Goal: Task Accomplishment & Management: Complete application form

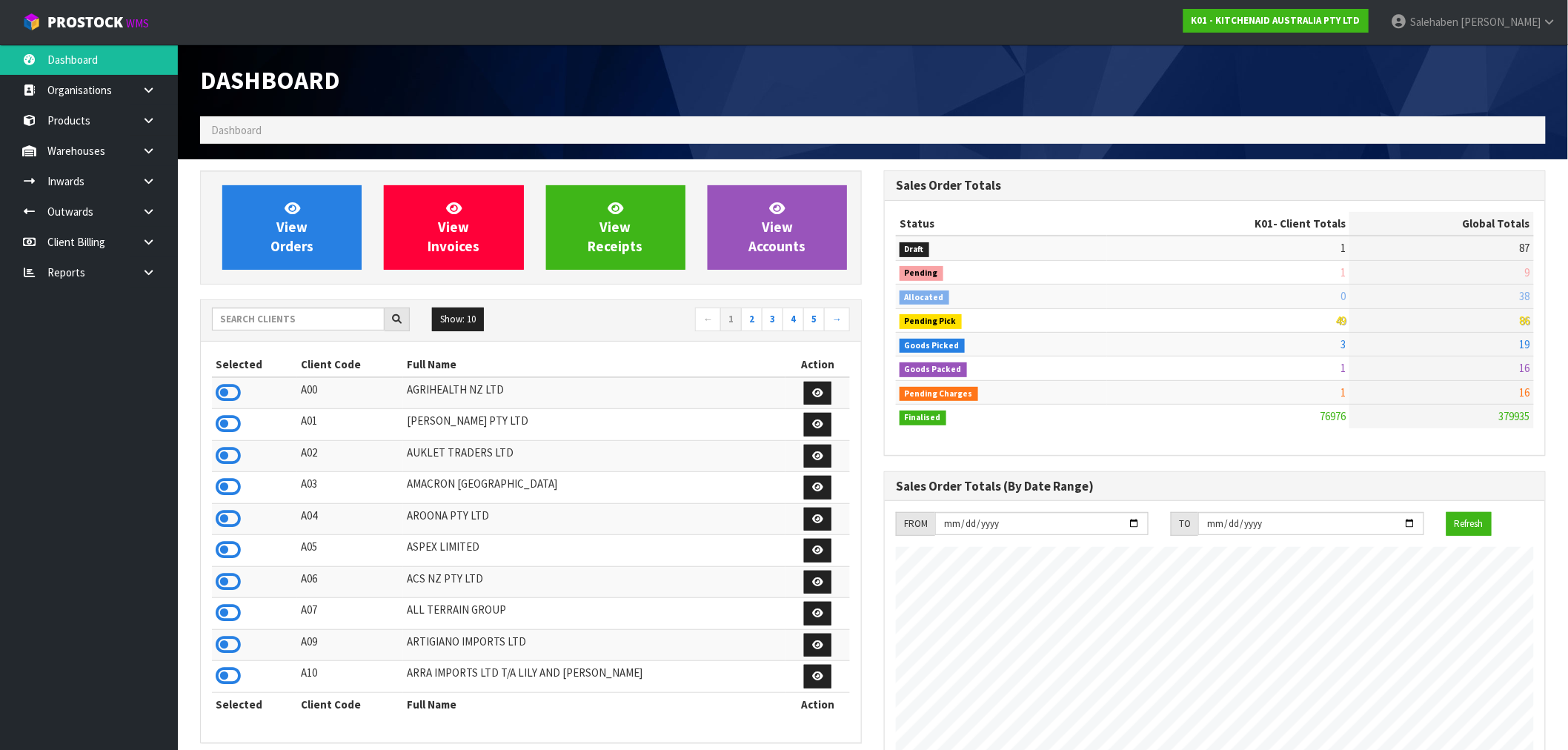
scroll to position [1123, 684]
click at [247, 323] on input "text" at bounding box center [298, 319] width 173 height 23
type input "F01"
click at [229, 393] on icon at bounding box center [228, 392] width 25 height 22
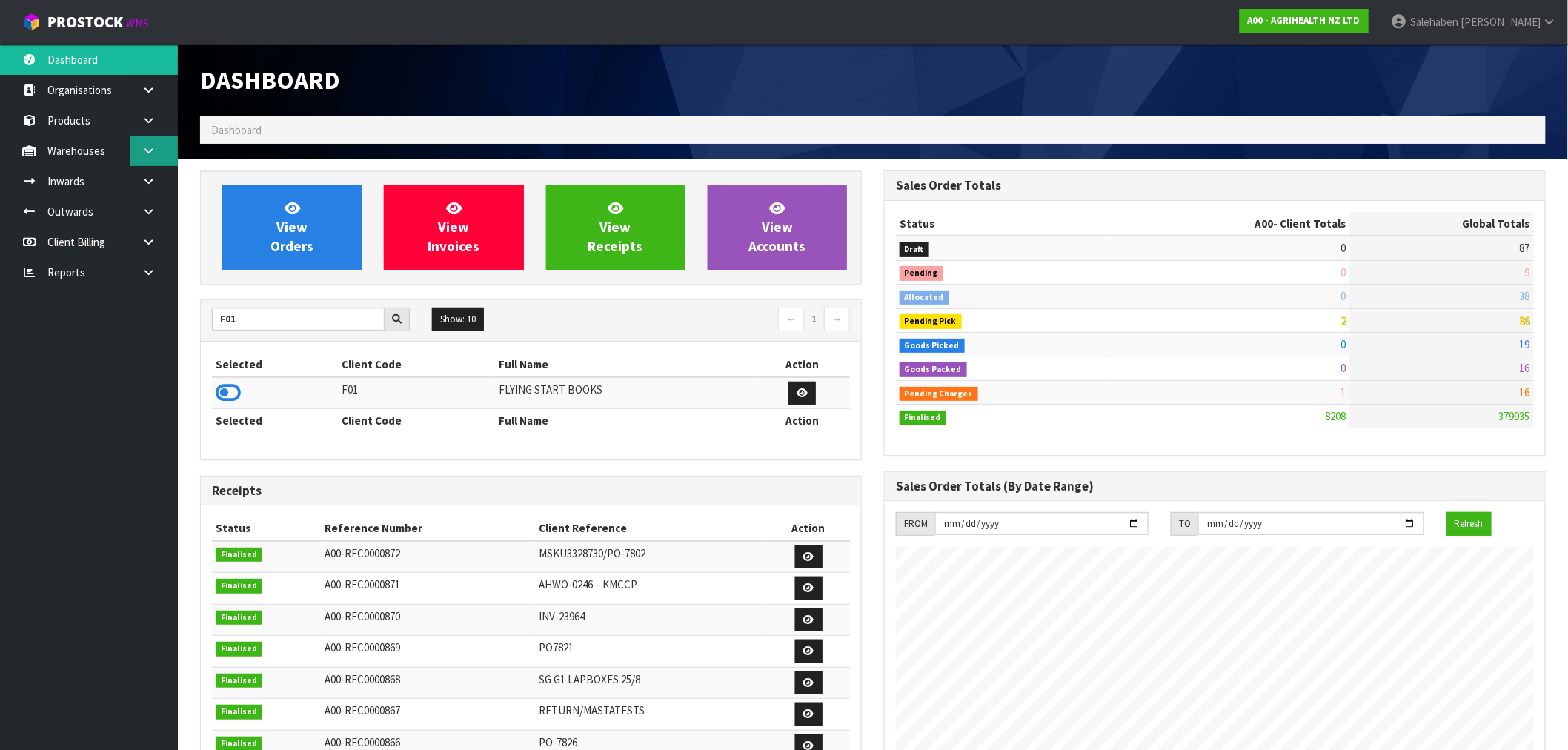
click at [146, 149] on icon at bounding box center [148, 151] width 14 height 12
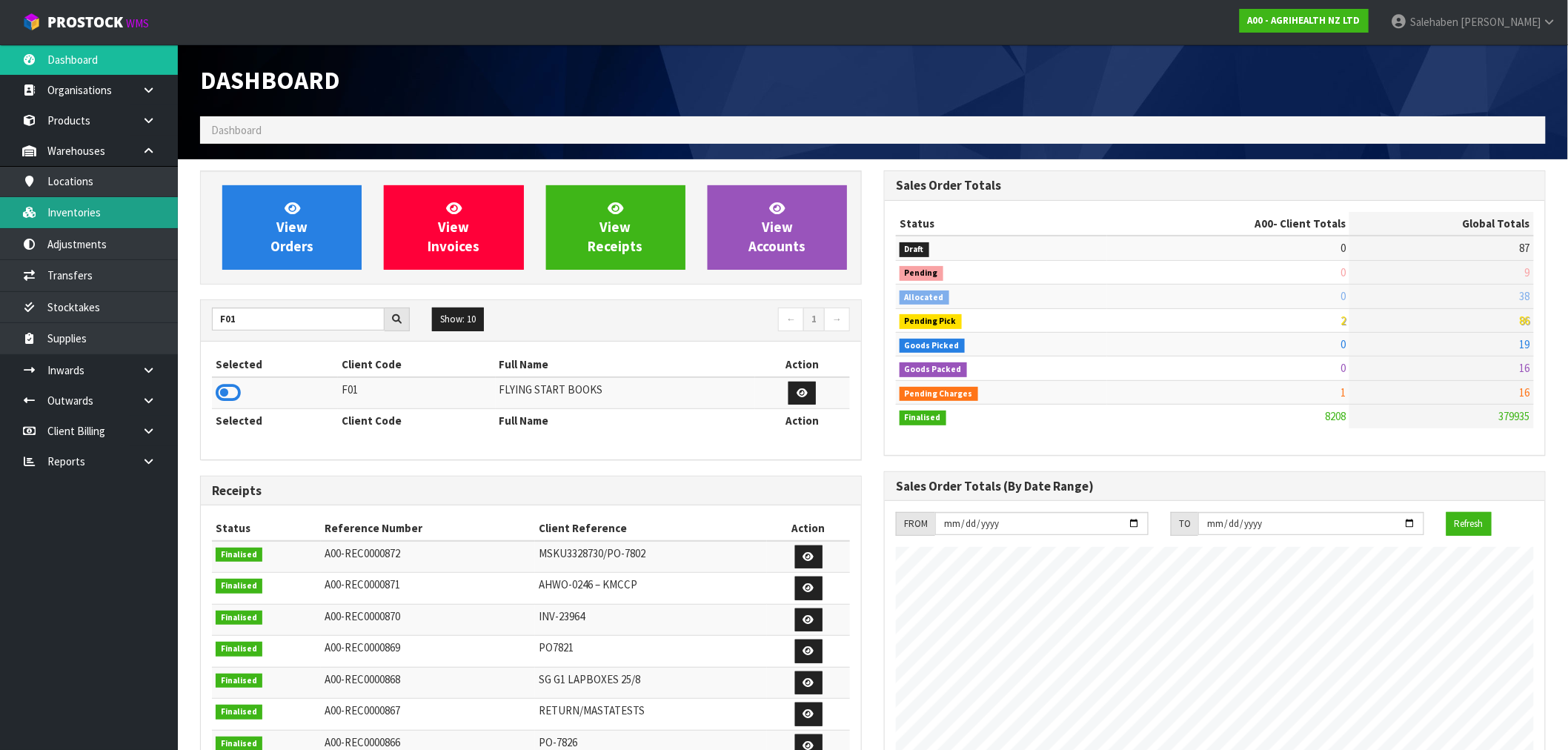
click at [61, 210] on link "Inventories" at bounding box center [89, 212] width 178 height 30
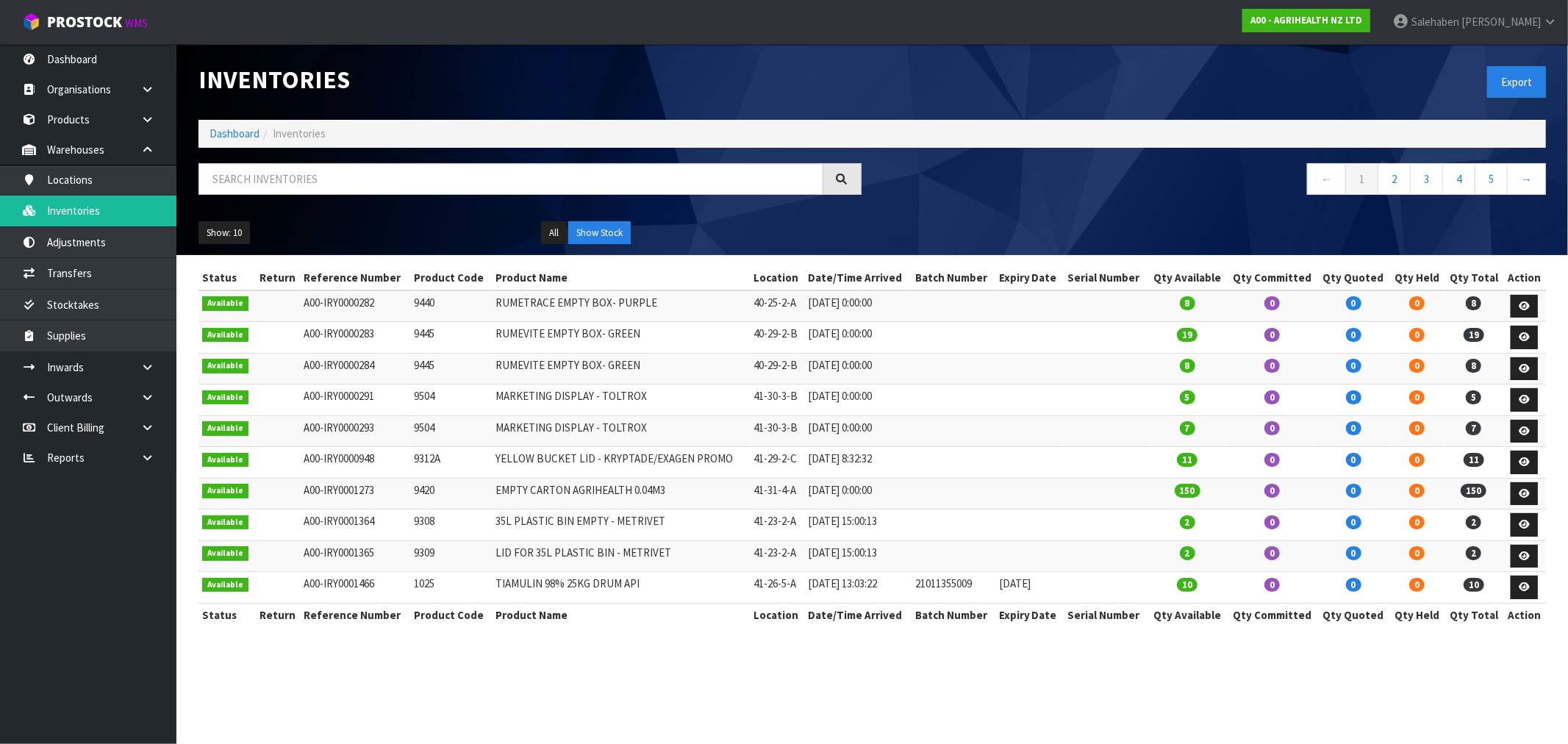
click at [276, 162] on div "Inventories Export Dashboard Inventories ← 1 2 3 4 5 → Show: 10 5 10 25 50 All …" at bounding box center [872, 149] width 1369 height 211
click at [266, 178] on input "text" at bounding box center [510, 179] width 625 height 32
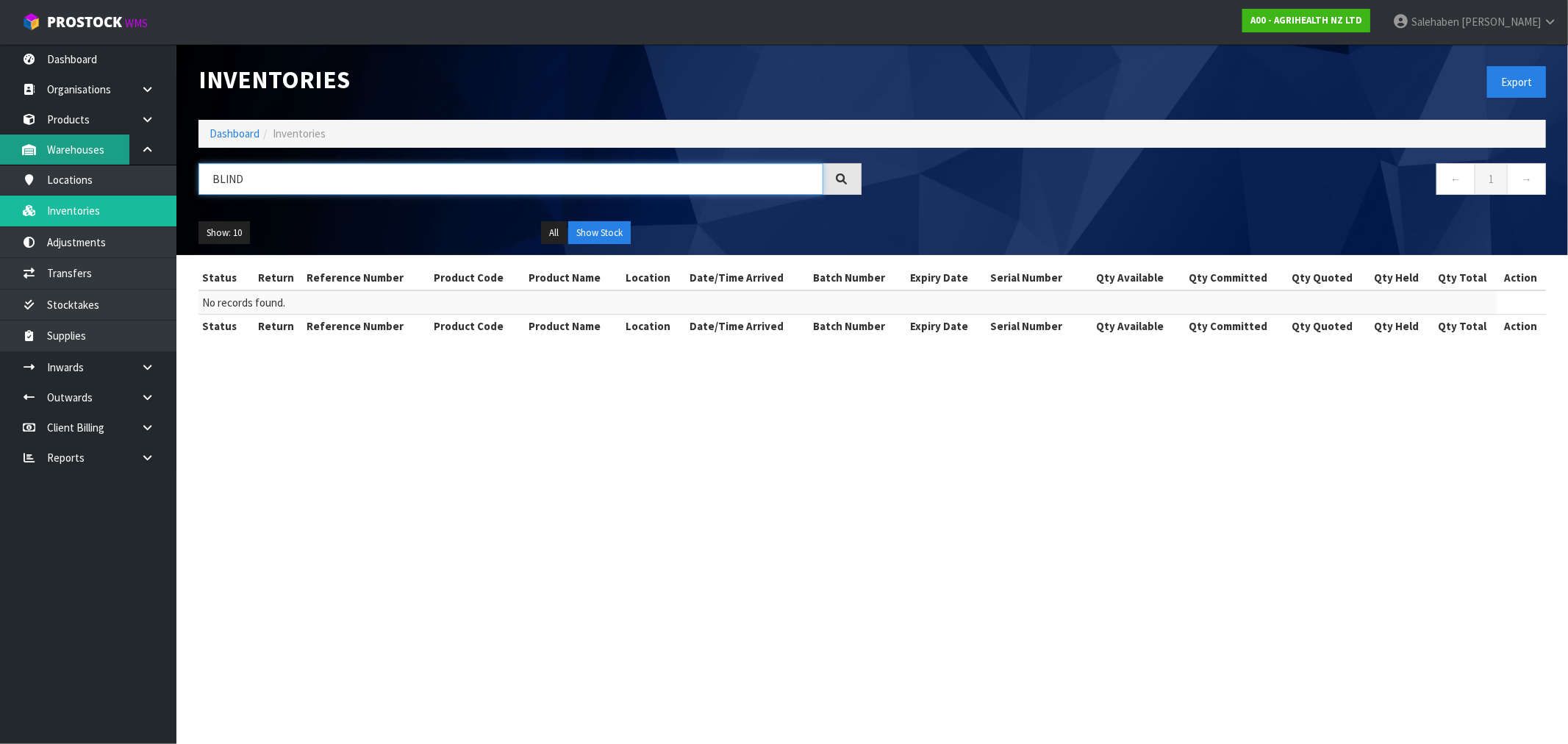
type input "BLIND"
click at [66, 140] on link "Warehouses" at bounding box center [88, 149] width 176 height 30
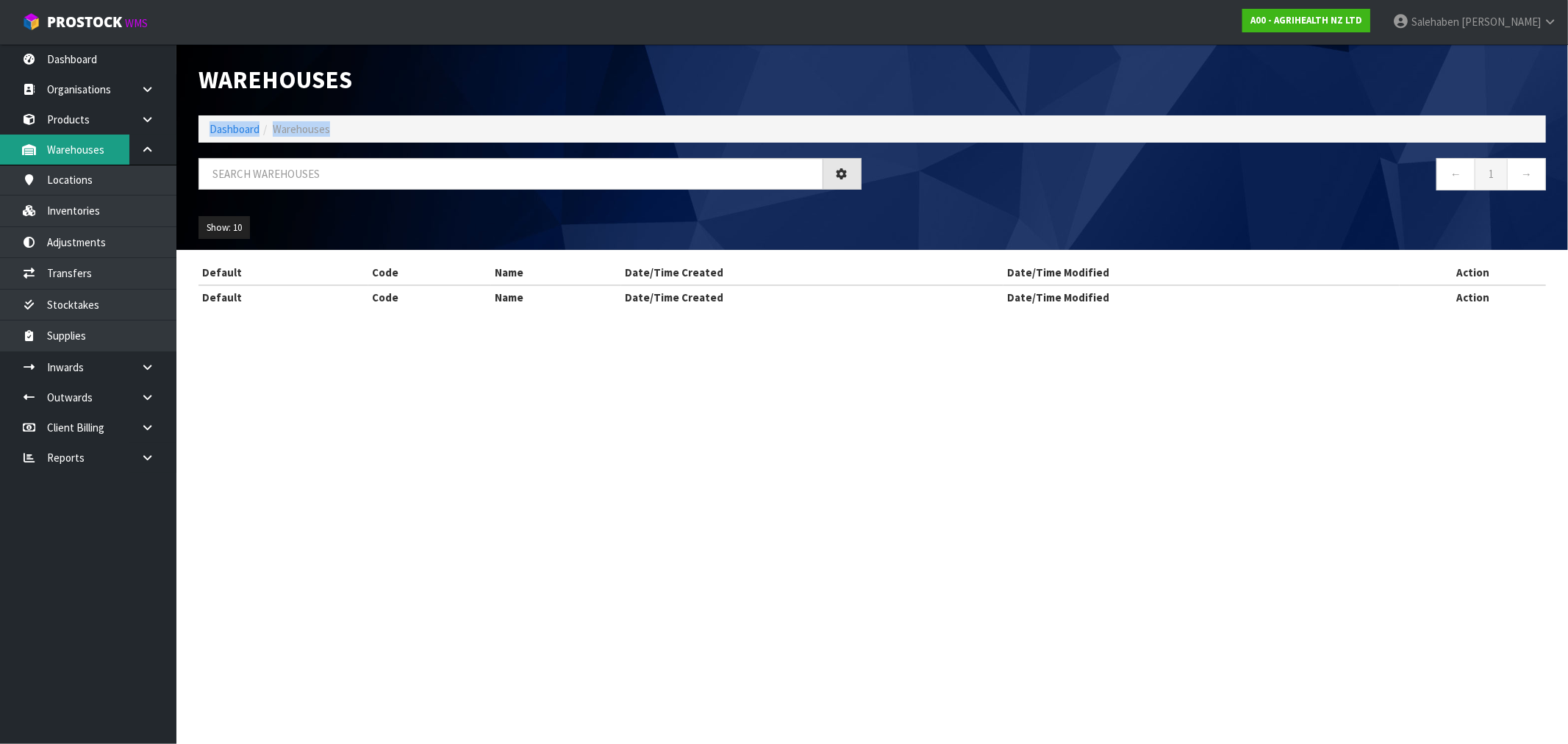
click at [66, 140] on div "Warehouses Dashboard Warehouses ← 1 → Show: 10 5 10 25 50 Default Code Name Dat…" at bounding box center [784, 167] width 1568 height 335
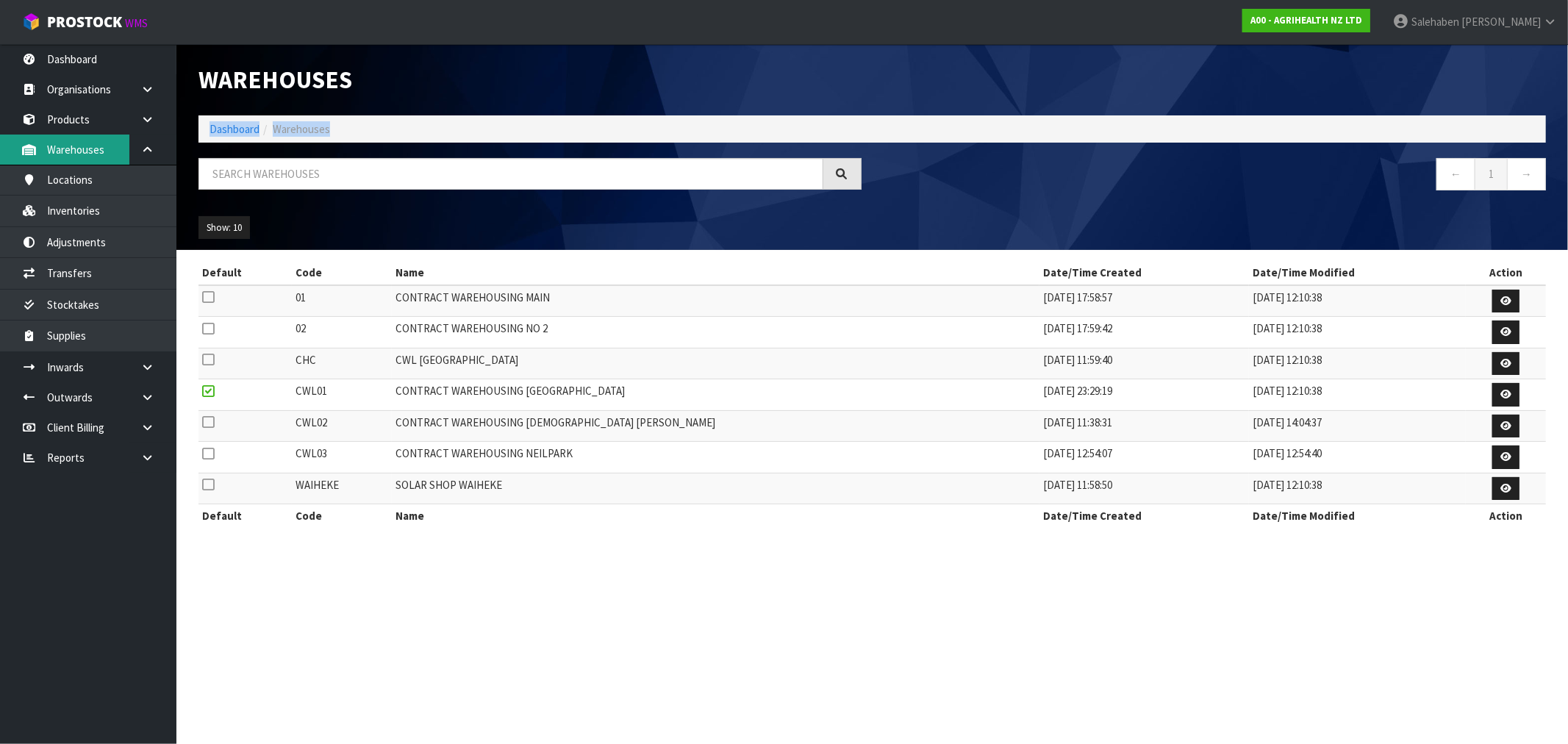
click at [64, 152] on link "Warehouses" at bounding box center [88, 149] width 176 height 30
click at [75, 115] on link "Products" at bounding box center [88, 119] width 176 height 30
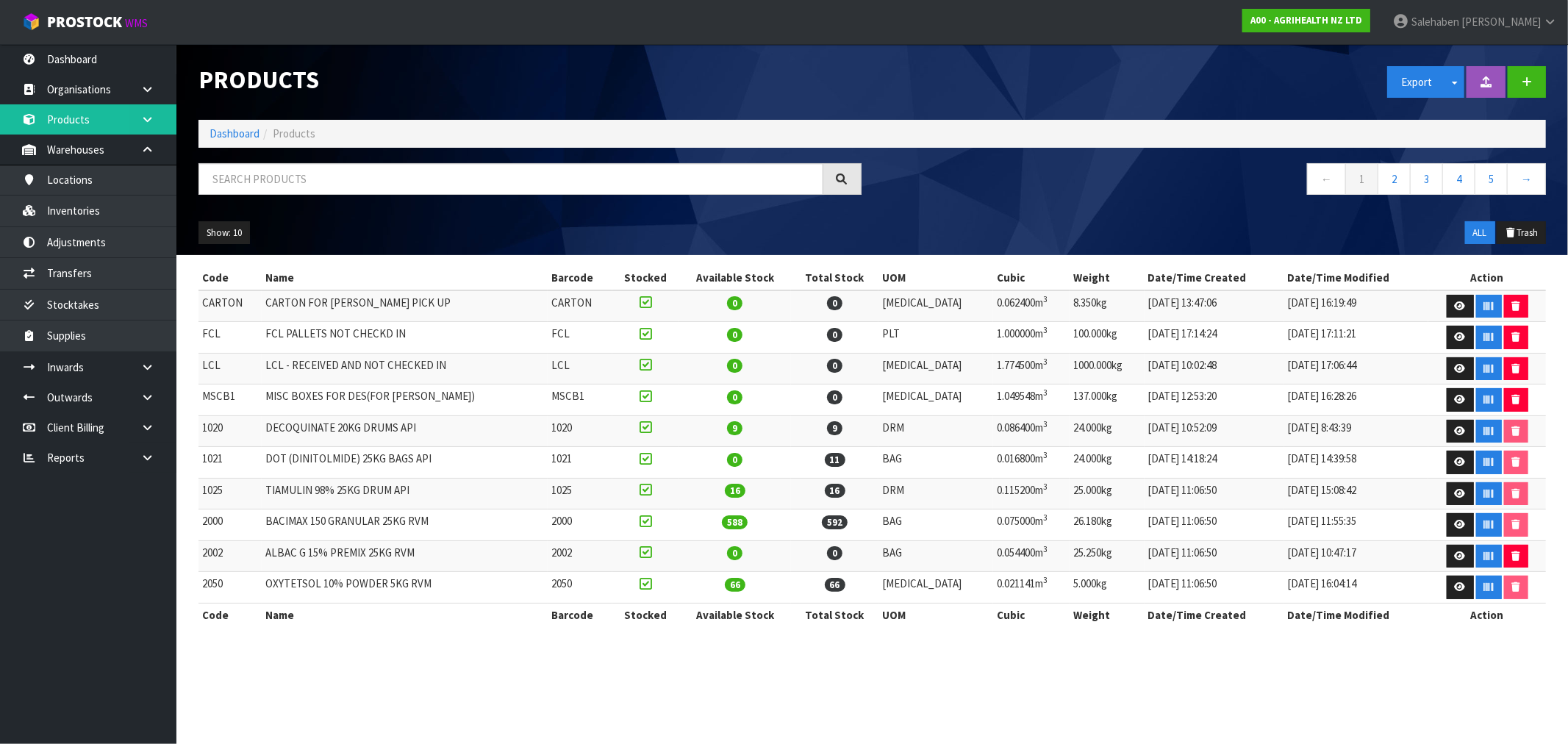
click at [152, 114] on icon at bounding box center [147, 120] width 14 height 11
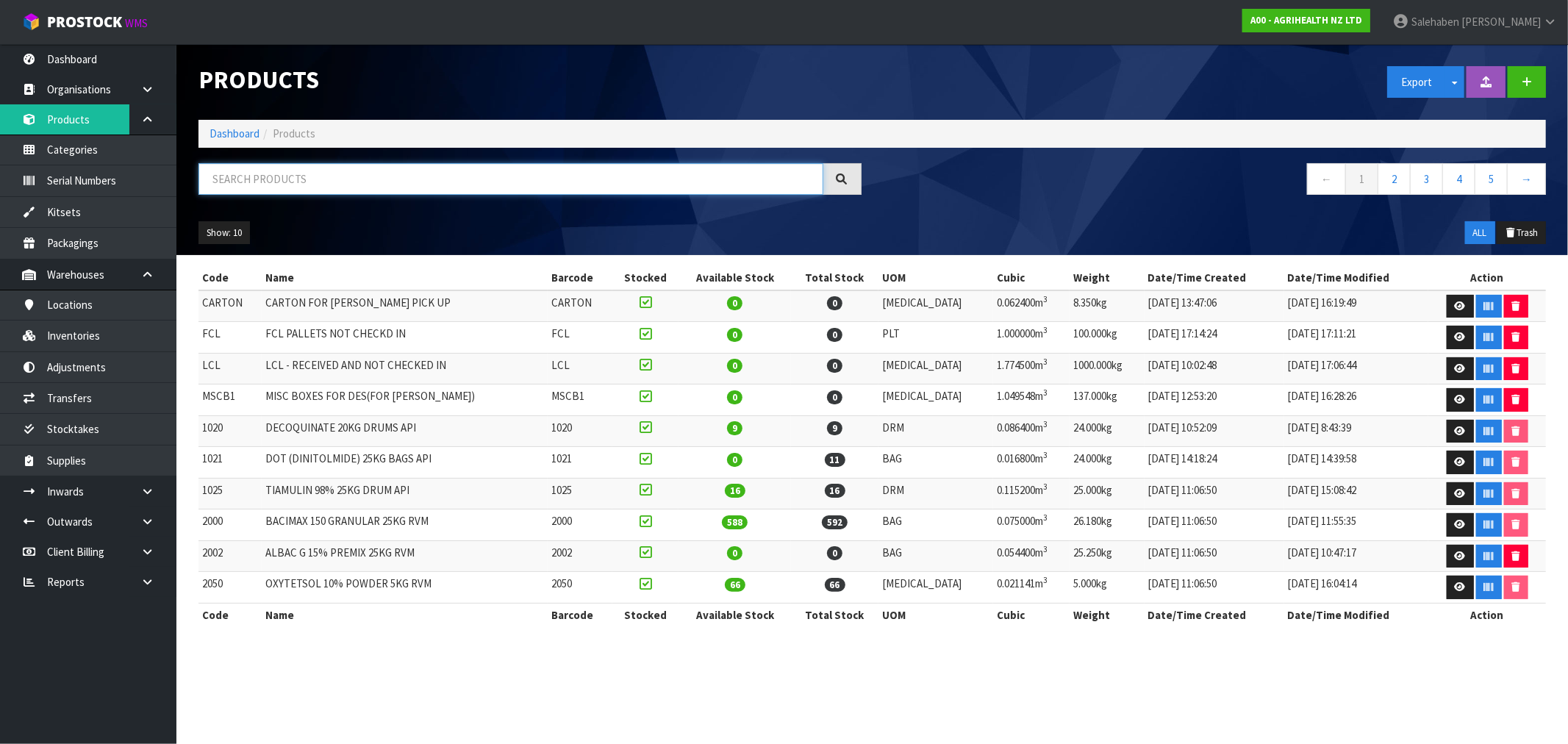
click at [232, 178] on input "text" at bounding box center [510, 179] width 625 height 32
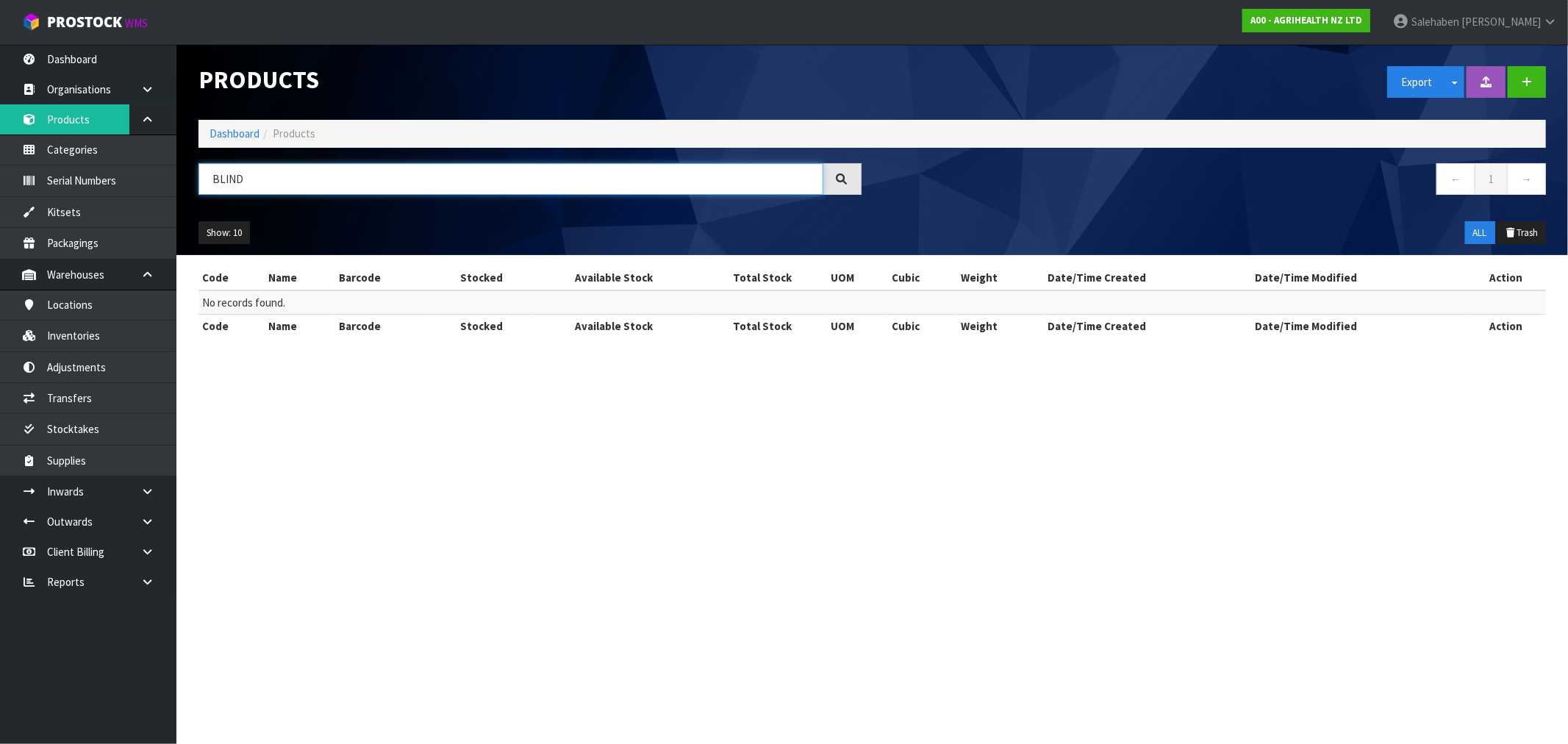
type input "BLIND"
drag, startPoint x: 244, startPoint y: 123, endPoint x: 238, endPoint y: 131, distance: 10.0
click at [241, 130] on ol "Dashboard Products" at bounding box center [872, 133] width 1347 height 27
click at [238, 131] on link "Dashboard" at bounding box center [234, 133] width 50 height 14
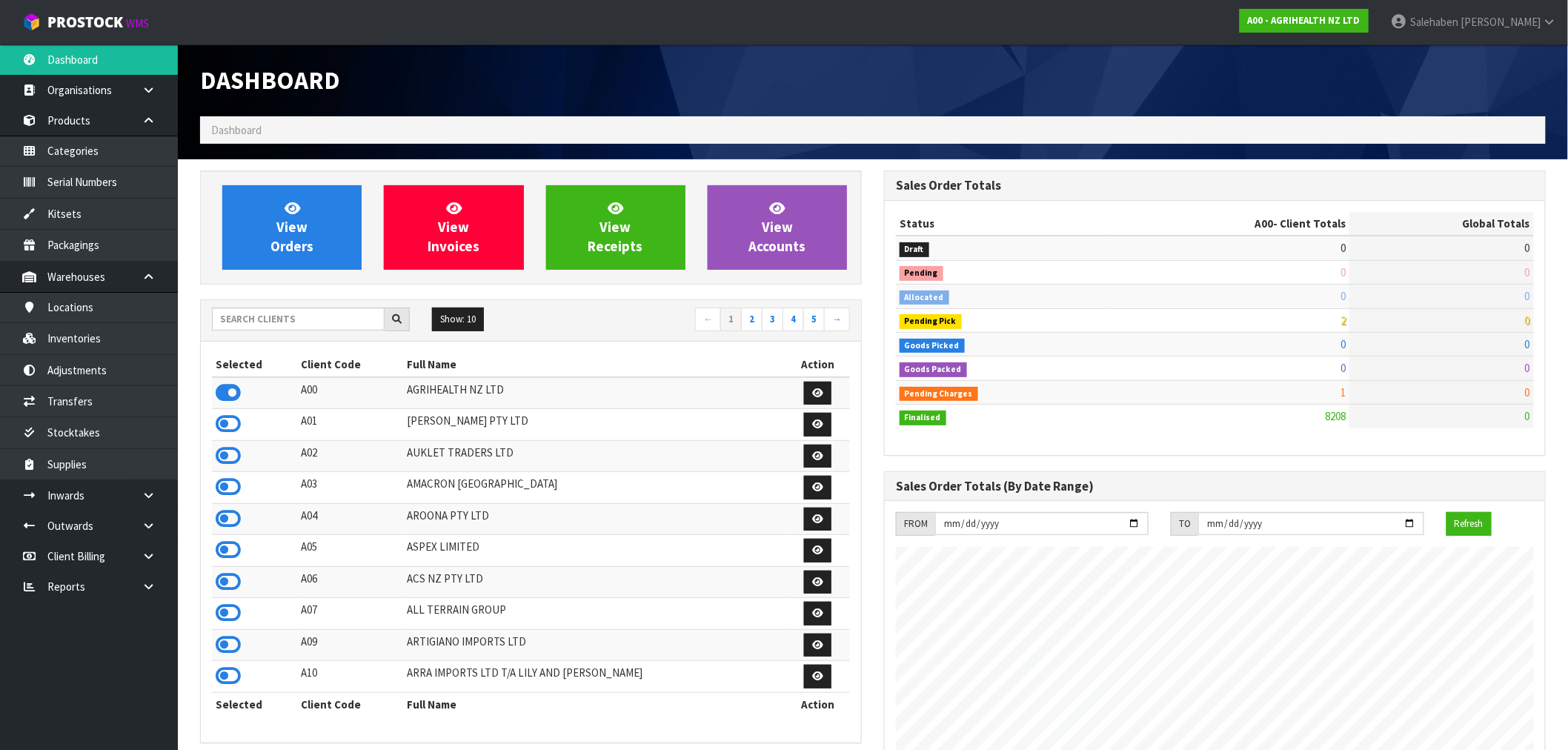
scroll to position [1123, 684]
click at [252, 324] on input "text" at bounding box center [298, 319] width 173 height 23
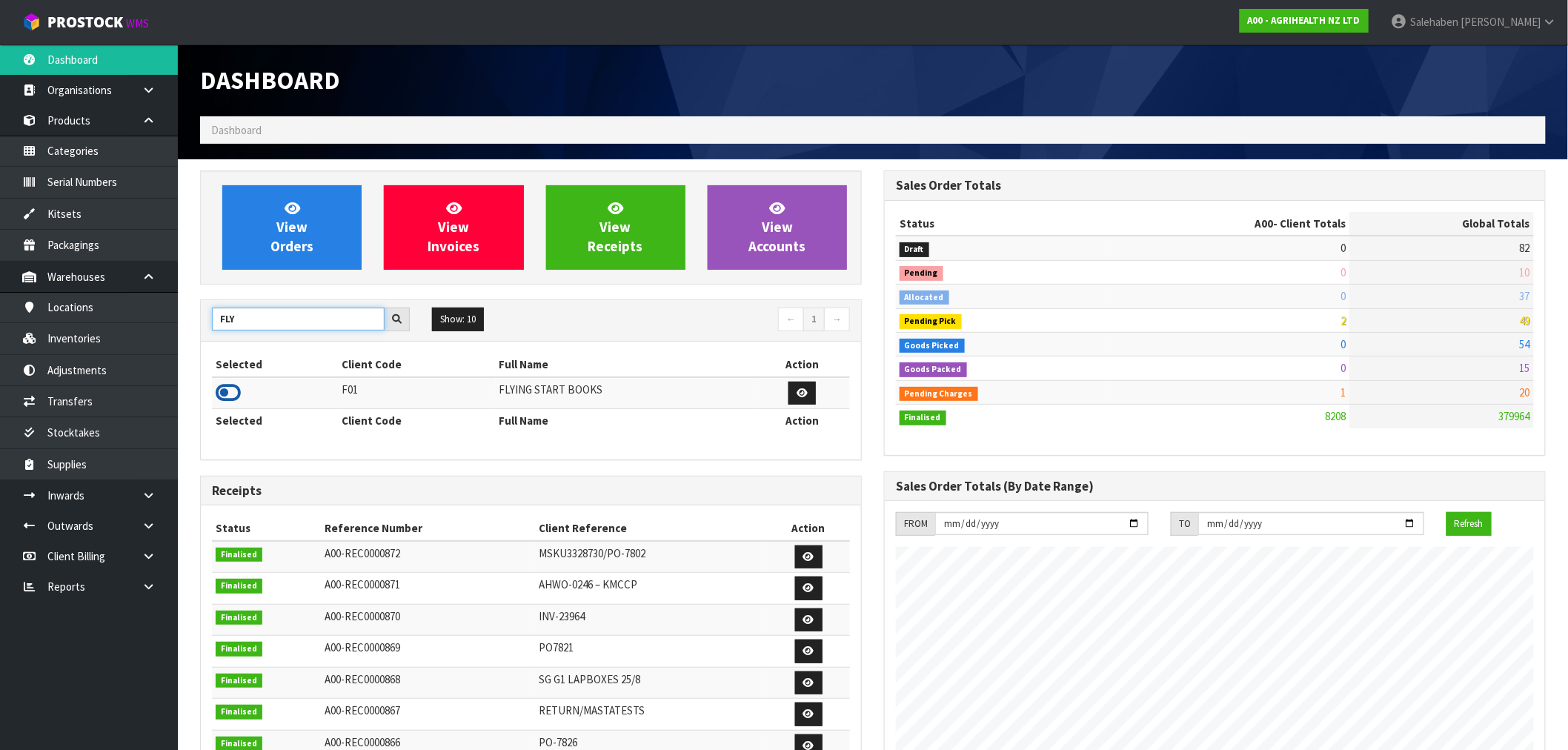
type input "FLY"
click at [236, 387] on icon at bounding box center [228, 392] width 25 height 22
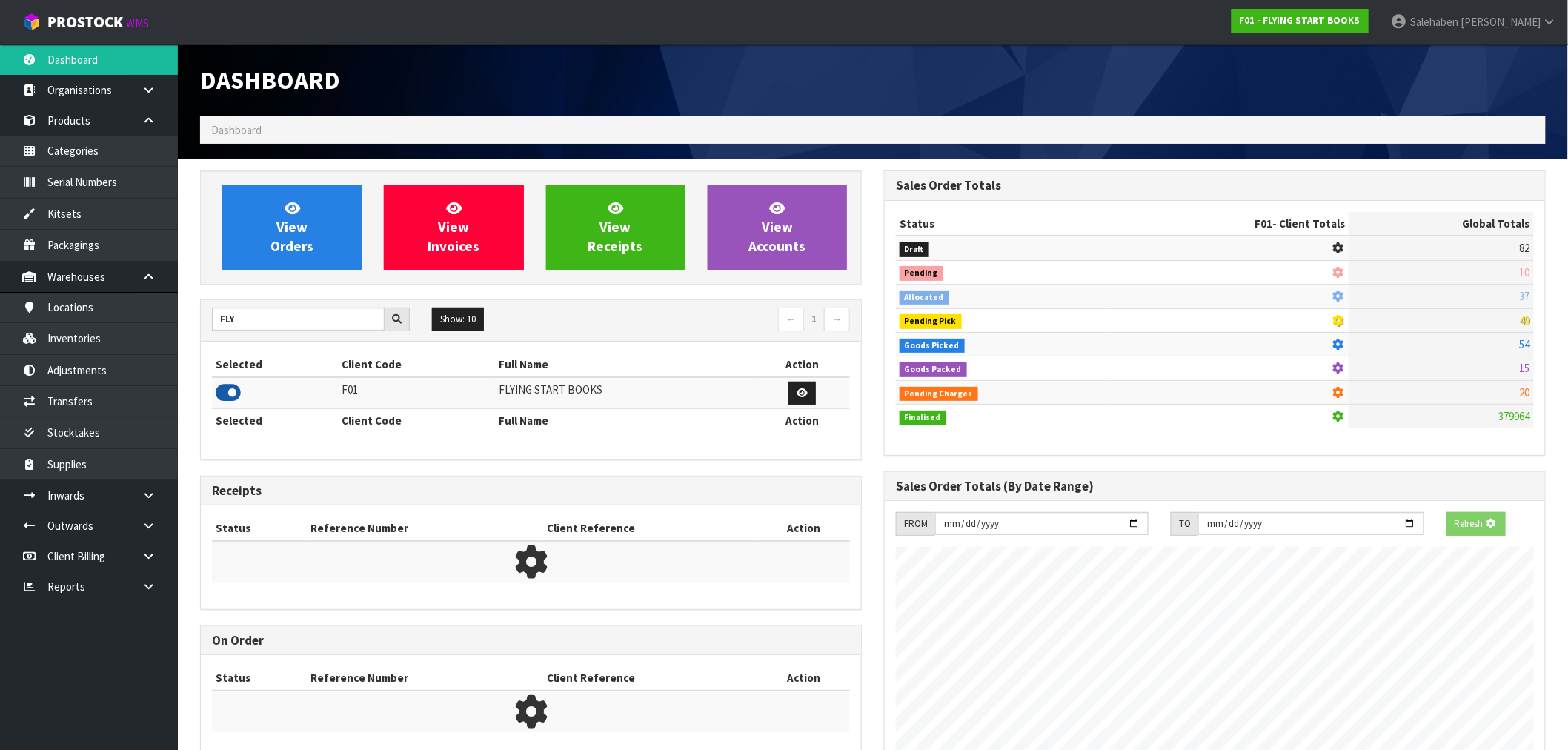
scroll to position [740334, 740452]
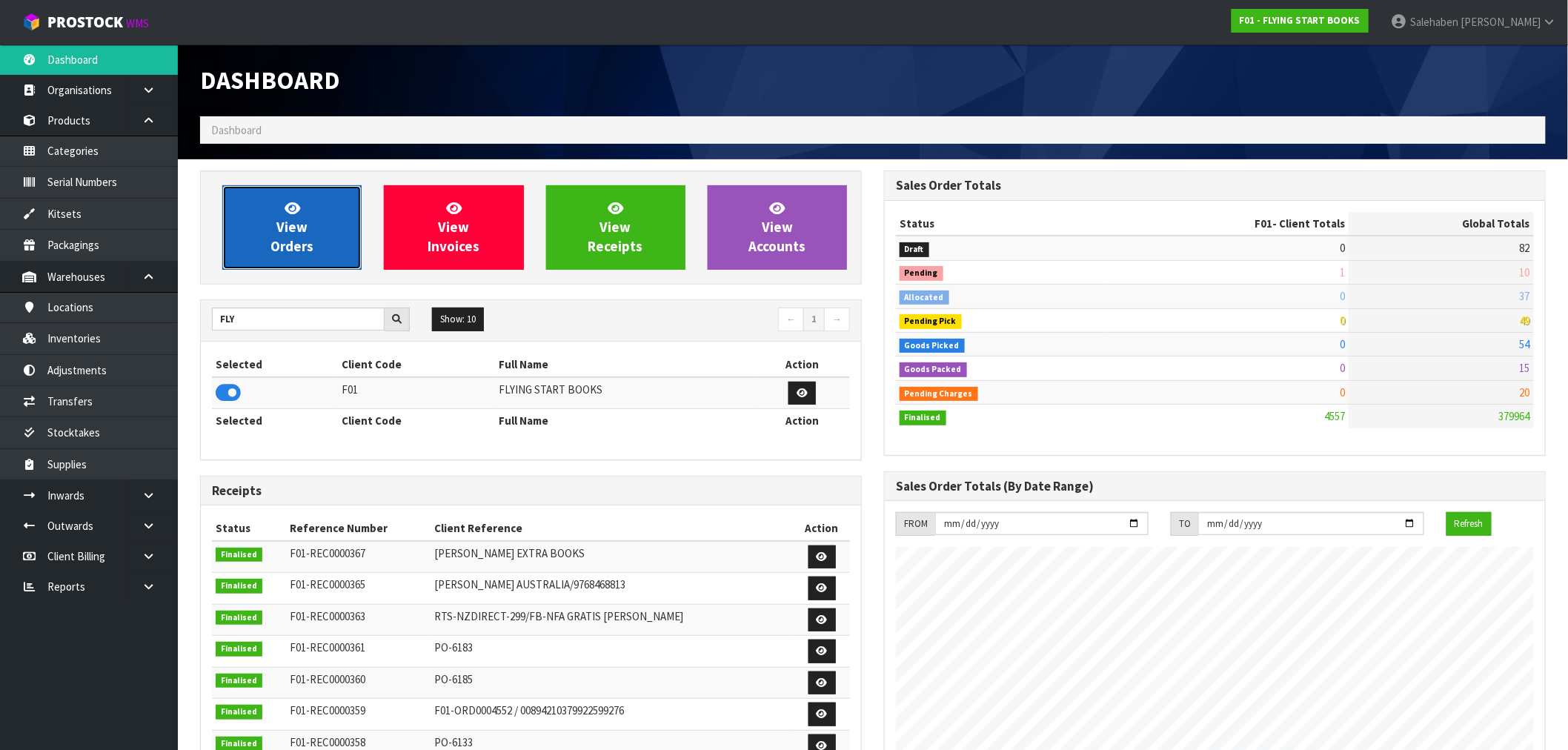
click at [275, 253] on span "View Orders" at bounding box center [292, 227] width 43 height 56
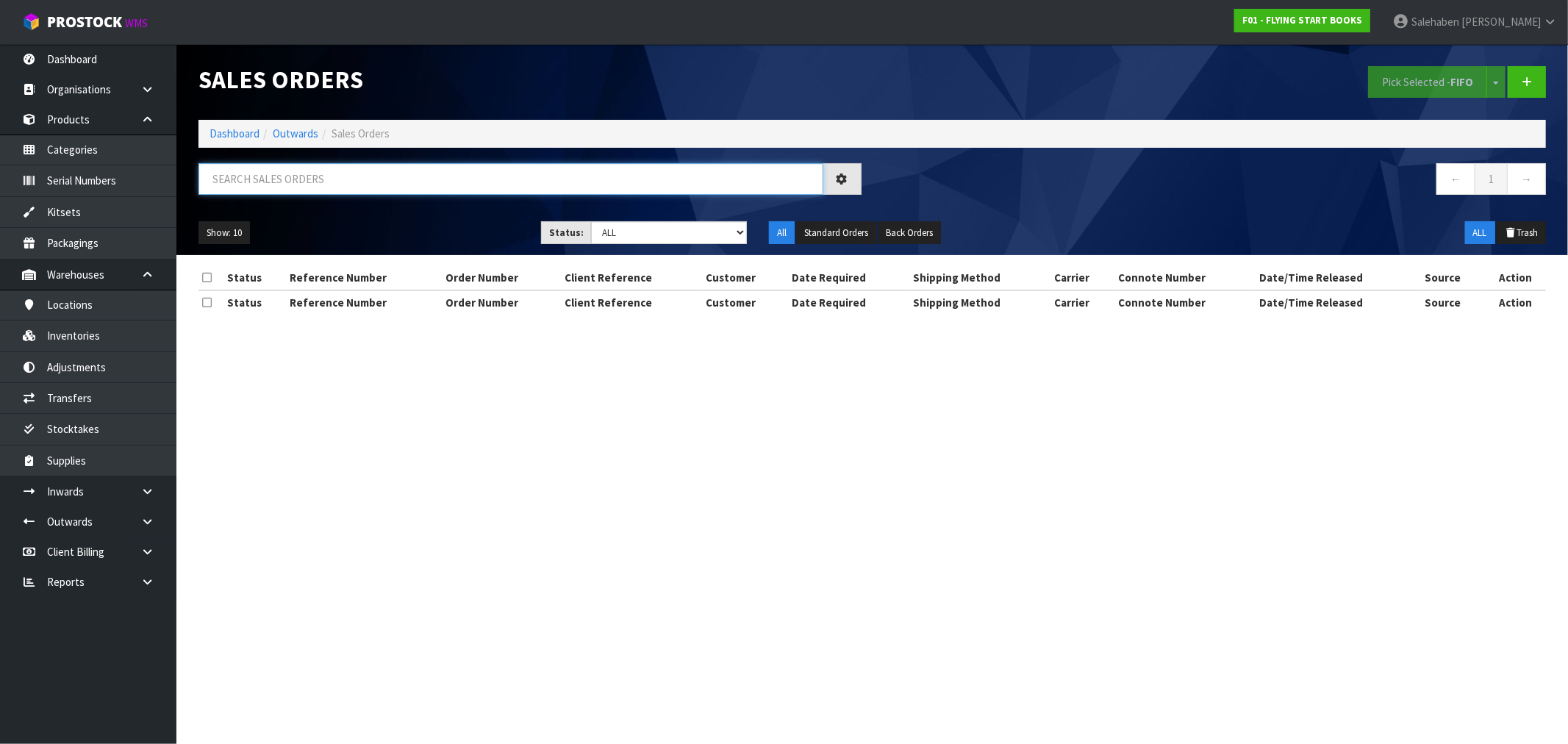
click at [257, 176] on input "text" at bounding box center [510, 179] width 625 height 32
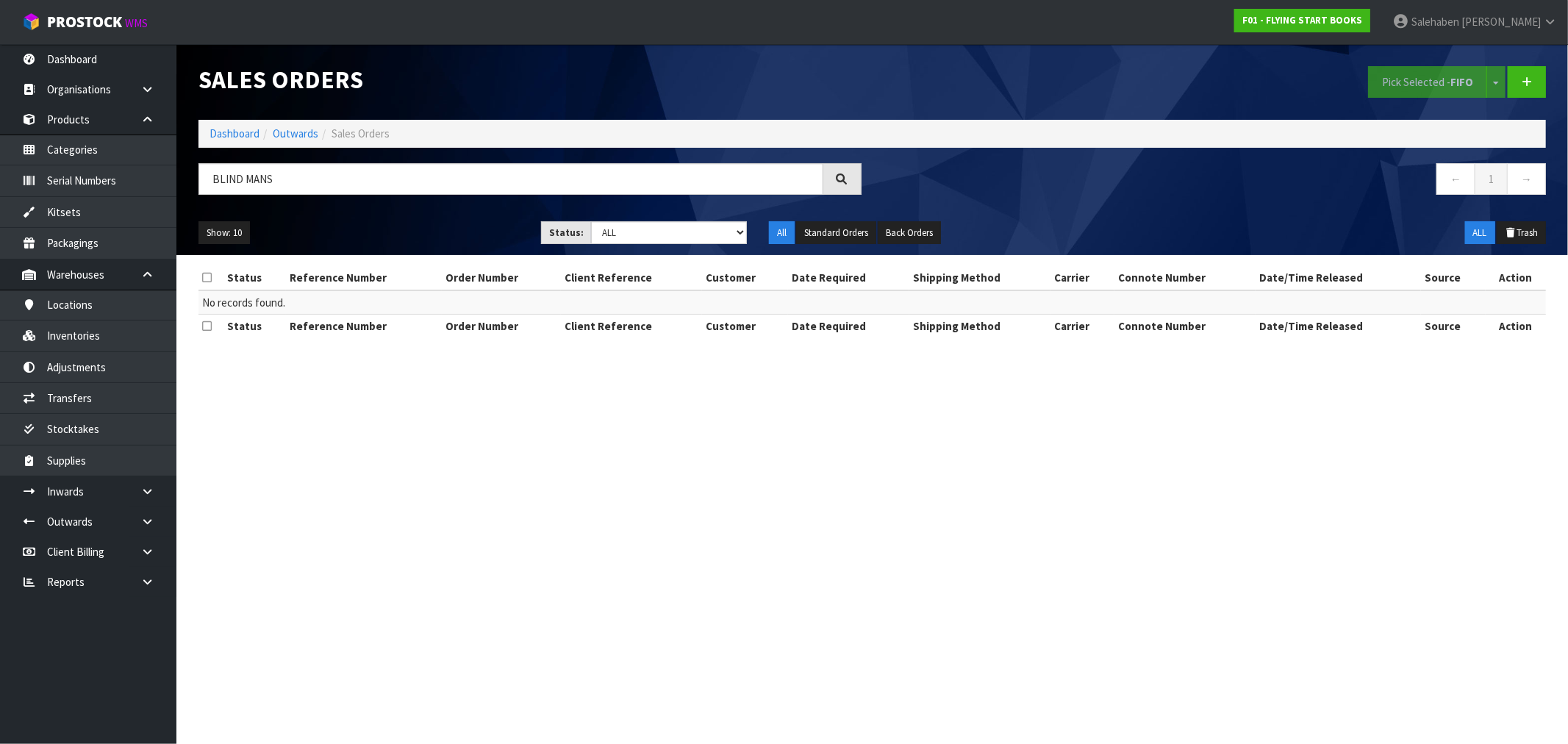
click at [402, 215] on div "Show: 10 5 10 25 50 Status: Draft Pending Allocated Pending Pick Goods Picked G…" at bounding box center [872, 233] width 1369 height 46
click at [850, 236] on button "Standard Orders" at bounding box center [836, 232] width 80 height 24
click at [348, 214] on div "Show: 10 5 10 25 50 Status: Draft Pending Allocated Pending Pick Goods Picked G…" at bounding box center [872, 233] width 1369 height 46
drag, startPoint x: 282, startPoint y: 179, endPoint x: 241, endPoint y: 176, distance: 41.1
click at [241, 176] on input "BLIND MANS" at bounding box center [510, 179] width 625 height 32
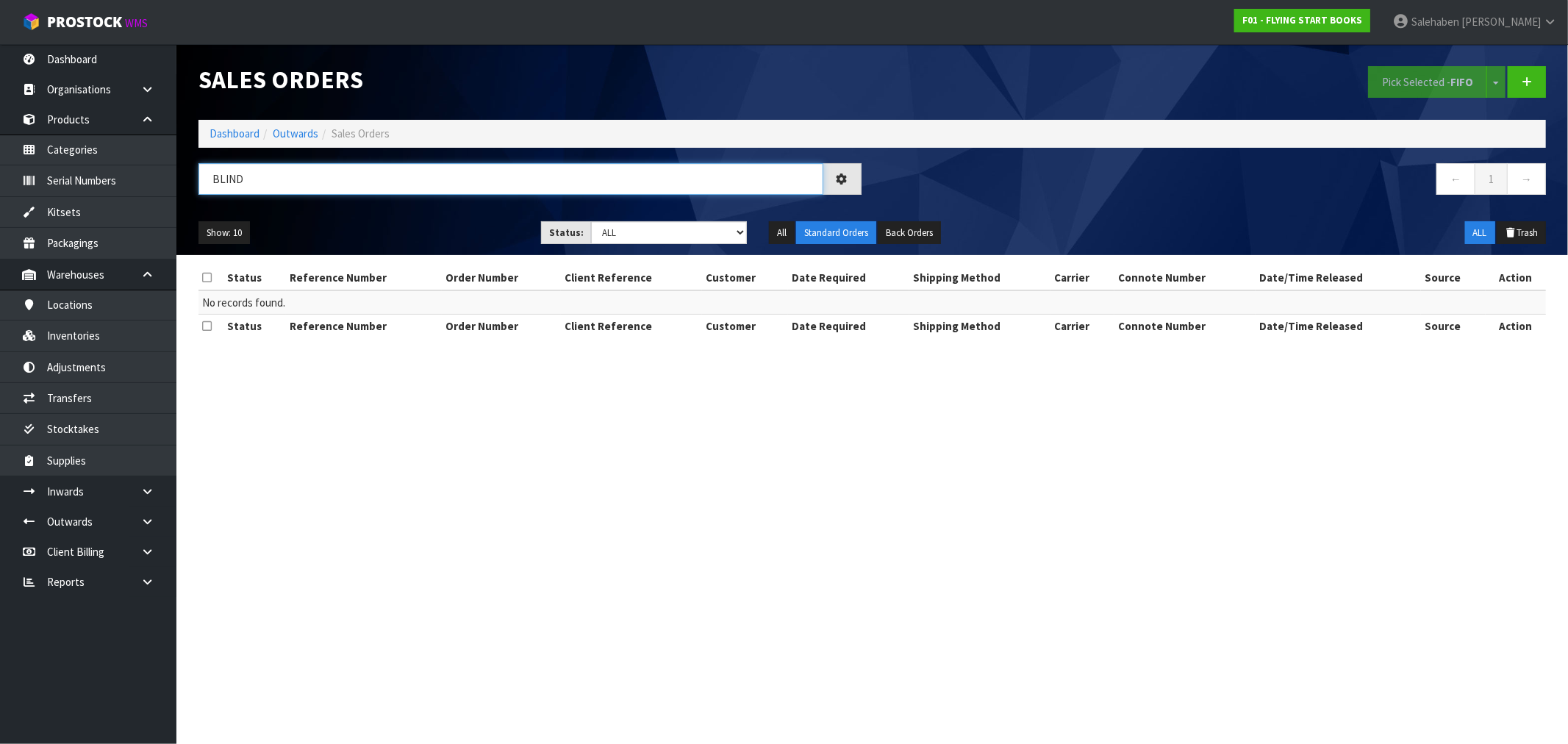
type input "BLIND"
click at [325, 307] on td "No records found." at bounding box center [872, 303] width 1347 height 24
click at [288, 312] on td "No records found." at bounding box center [872, 303] width 1347 height 24
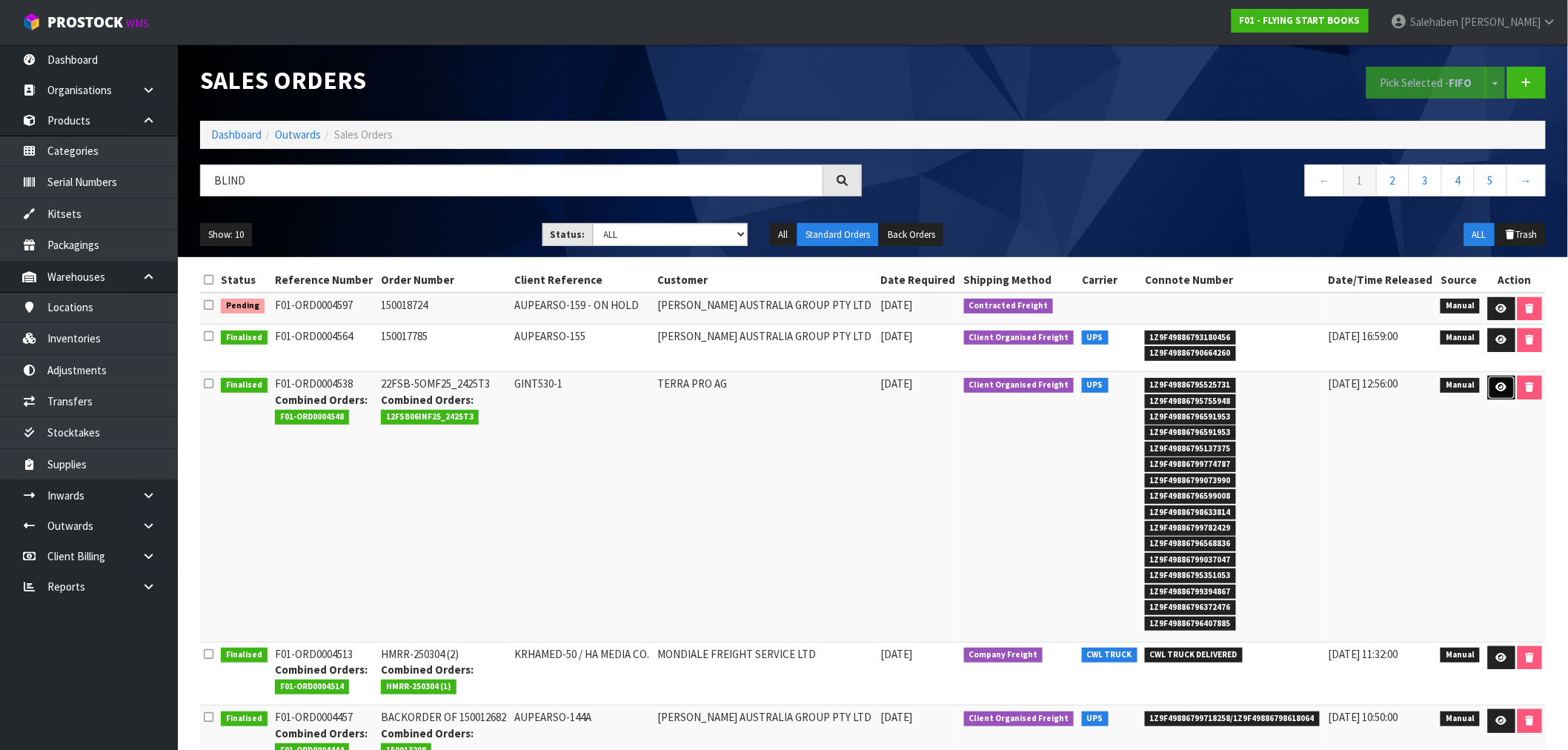
click at [1501, 381] on link at bounding box center [1501, 387] width 27 height 24
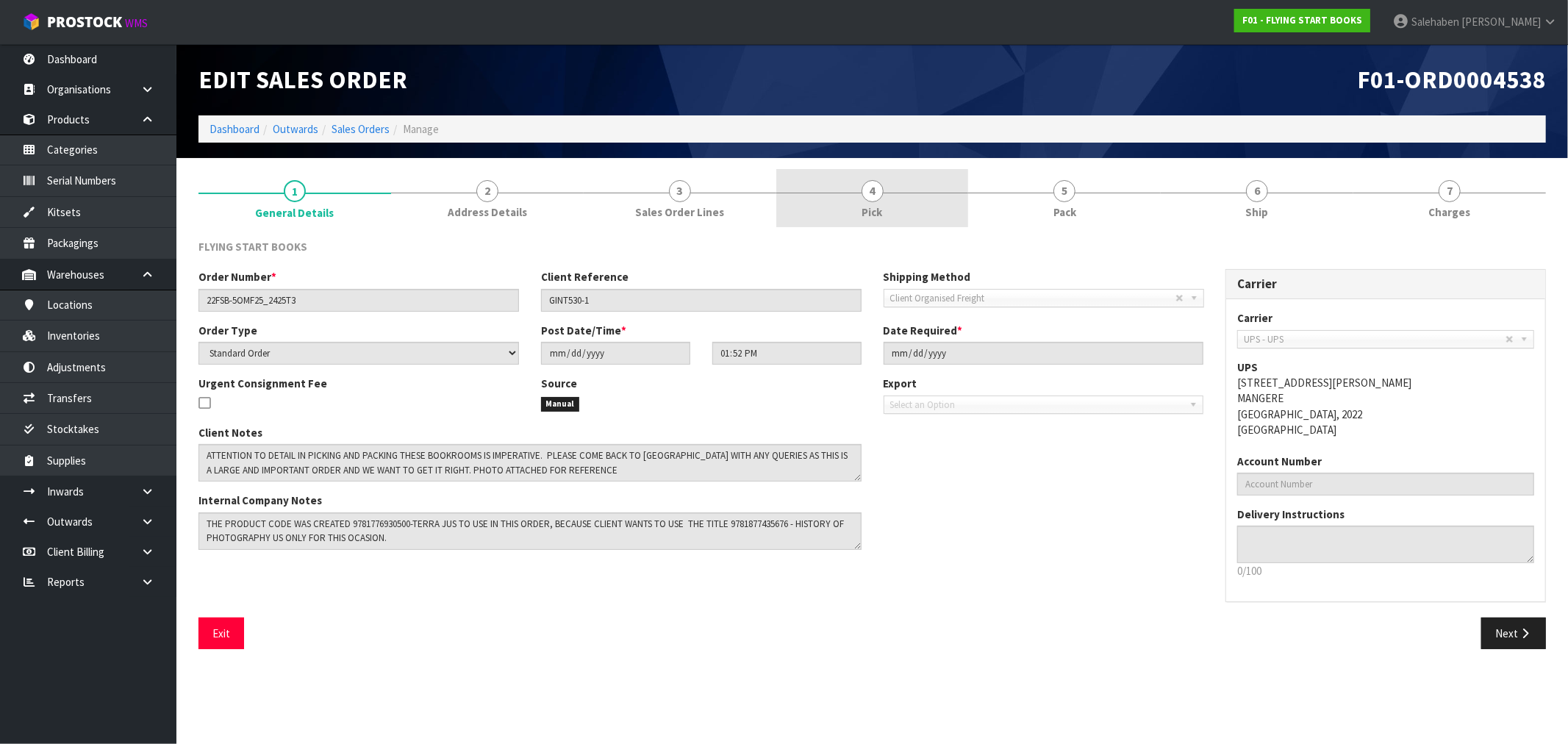
click at [875, 193] on span "4" at bounding box center [872, 191] width 22 height 22
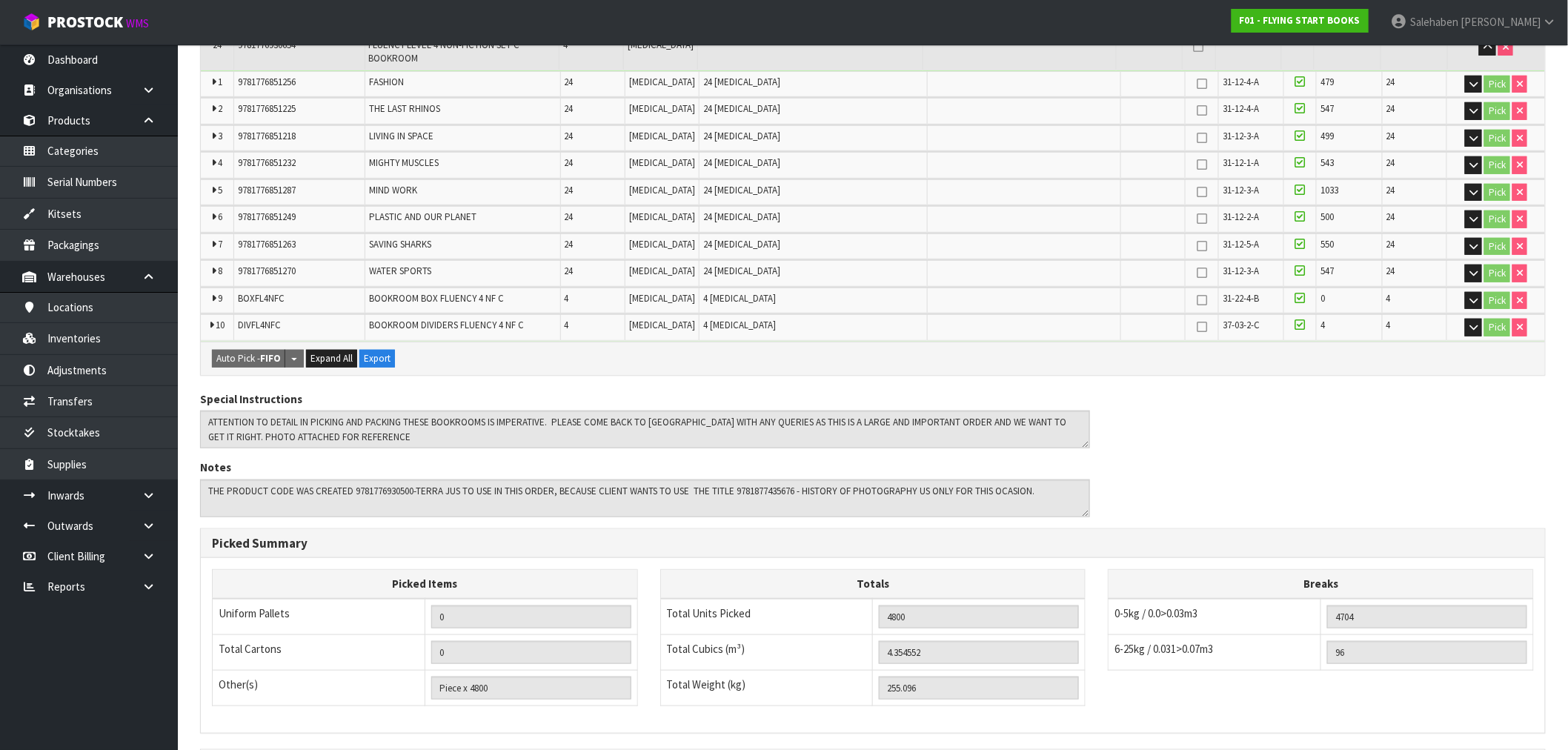
scroll to position [7473, 0]
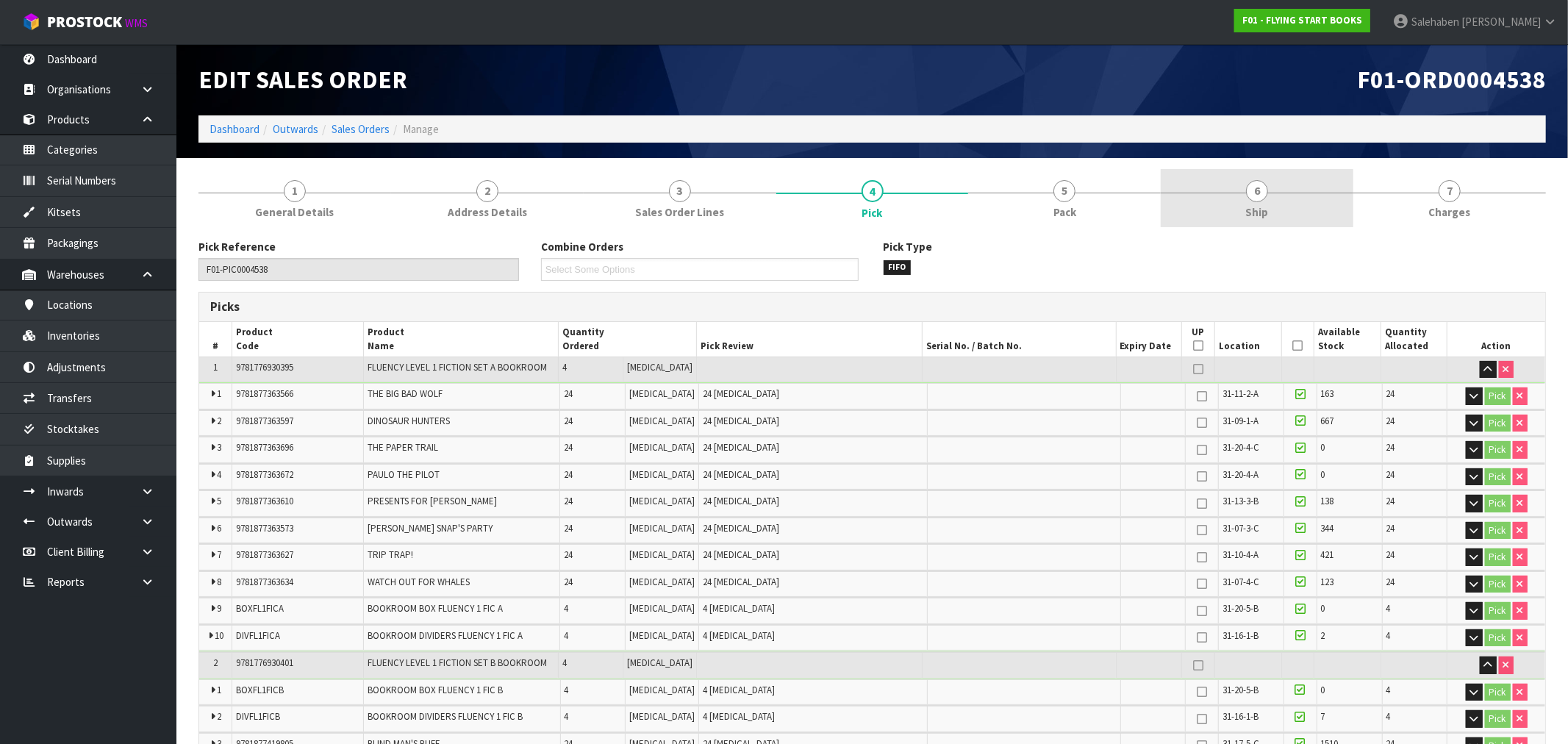
click at [1256, 202] on link "6 Ship" at bounding box center [1257, 197] width 192 height 58
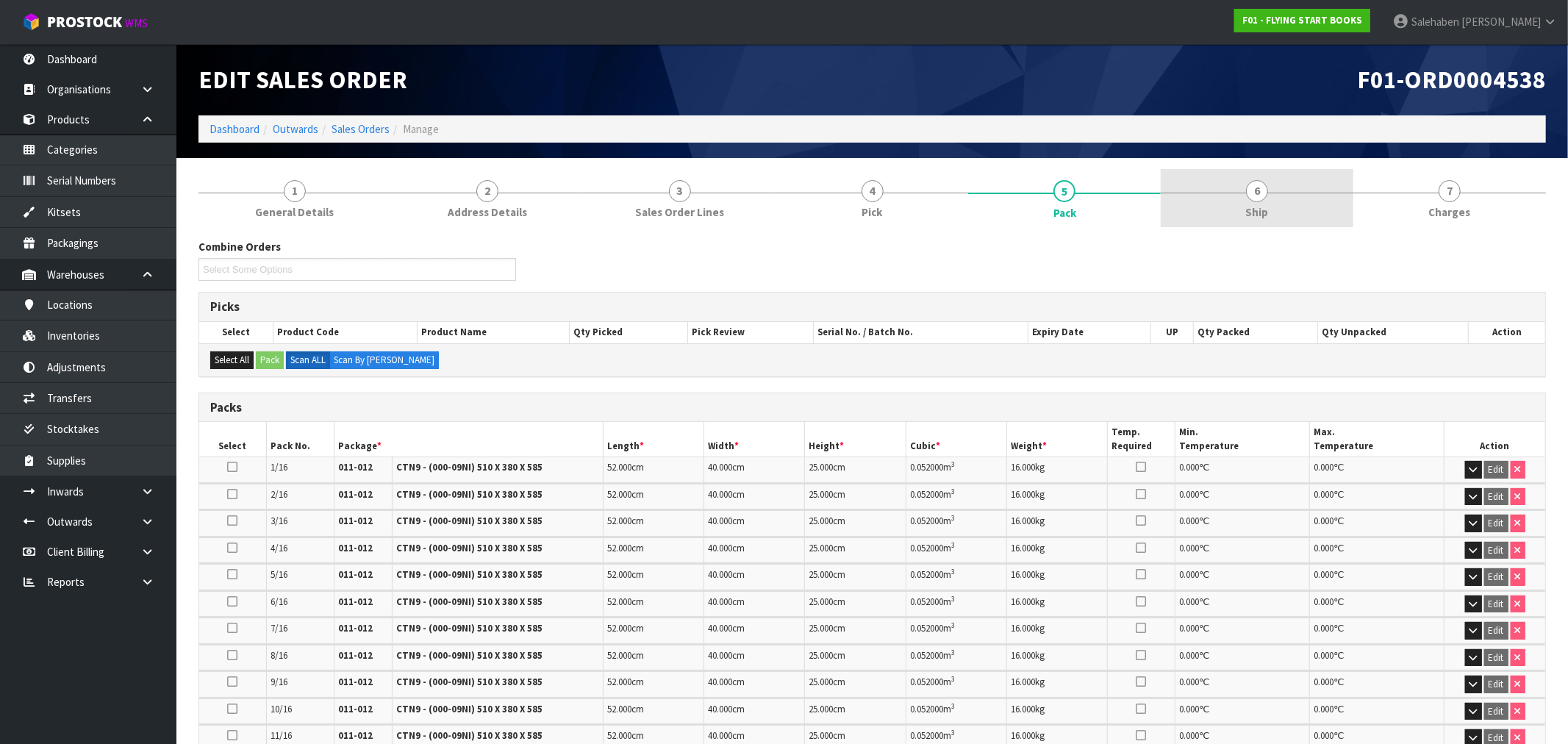
click at [1235, 210] on link "6 Ship" at bounding box center [1257, 197] width 192 height 58
click at [1263, 189] on link "6 Ship" at bounding box center [1257, 197] width 192 height 58
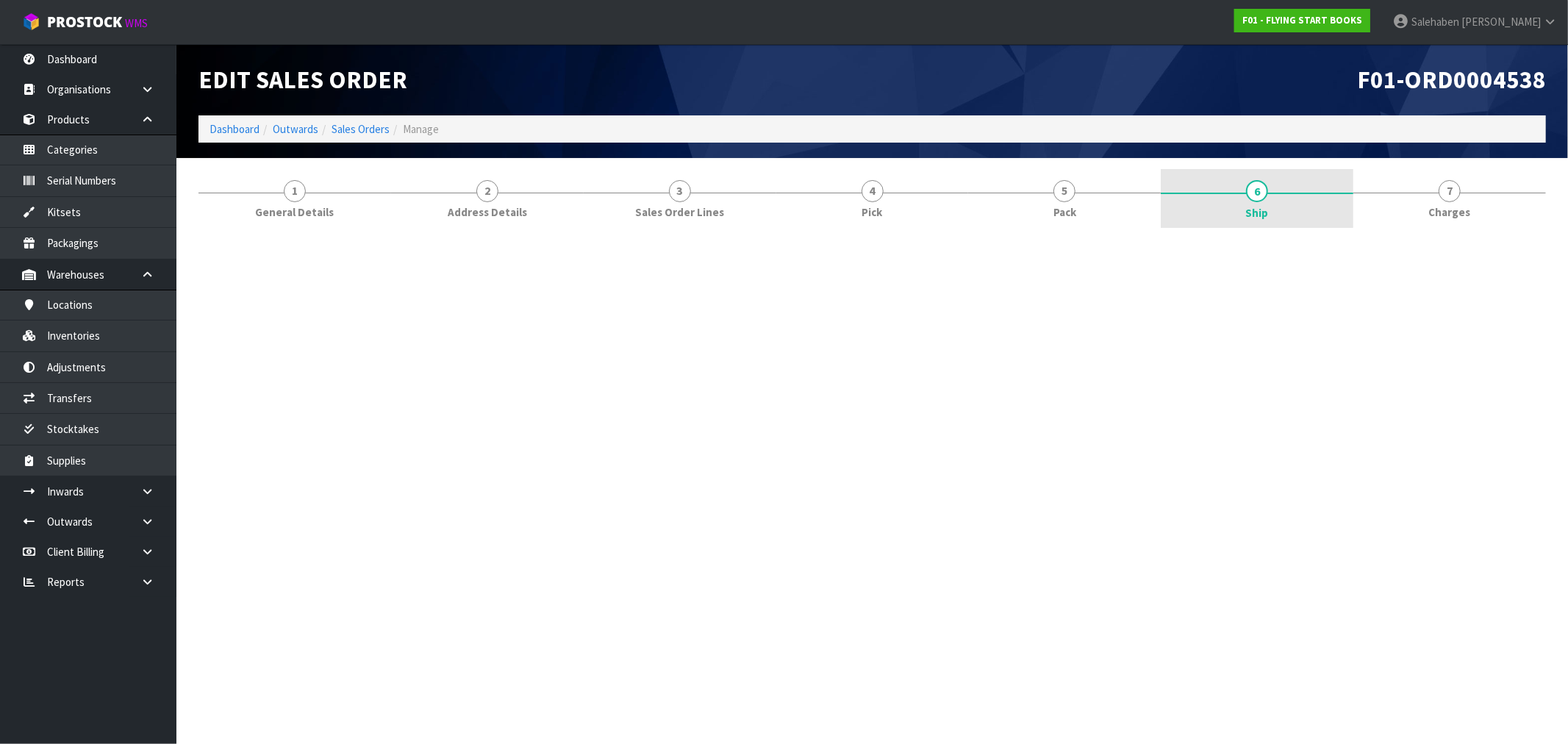
click at [1263, 189] on link "6 Ship" at bounding box center [1257, 198] width 192 height 59
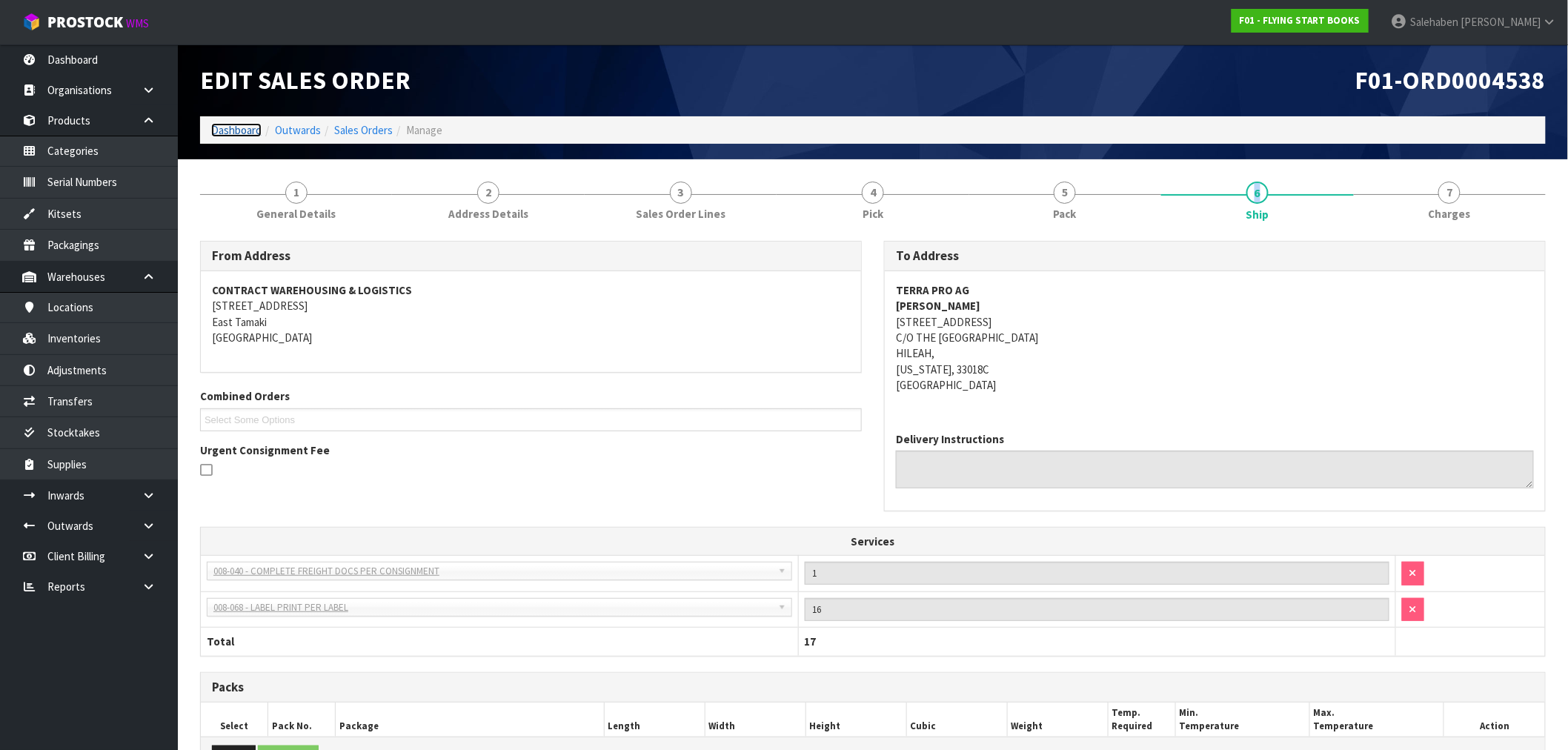
click at [222, 126] on link "Dashboard" at bounding box center [236, 130] width 50 height 14
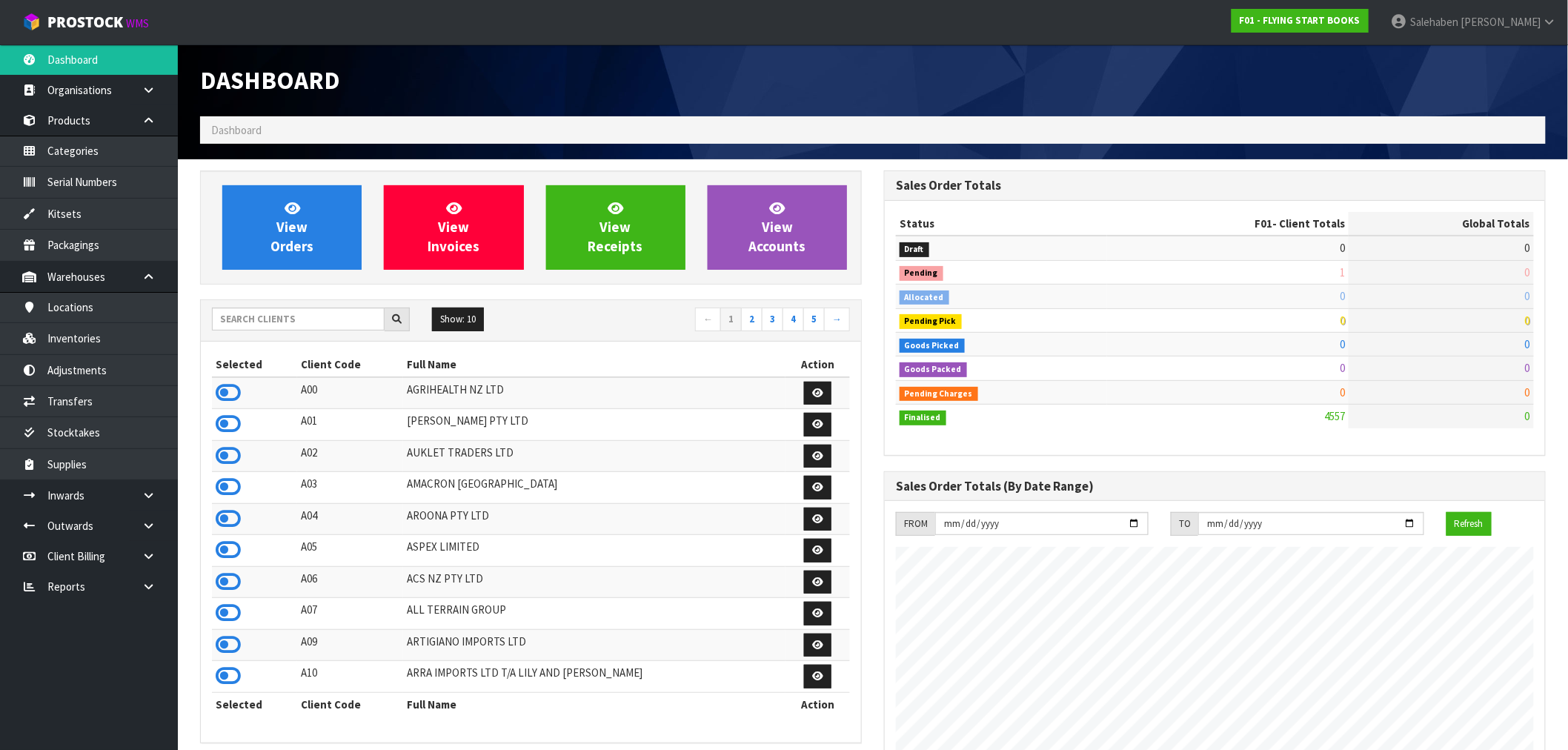
scroll to position [1123, 684]
click at [297, 322] on input "text" at bounding box center [298, 319] width 173 height 23
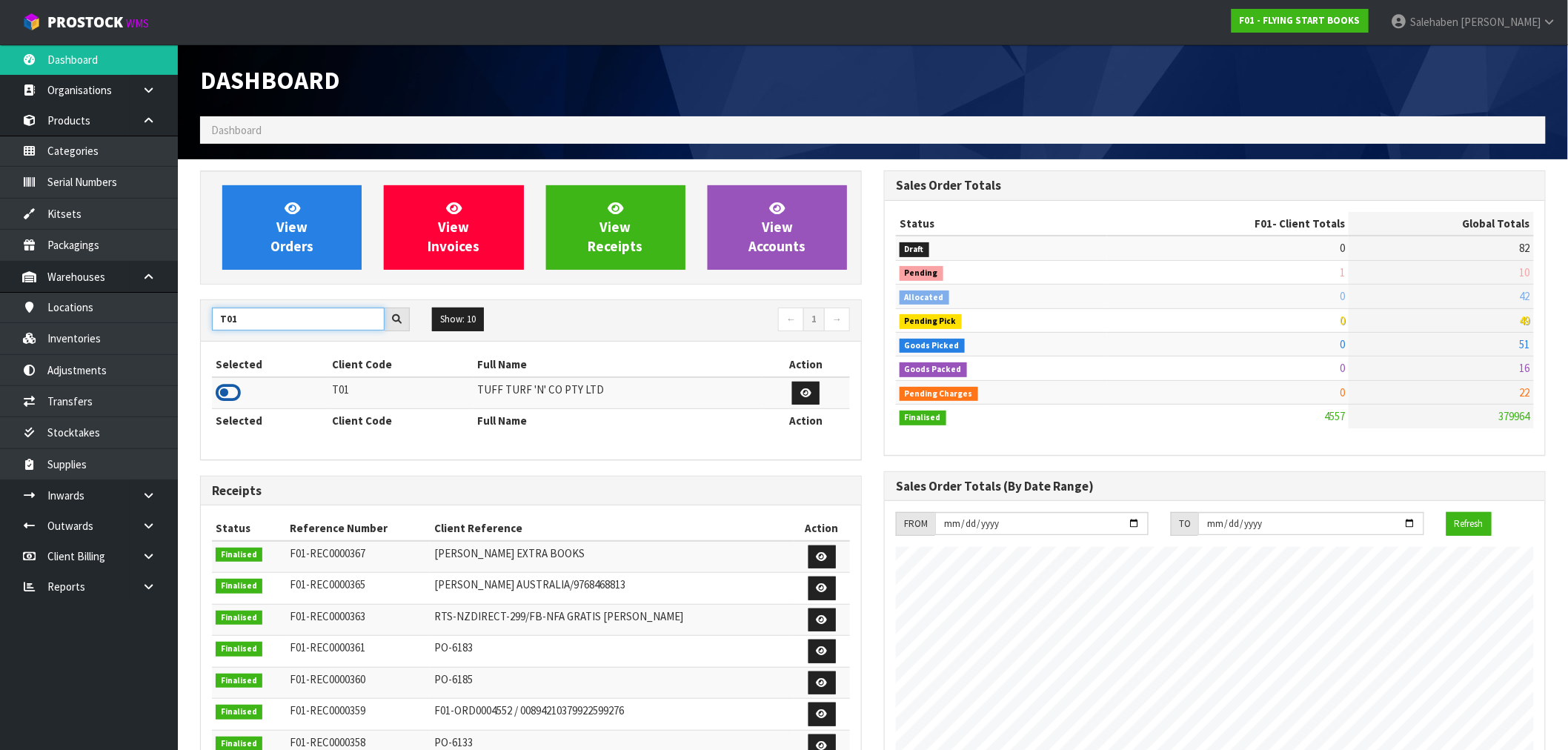
type input "T01"
click at [226, 387] on icon at bounding box center [228, 392] width 25 height 22
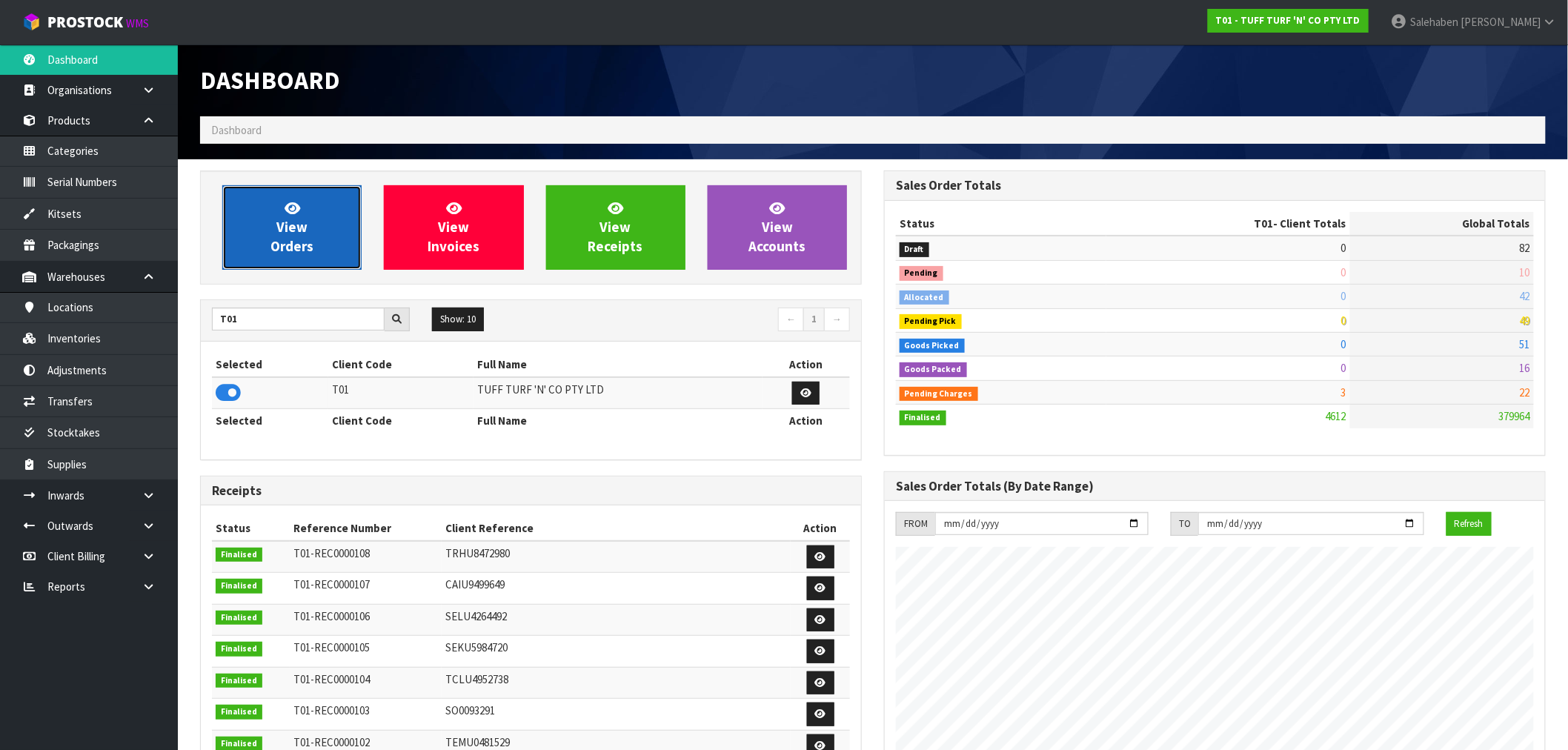
click at [282, 243] on span "View Orders" at bounding box center [292, 227] width 43 height 56
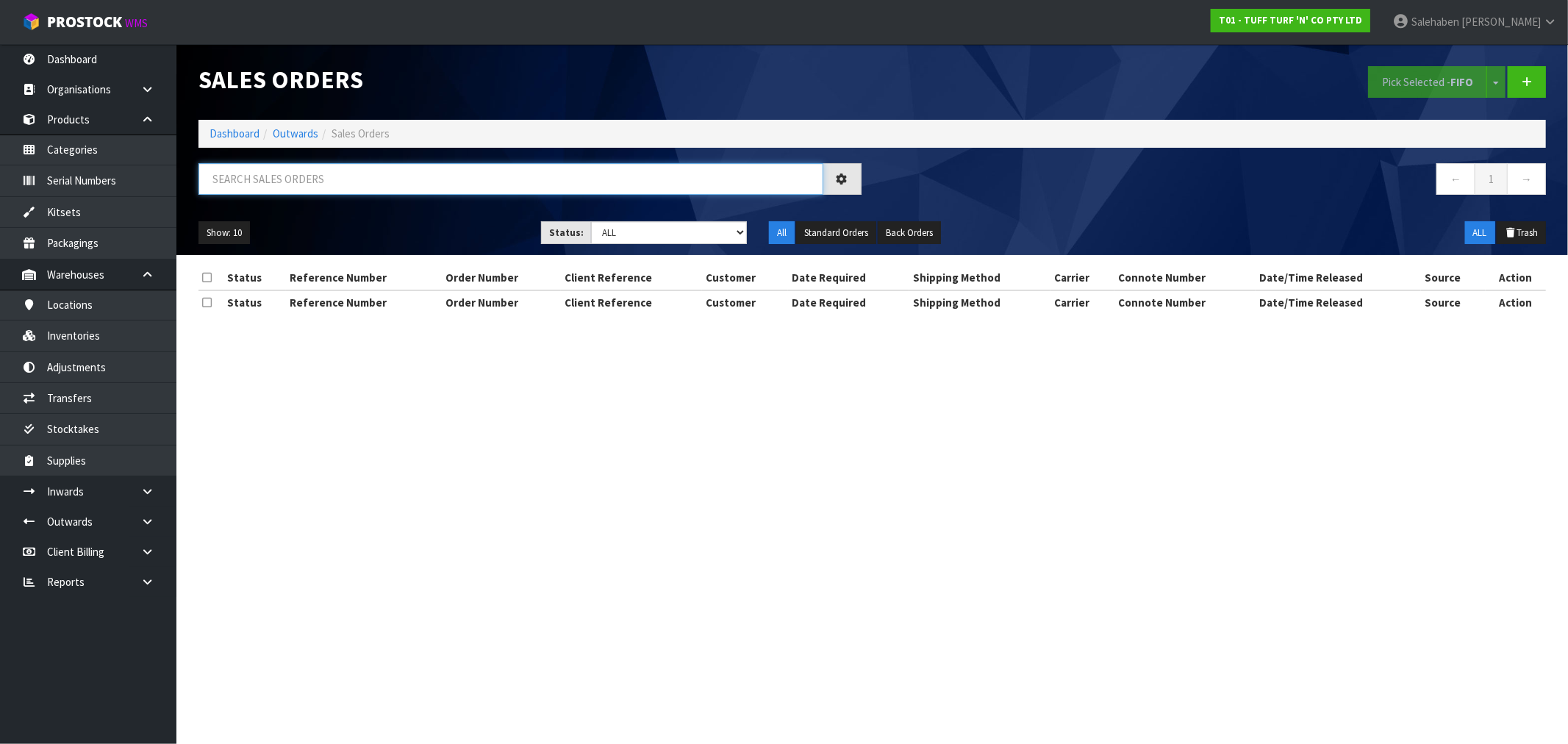
click at [264, 185] on input "text" at bounding box center [510, 179] width 625 height 32
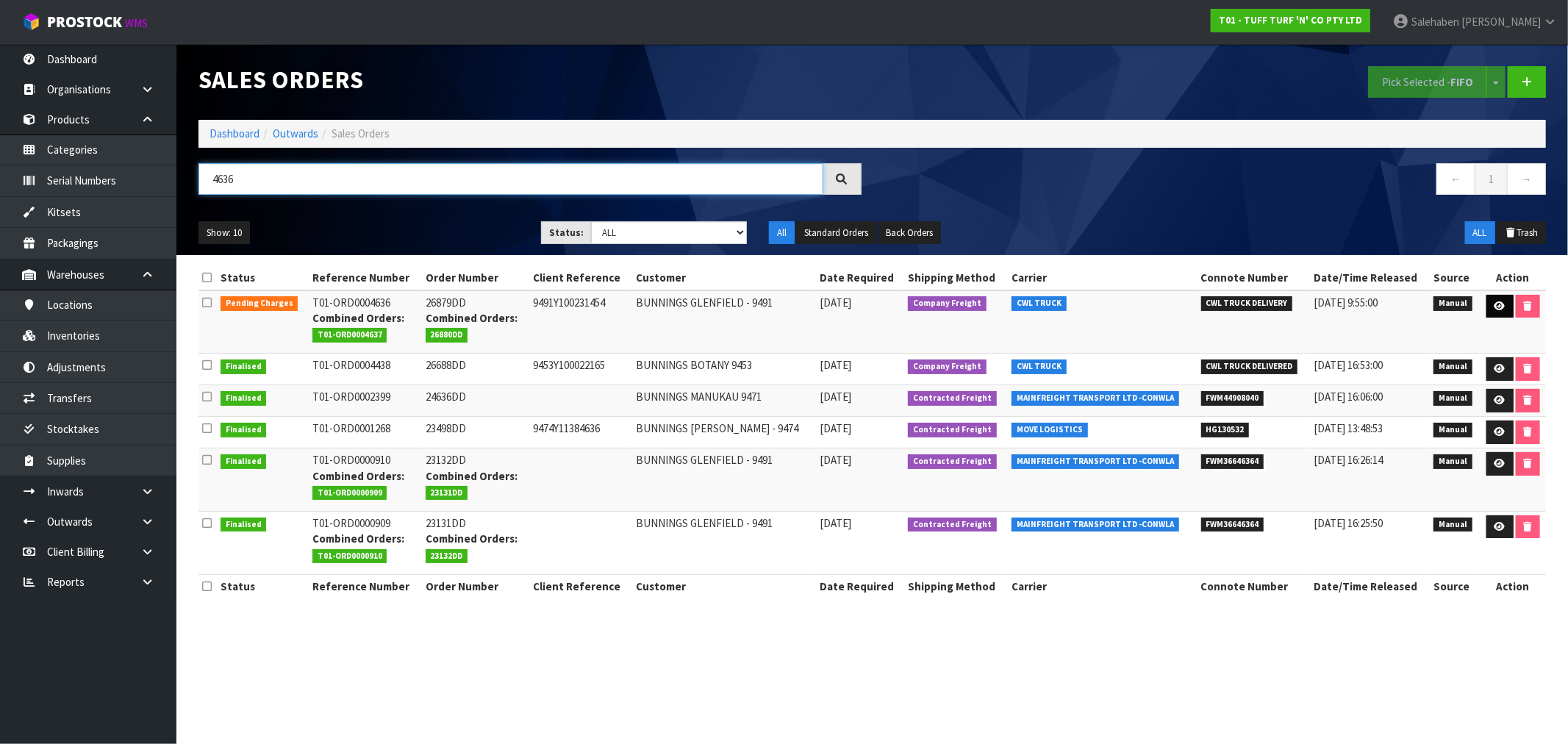
type input "4636"
click at [1503, 310] on link at bounding box center [1500, 306] width 27 height 24
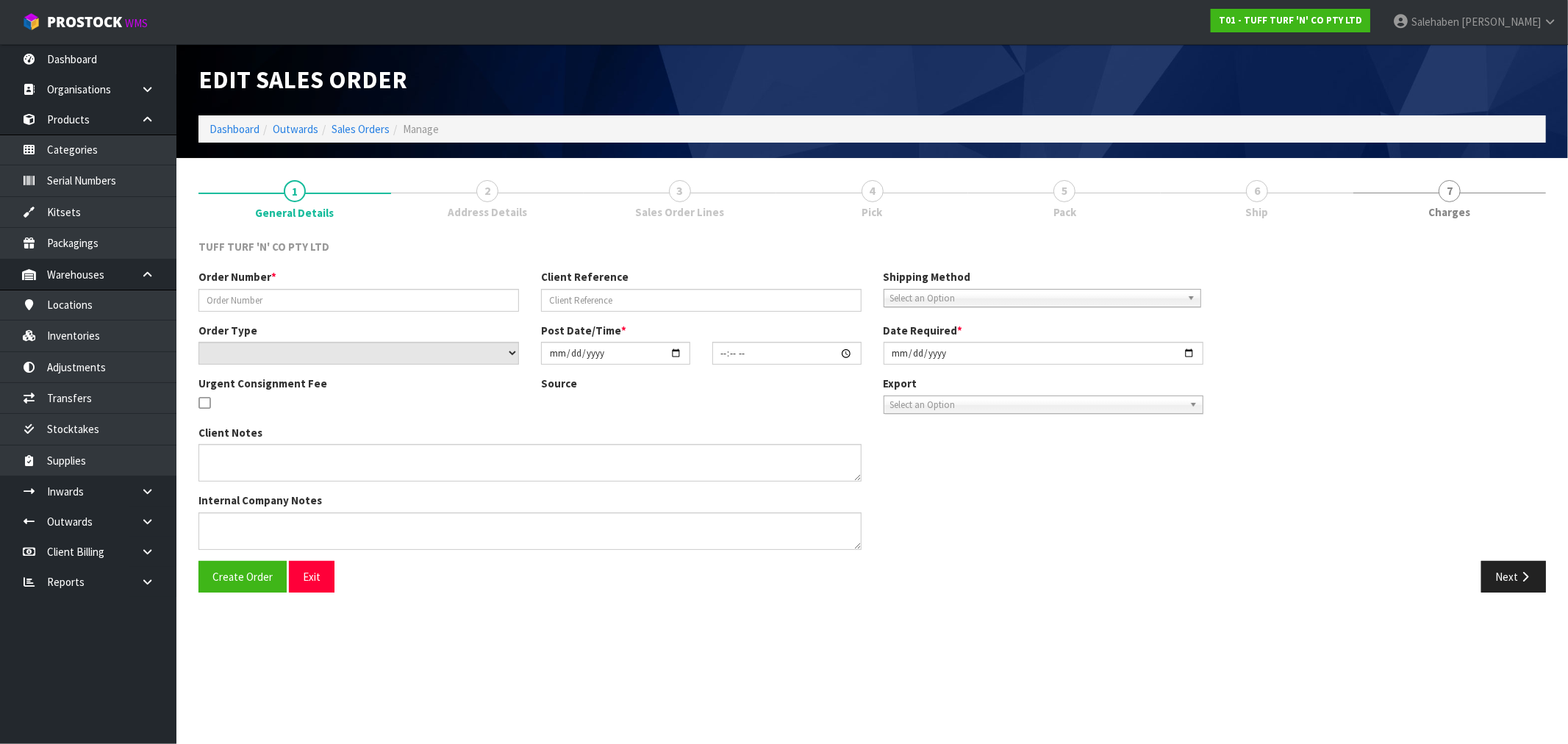
type input "26879DD"
type input "9491Y100231454"
select select "number:0"
type input "[DATE]"
type input "12:10:00.000"
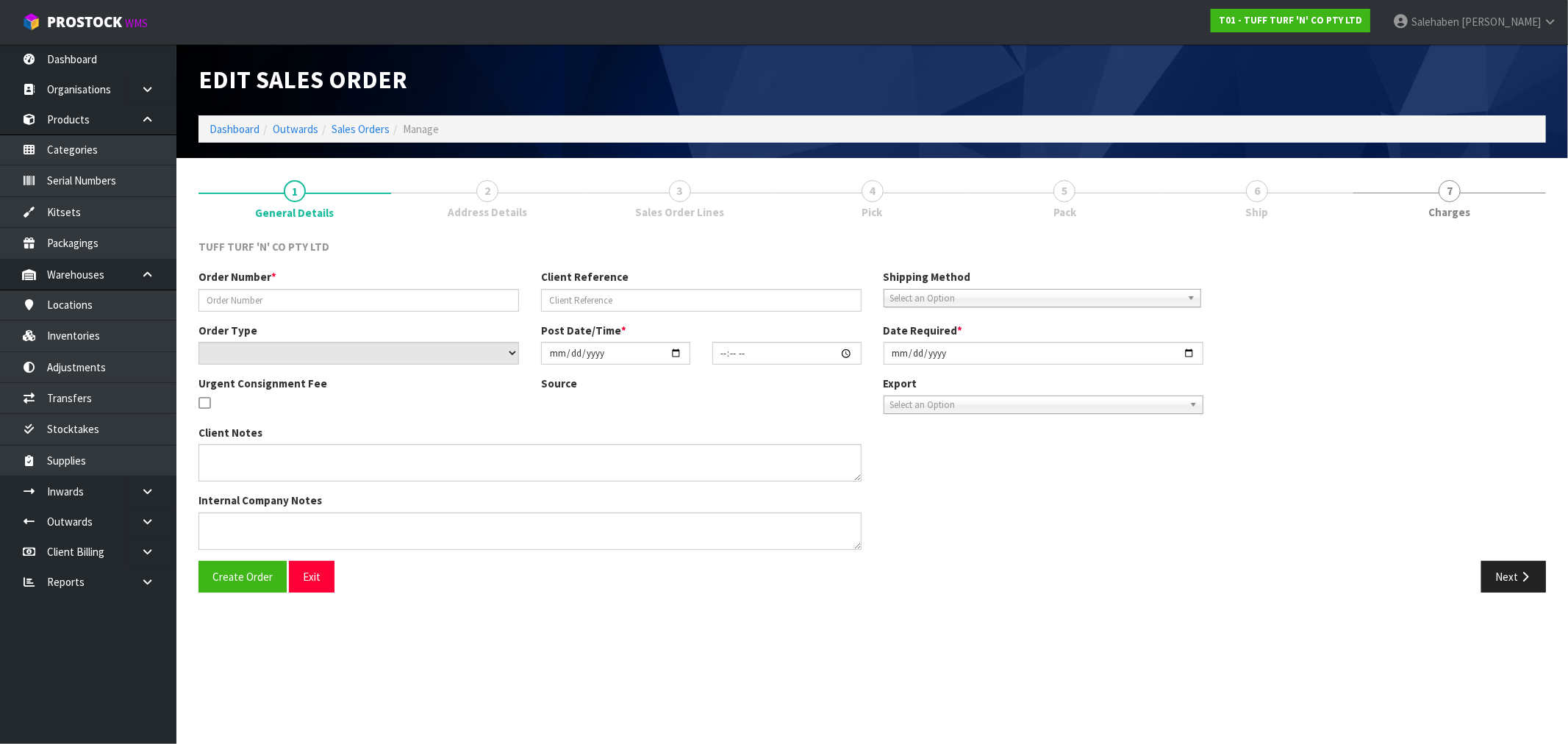
type input "[DATE]"
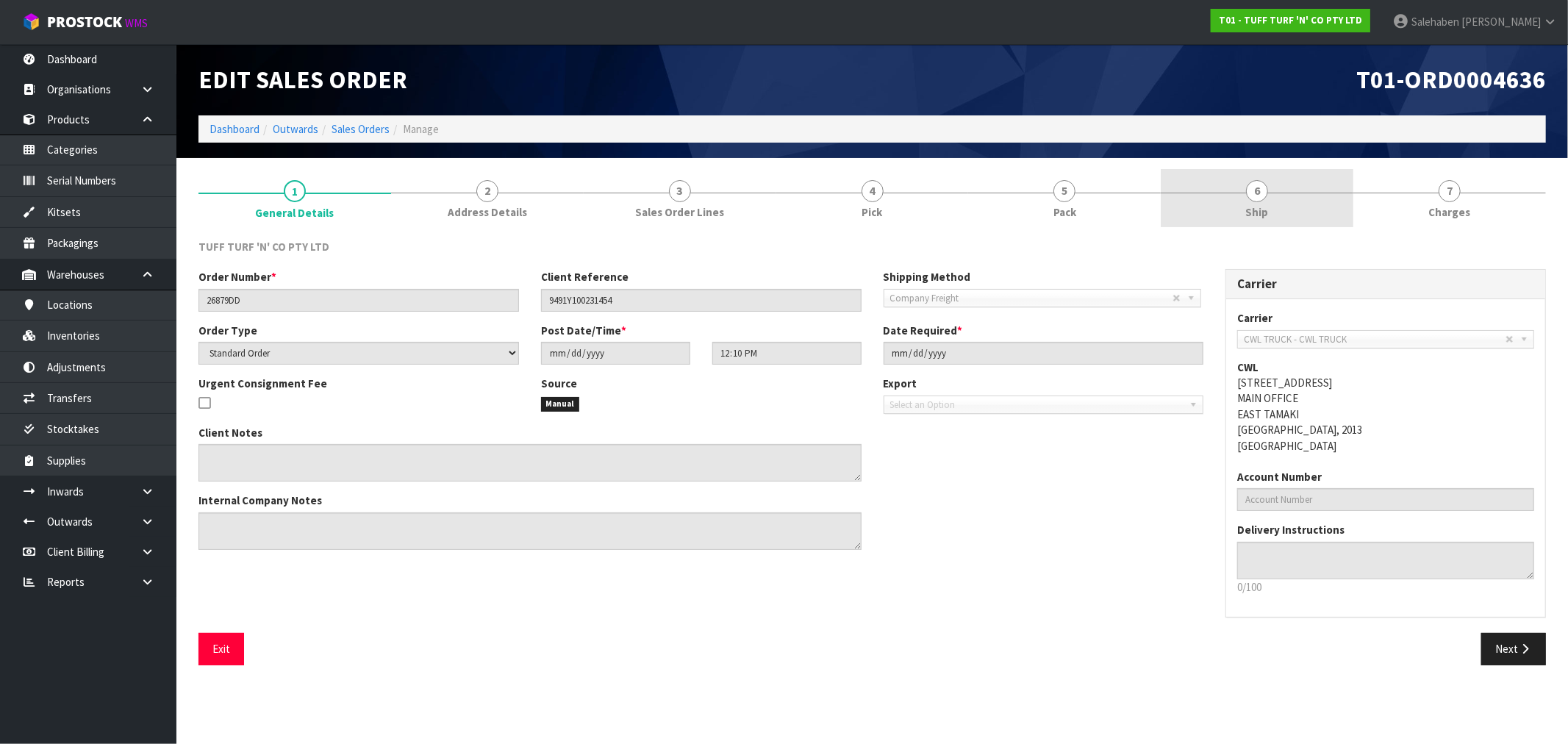
click at [1261, 214] on span "Ship" at bounding box center [1257, 212] width 23 height 16
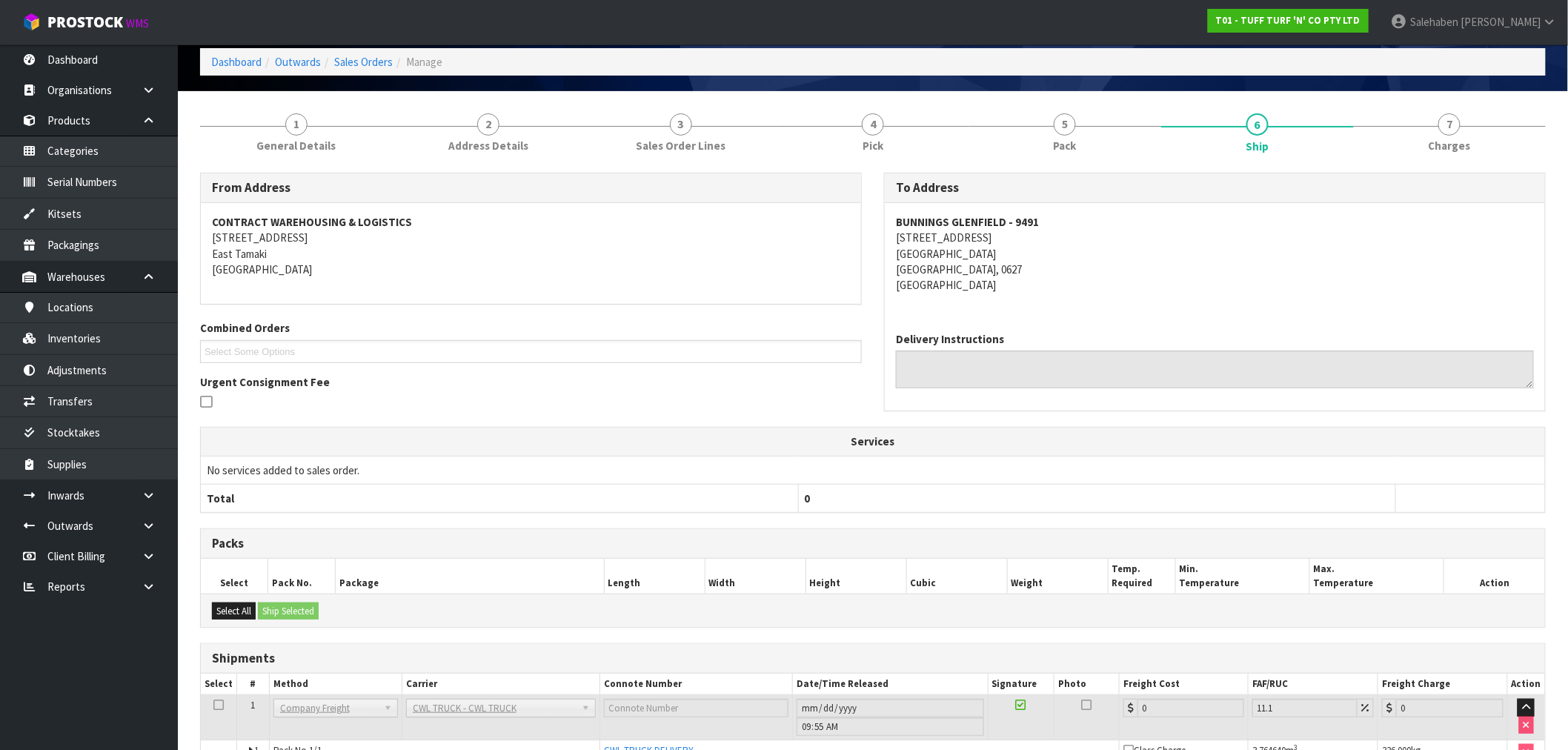
scroll to position [154, 0]
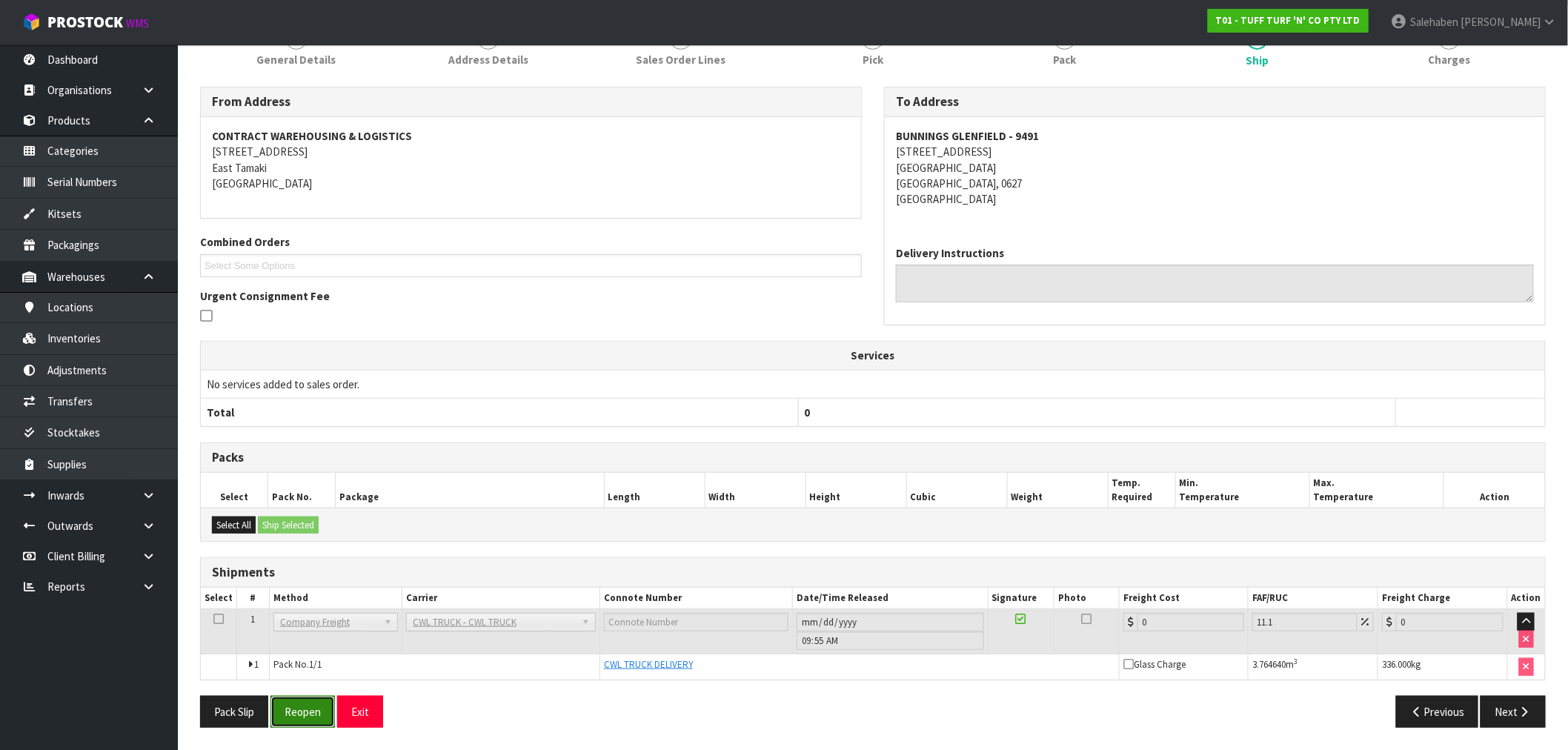
click at [297, 715] on button "Reopen" at bounding box center [303, 711] width 64 height 32
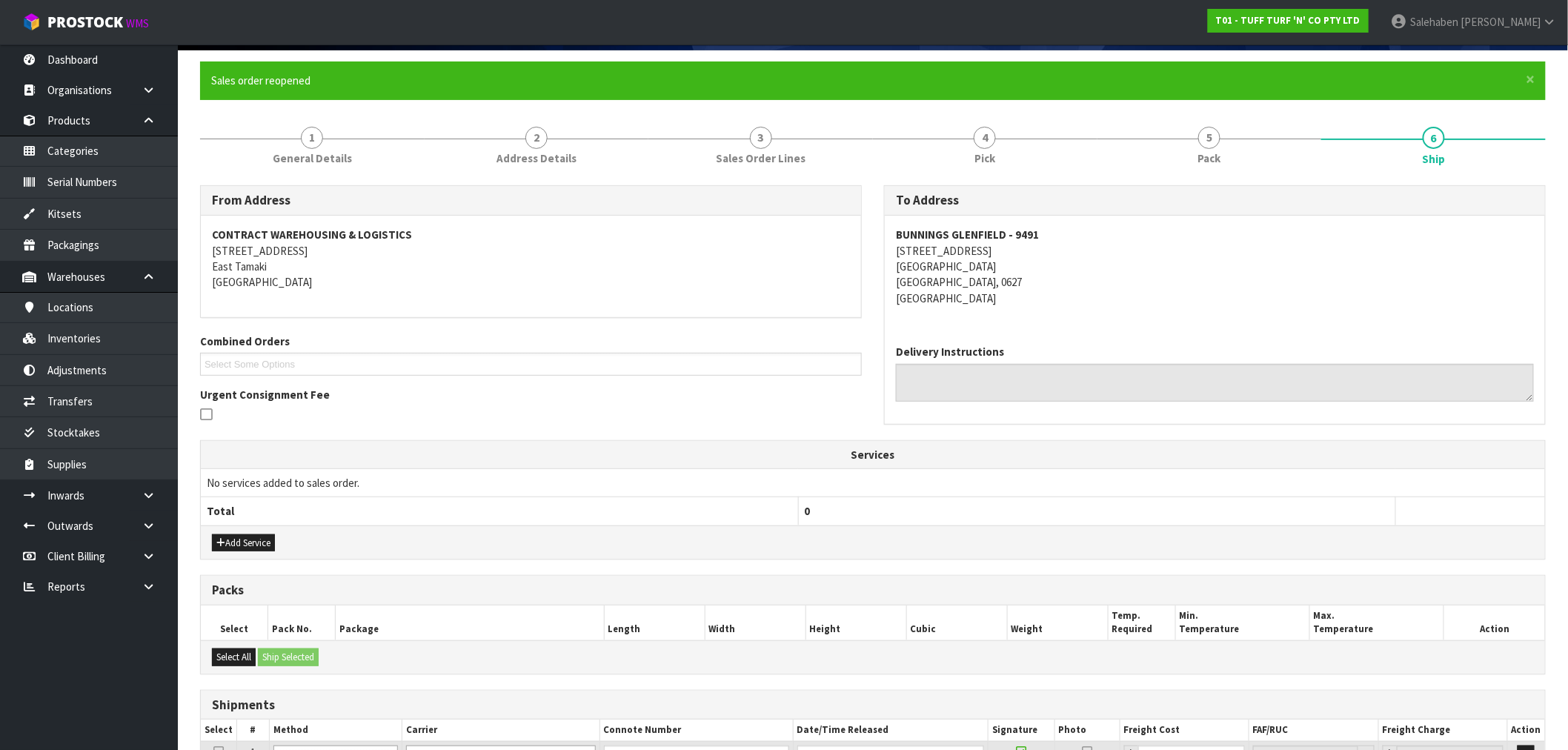
scroll to position [245, 0]
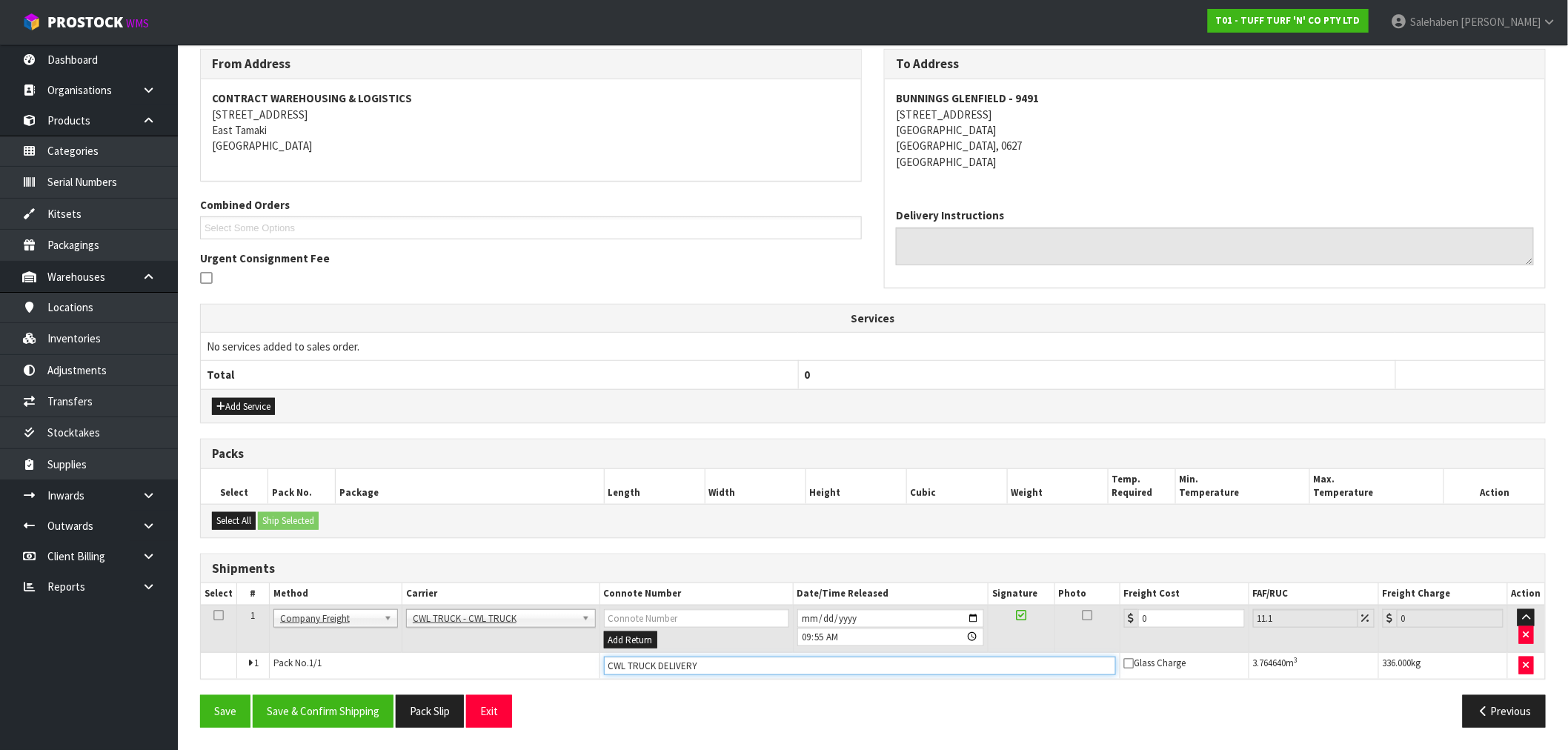
click at [730, 671] on input "CWL TRUCK DELIVERY" at bounding box center [860, 666] width 512 height 19
type input "CWL TRUCK DELIVERED"
drag, startPoint x: 1146, startPoint y: 618, endPoint x: 1120, endPoint y: 623, distance: 26.5
click at [1123, 623] on td "0" at bounding box center [1184, 629] width 129 height 49
type input "6"
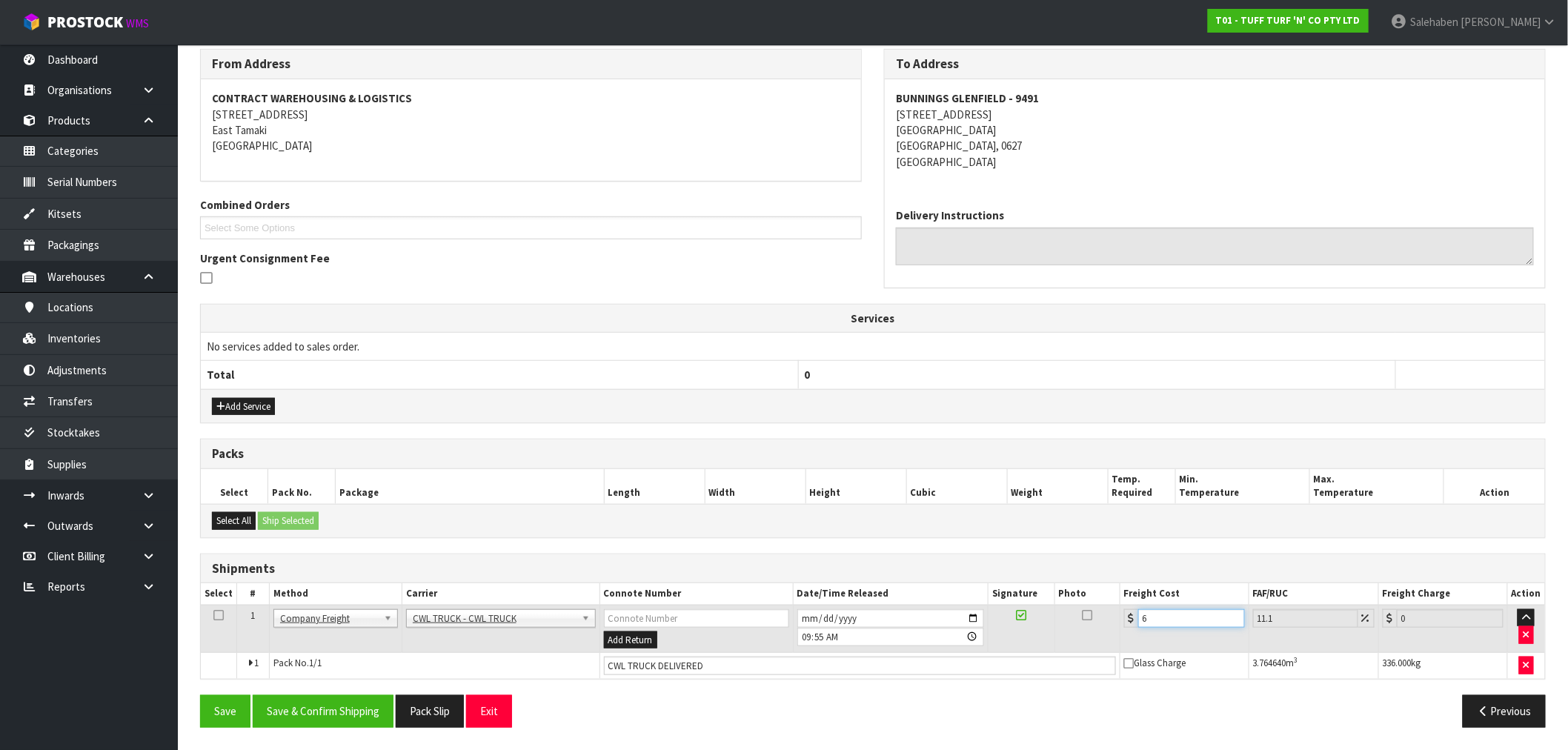
type input "6.67"
type input "65"
type input "72.22"
type input "65.2"
type input "72.44"
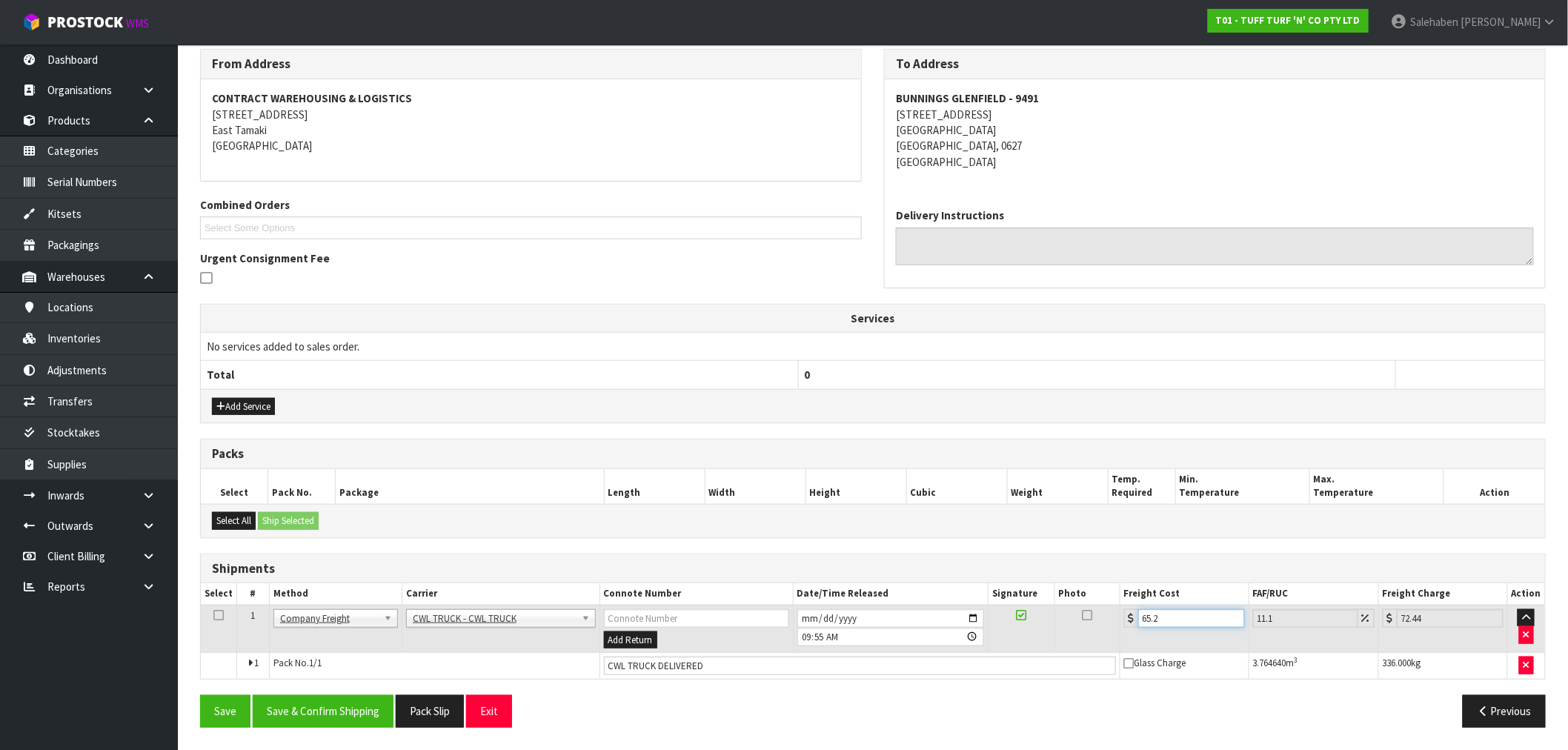
type input "65.24"
type input "72.48"
type input "65.24"
click at [309, 711] on button "Save & Confirm Shipping" at bounding box center [322, 711] width 141 height 32
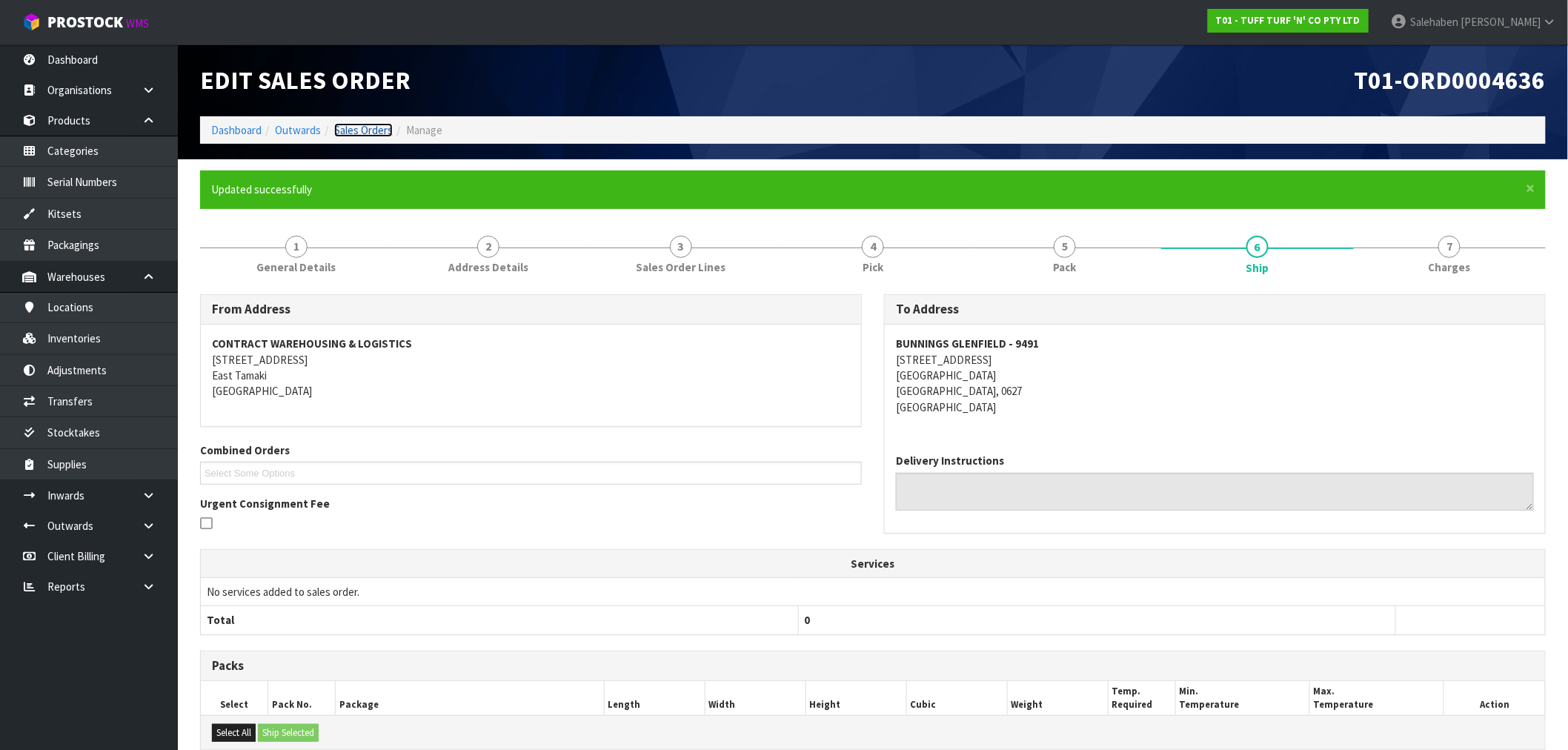
click at [372, 132] on link "Sales Orders" at bounding box center [363, 130] width 58 height 14
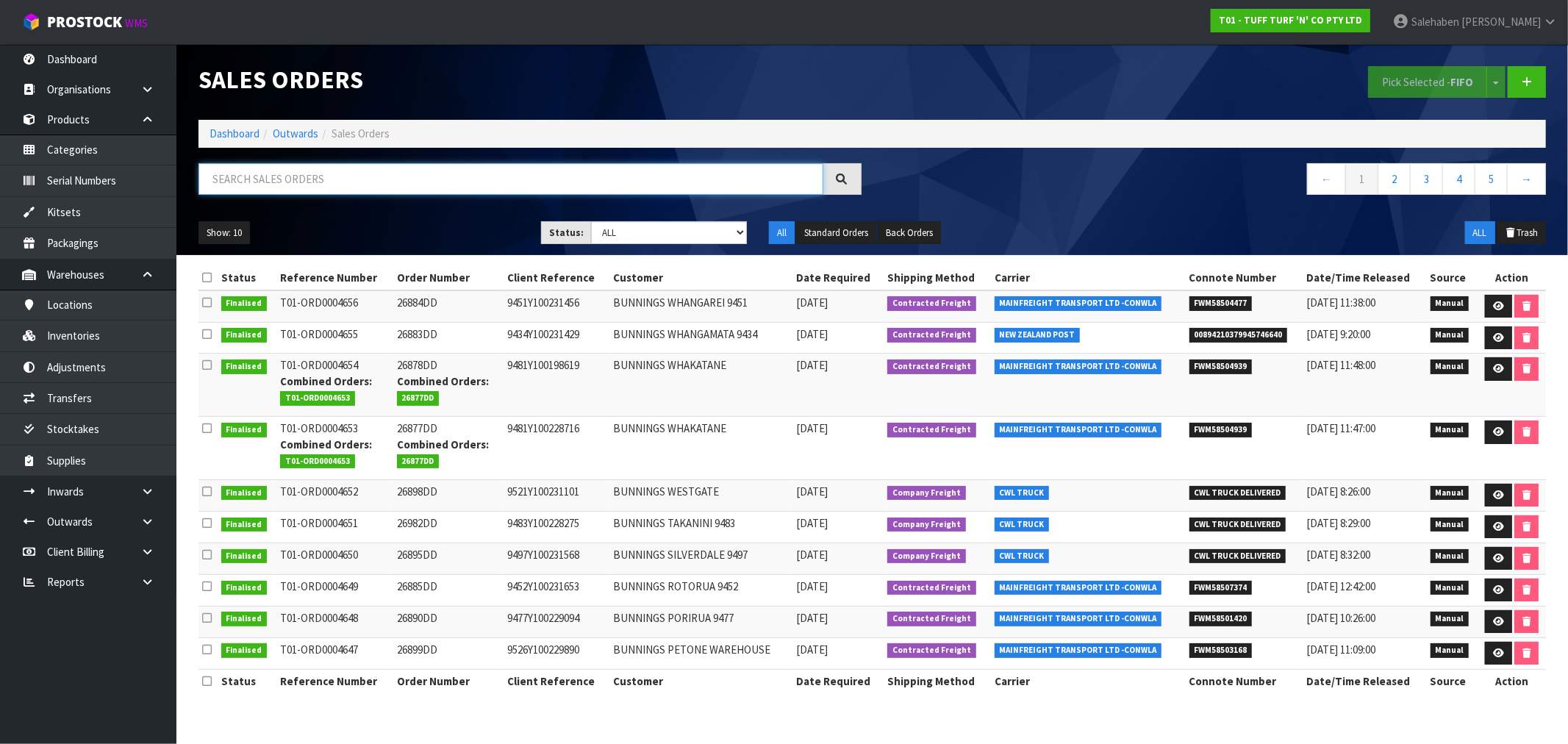
click at [372, 176] on input "text" at bounding box center [510, 179] width 625 height 32
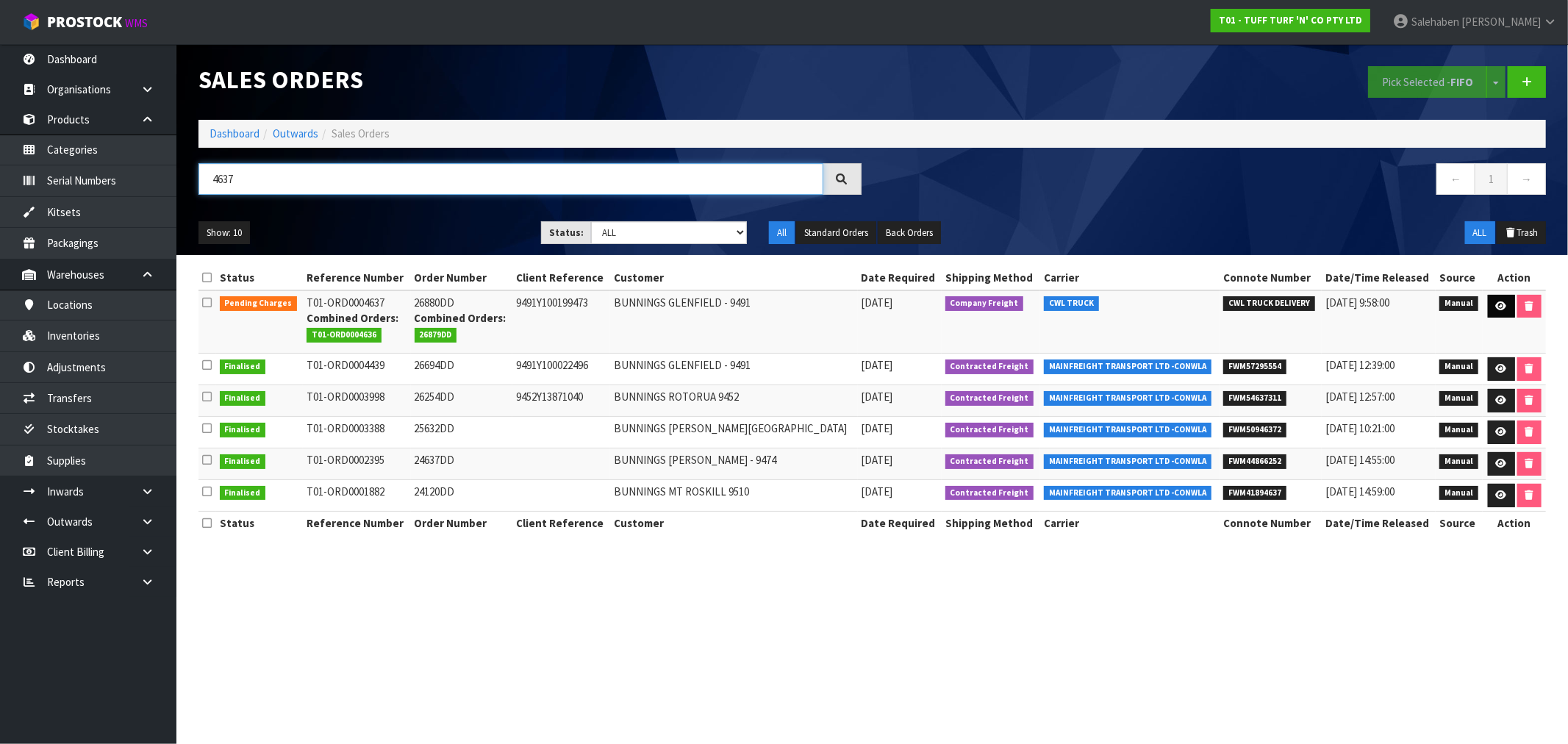
type input "4637"
click at [1495, 303] on icon at bounding box center [1501, 307] width 11 height 10
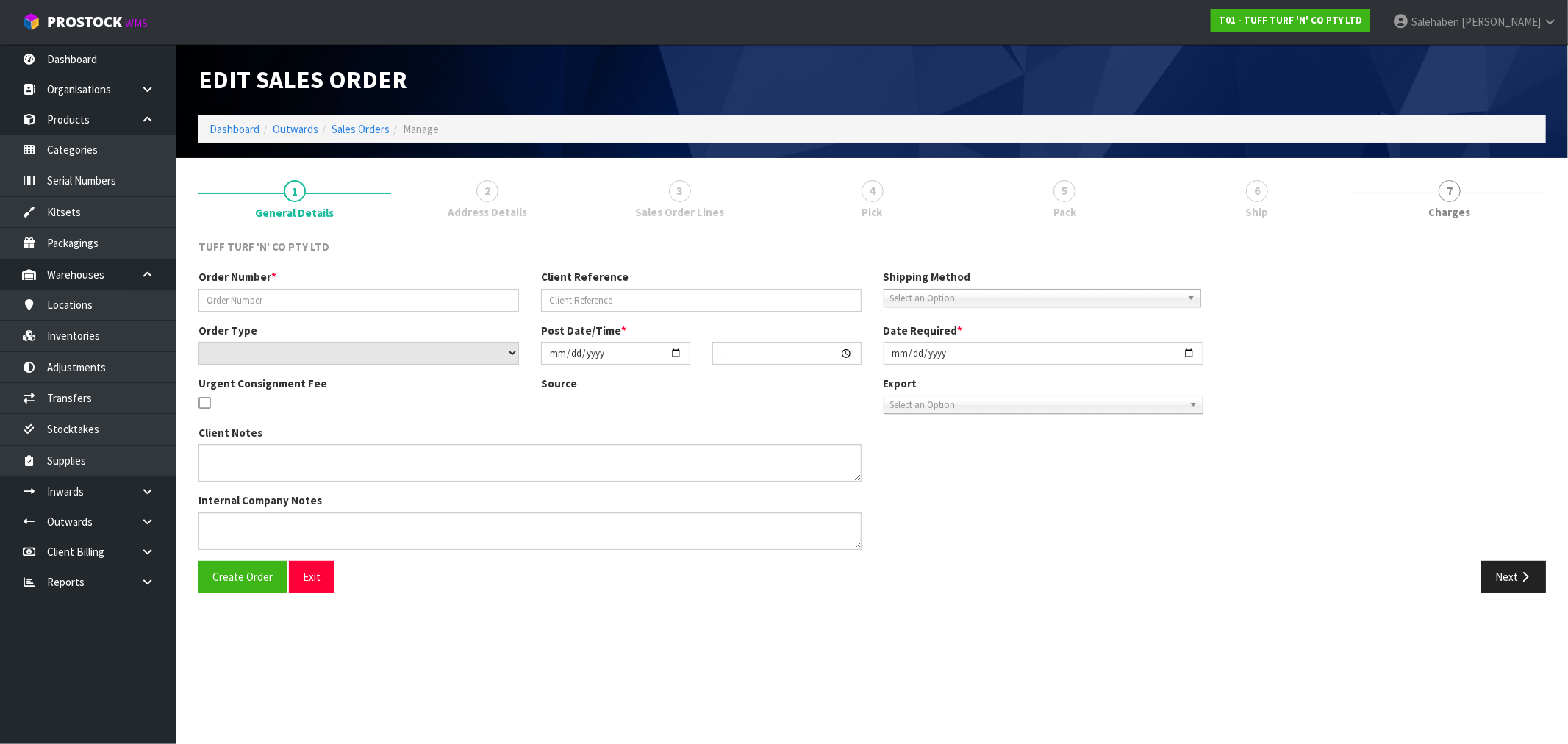
type input "26880DD"
type input "9491Y100199473"
select select "number:0"
type input "[DATE]"
type input "12:17:00.000"
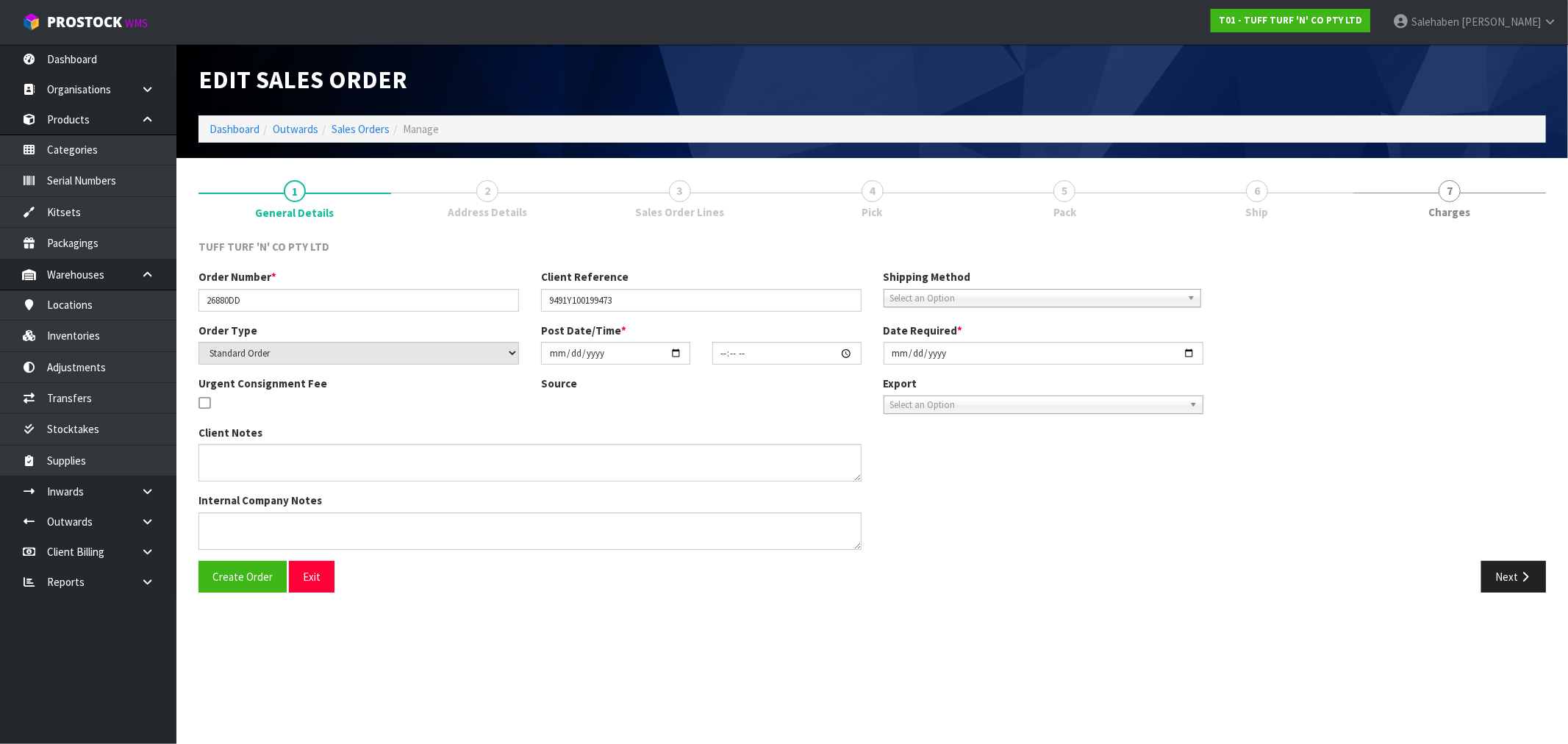
type input "[DATE]"
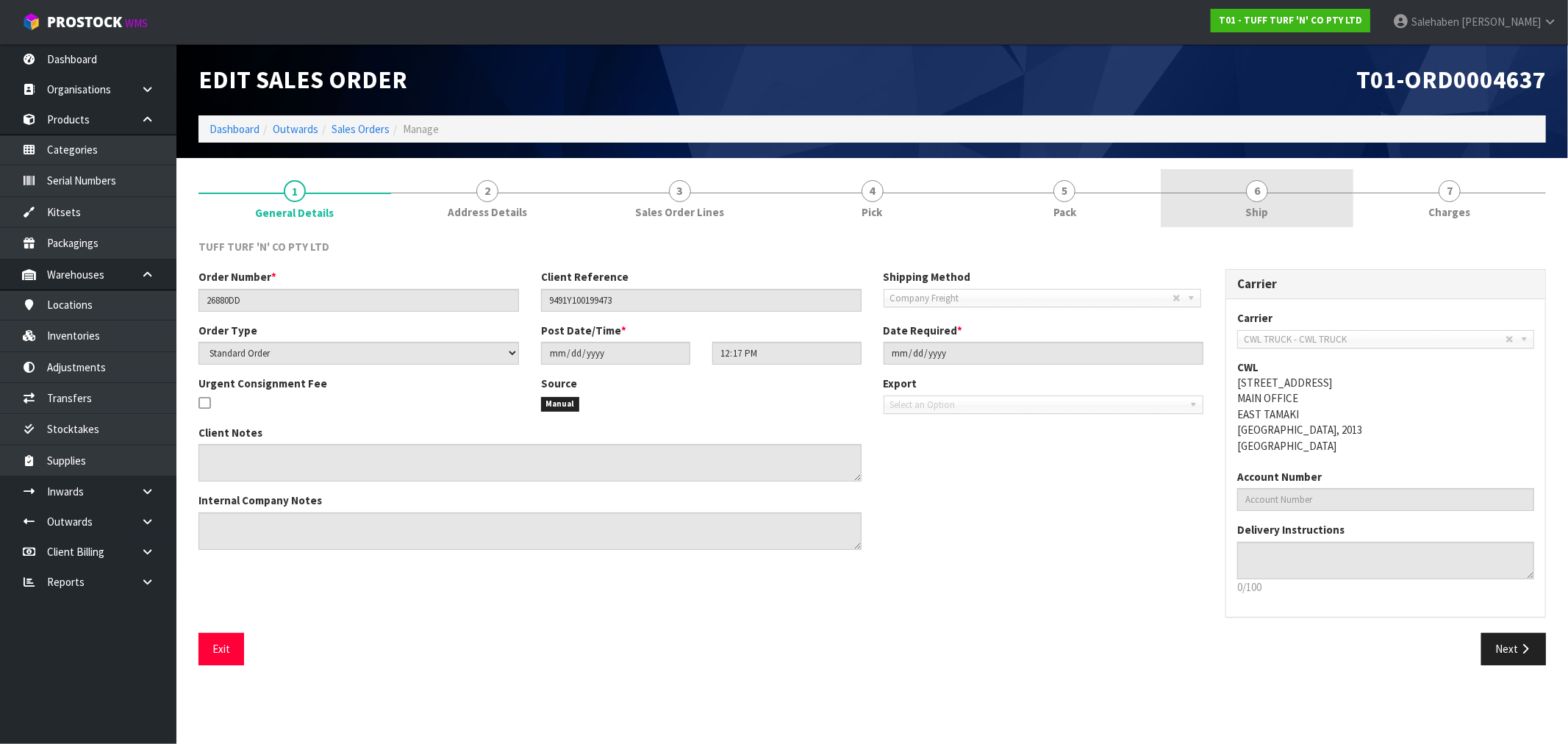
click at [1251, 205] on span "Ship" at bounding box center [1257, 212] width 23 height 16
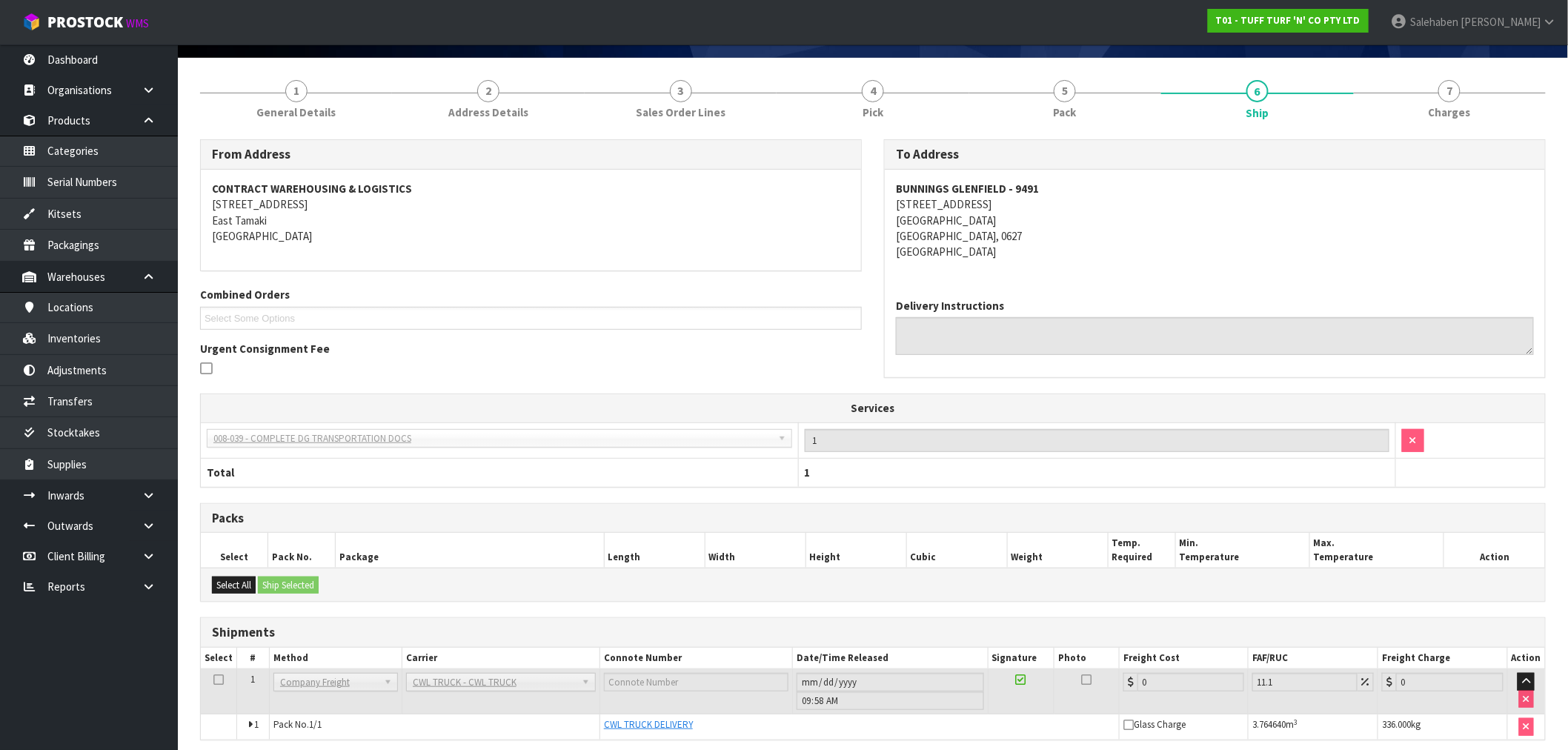
scroll to position [161, 0]
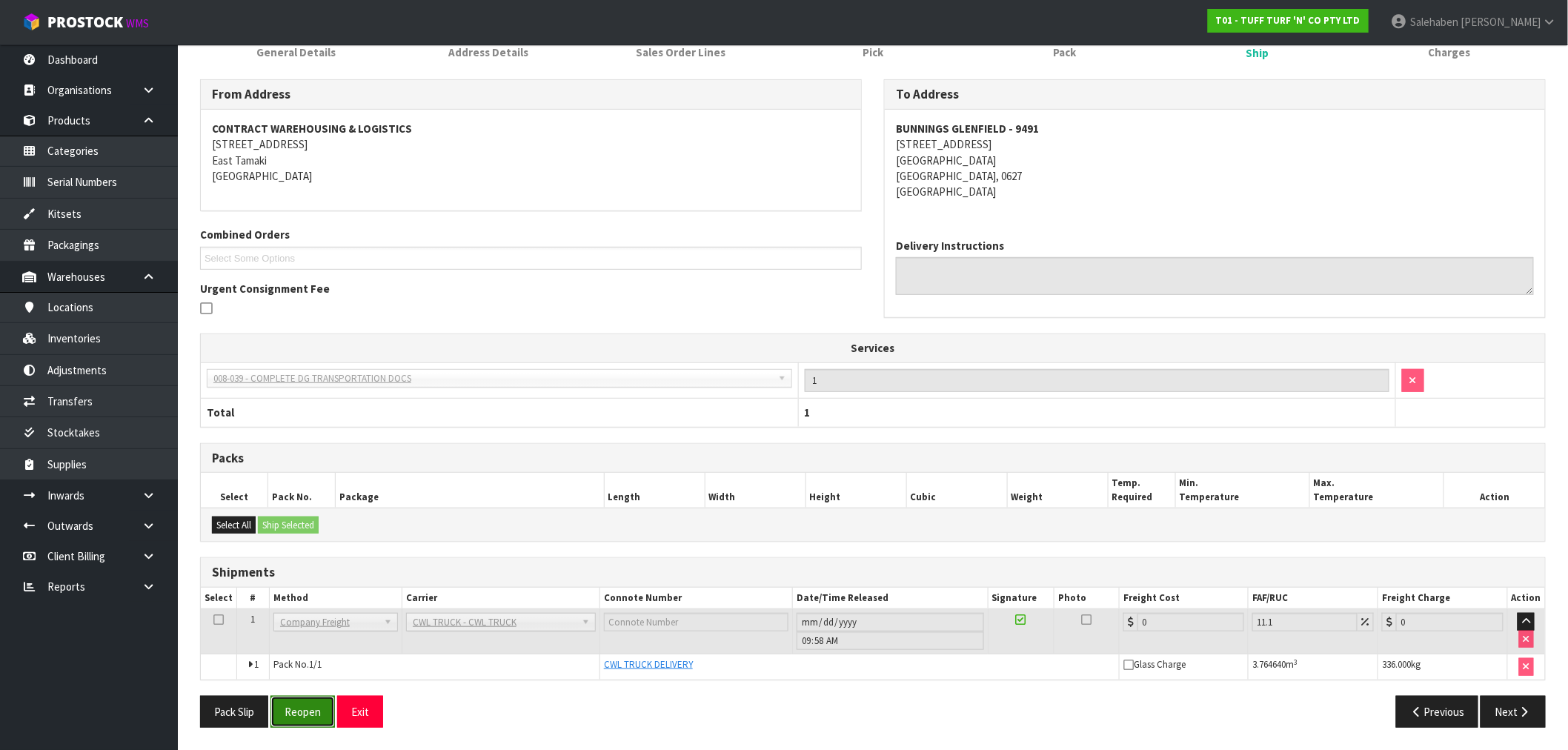
click at [297, 711] on button "Reopen" at bounding box center [303, 711] width 64 height 32
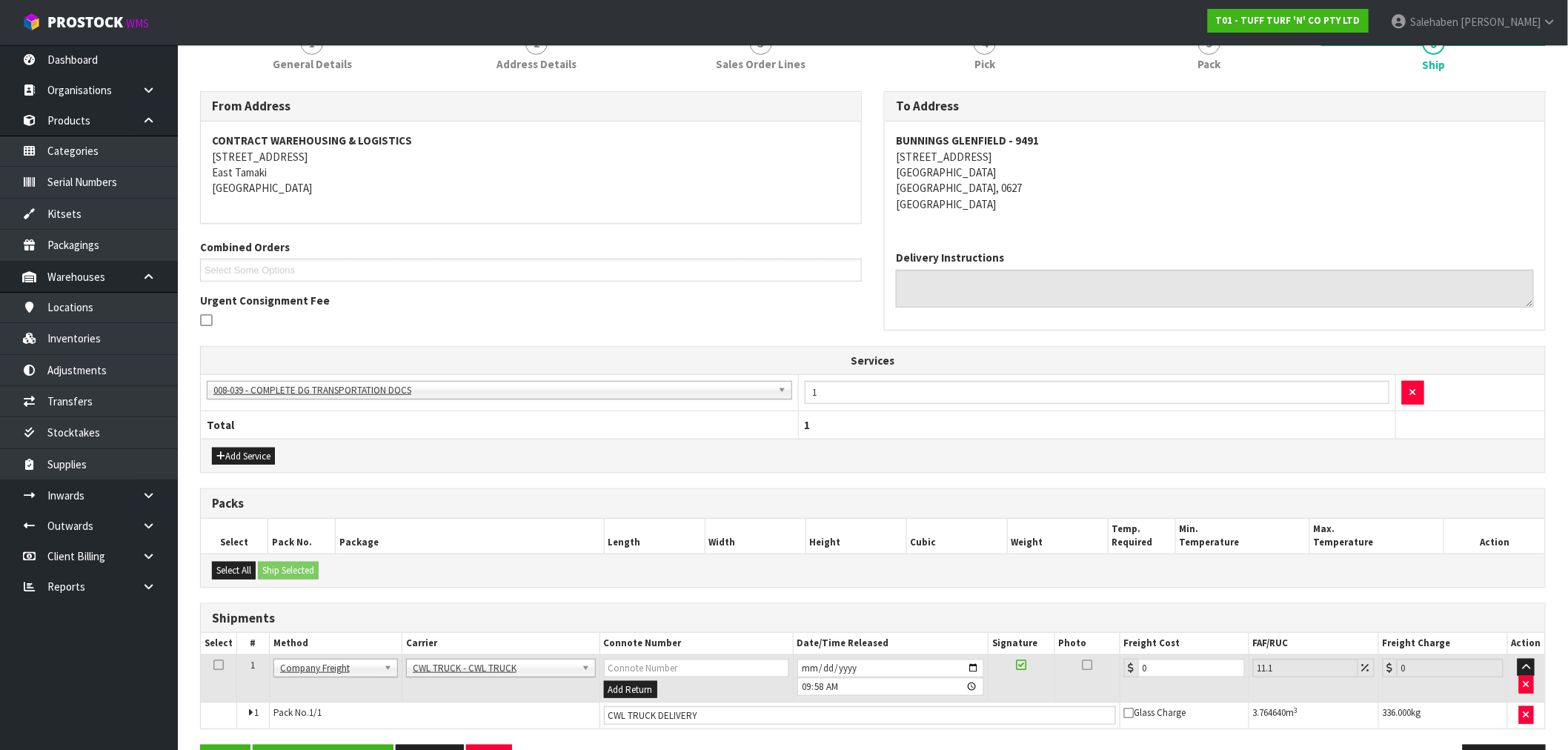
scroll to position [252, 0]
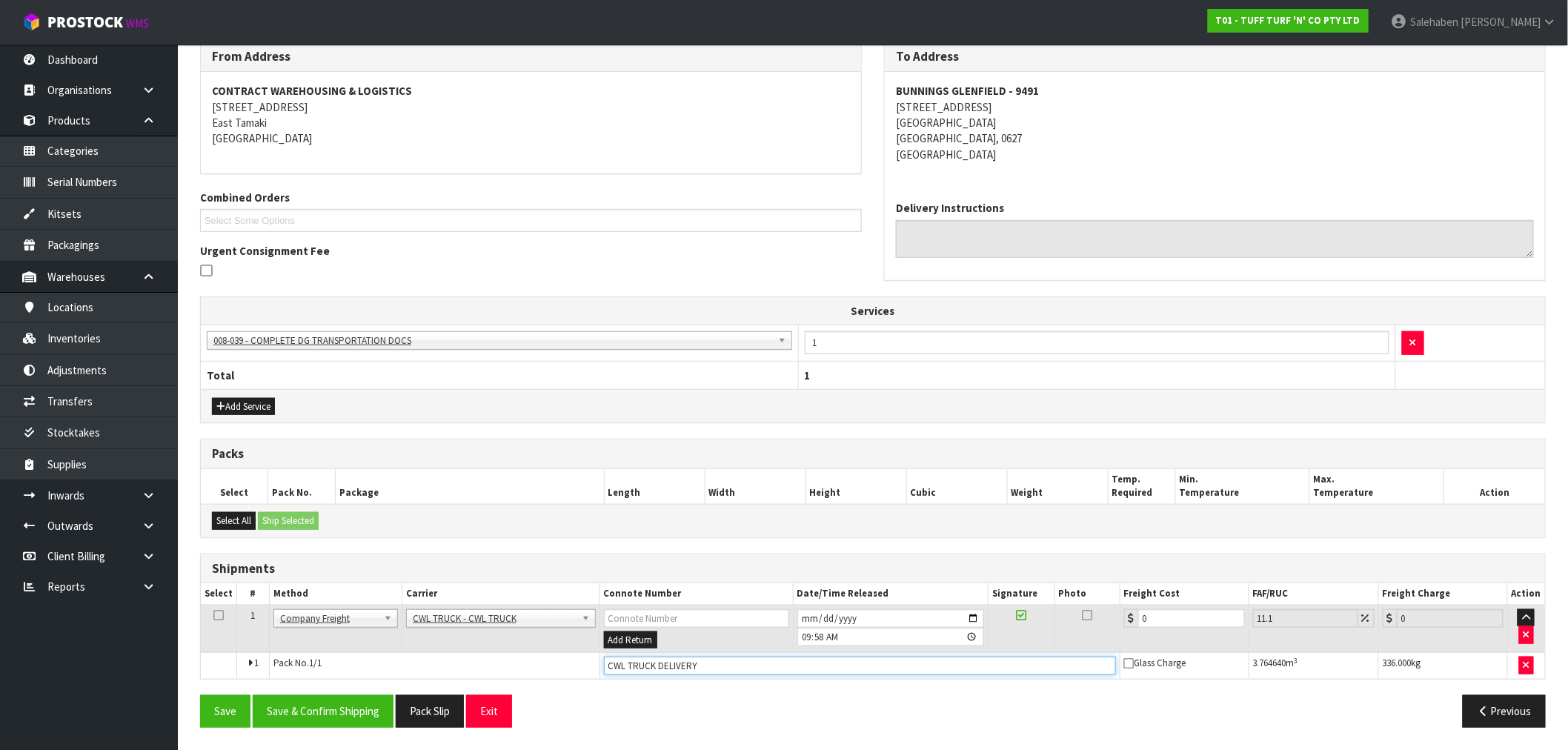
click at [702, 664] on input "CWL TRUCK DELIVERY" at bounding box center [860, 666] width 512 height 19
type input "CWL TRUCK DELIVERED"
click at [321, 715] on button "Save & Confirm Shipping" at bounding box center [322, 711] width 141 height 32
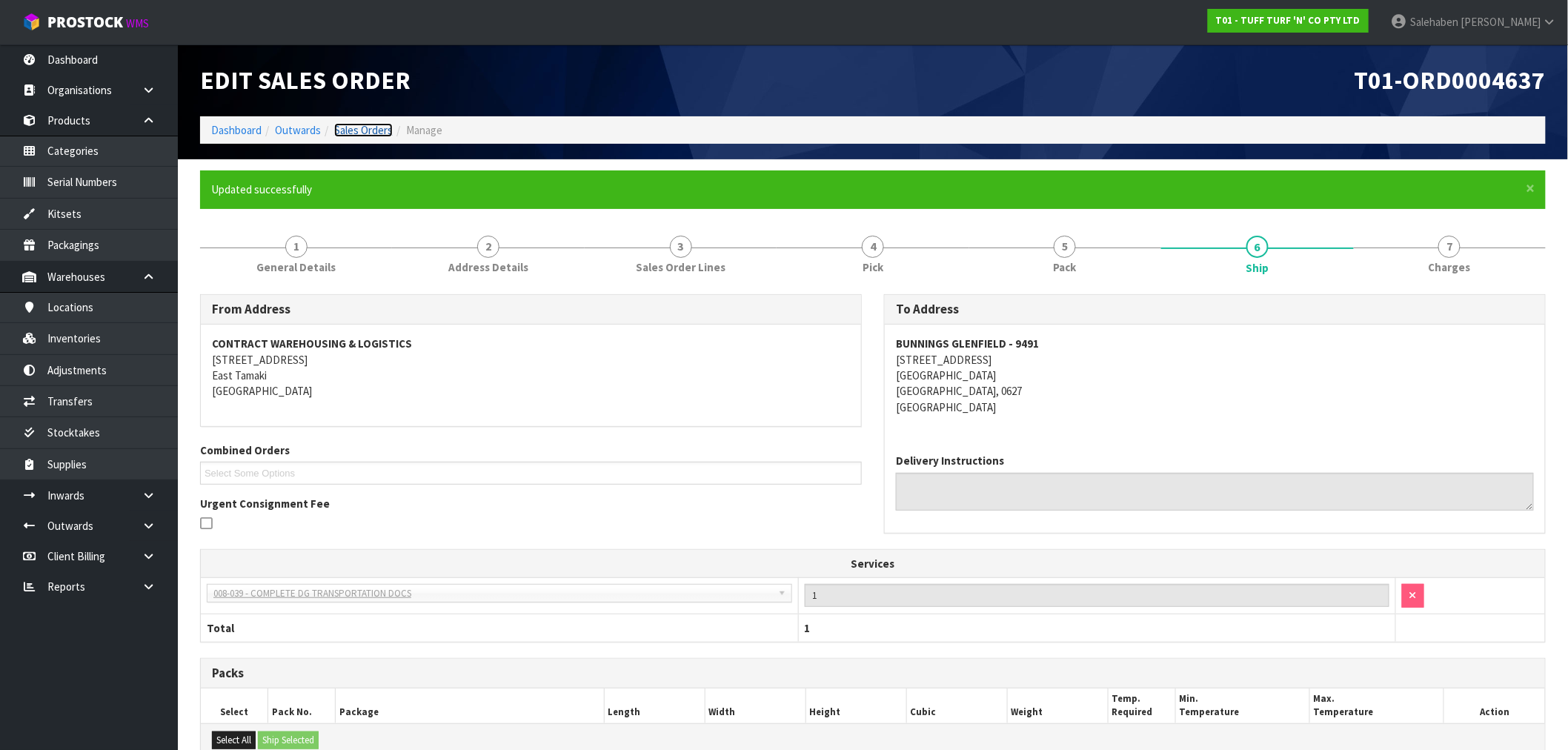
click at [364, 130] on link "Sales Orders" at bounding box center [363, 130] width 58 height 14
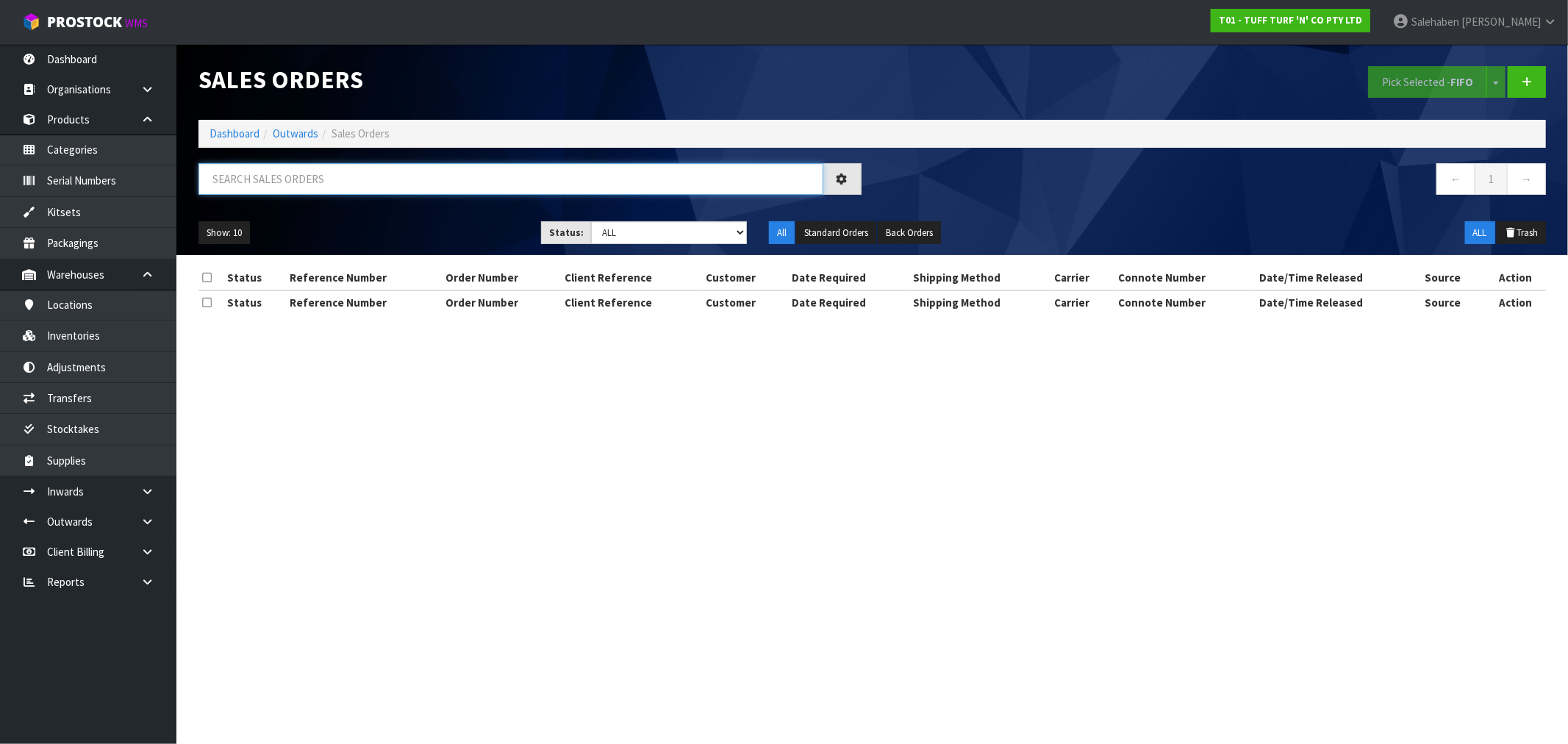
click at [333, 190] on input "text" at bounding box center [510, 179] width 625 height 32
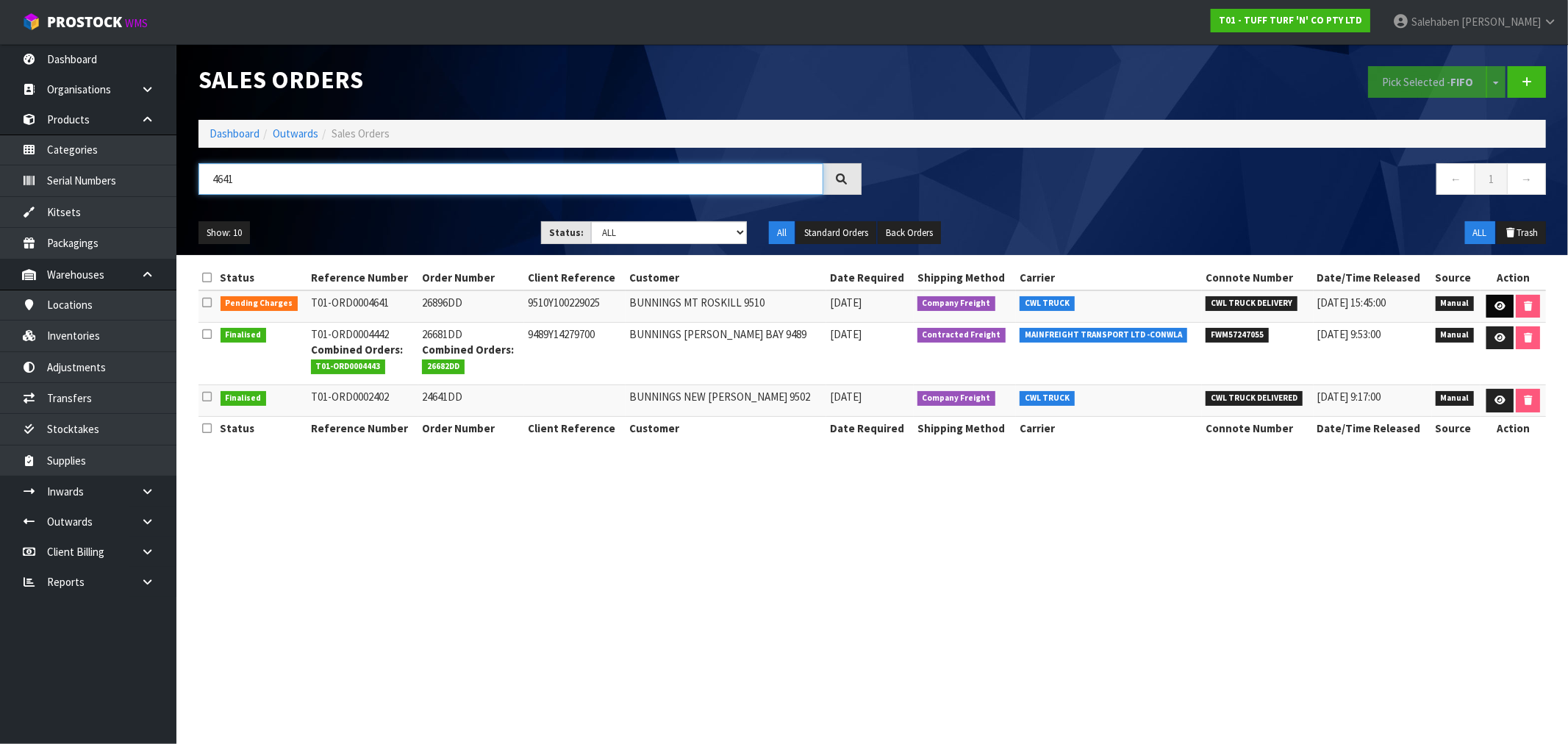
type input "4641"
click at [1495, 309] on icon at bounding box center [1500, 307] width 11 height 10
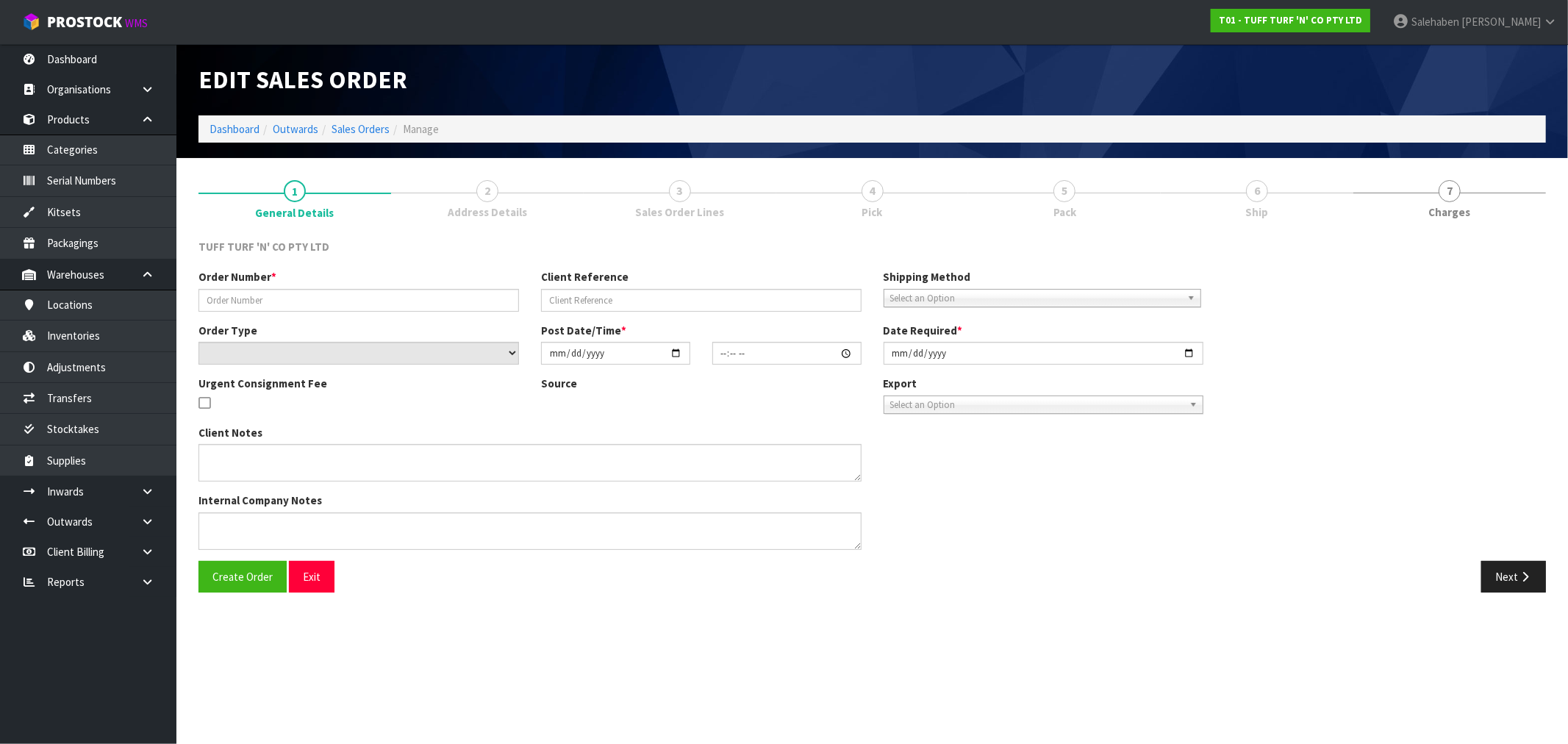
type input "26896DD"
type input "9510Y100229025"
select select "number:0"
type input "[DATE]"
type input "12:25:00.000"
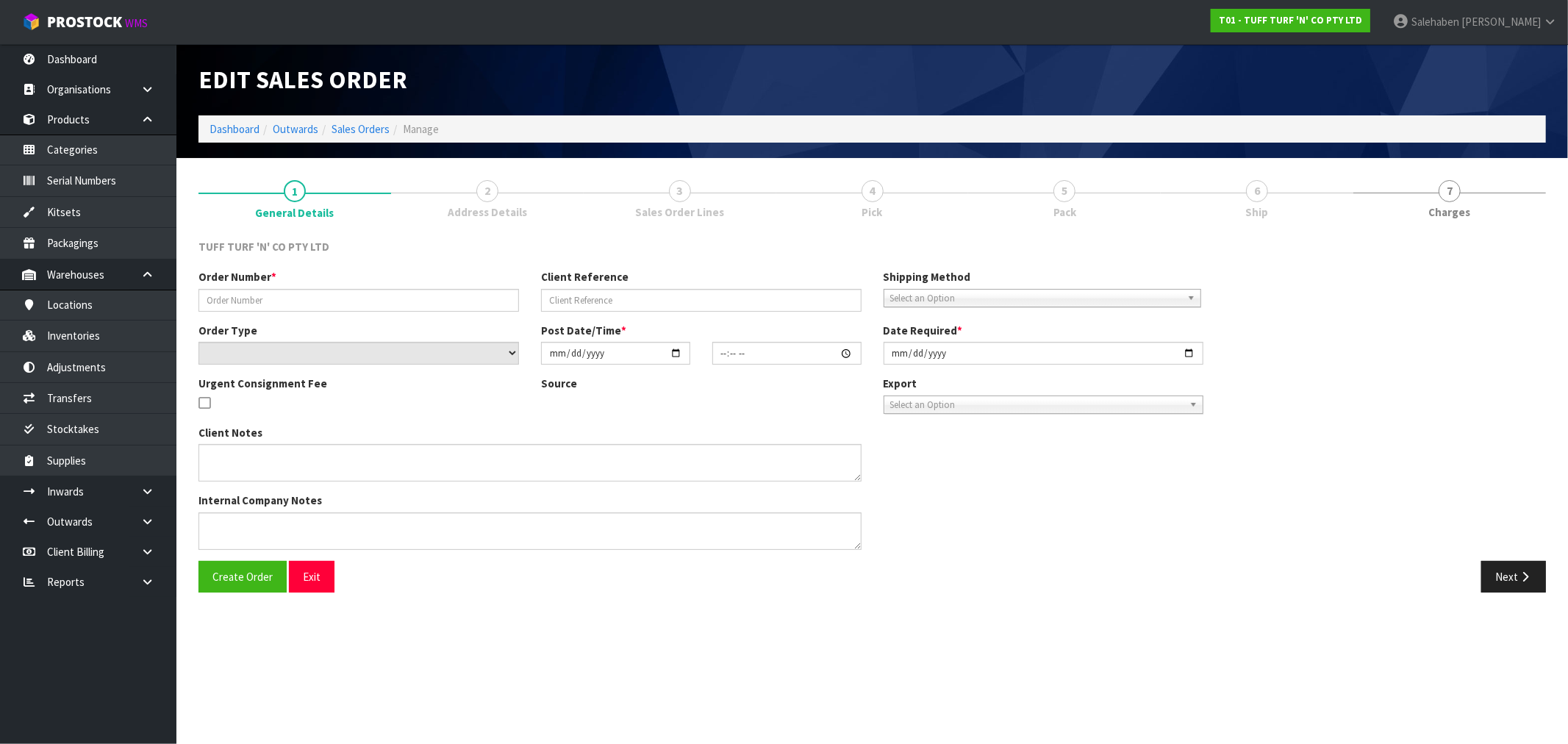
type input "[DATE]"
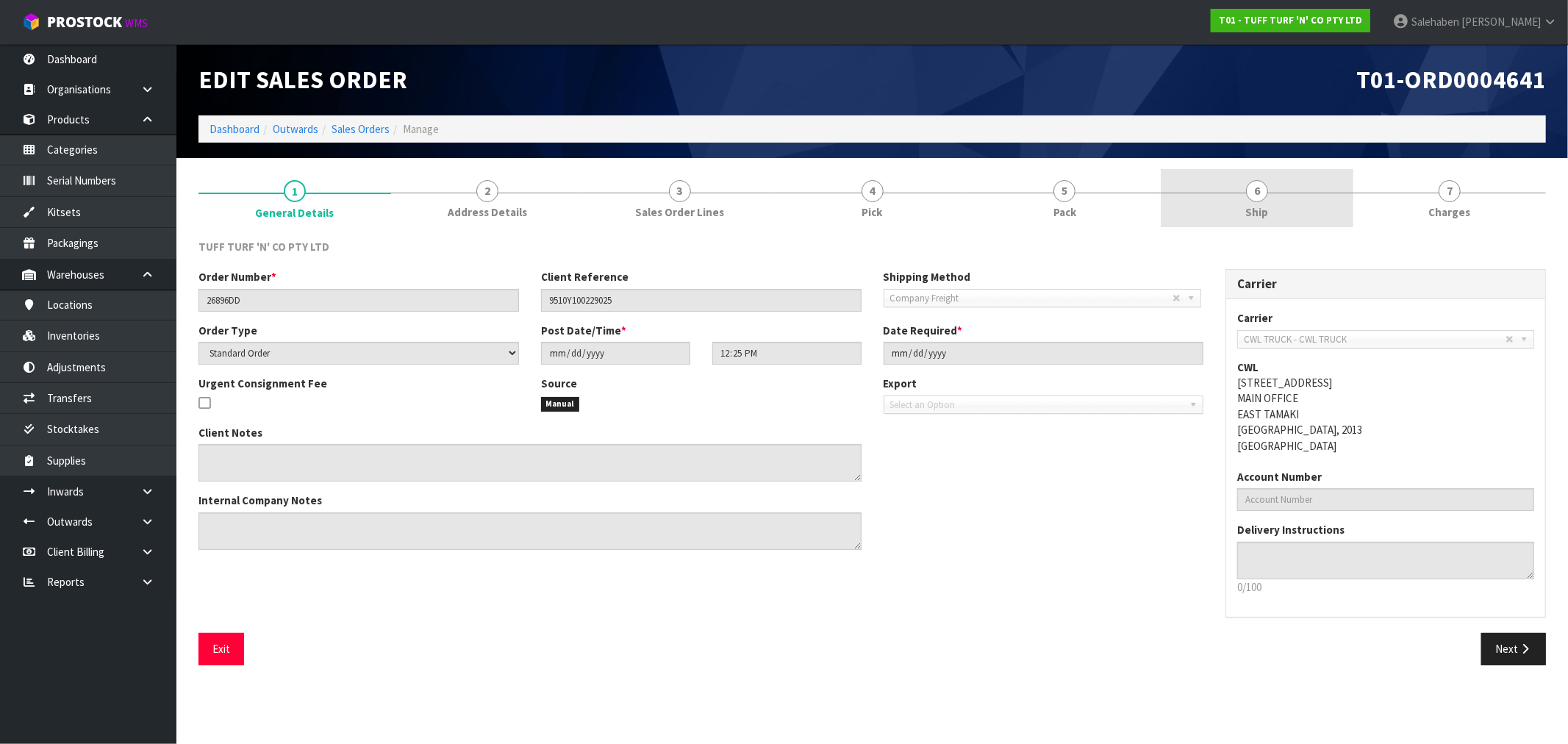
click at [1252, 206] on span "Ship" at bounding box center [1257, 212] width 23 height 16
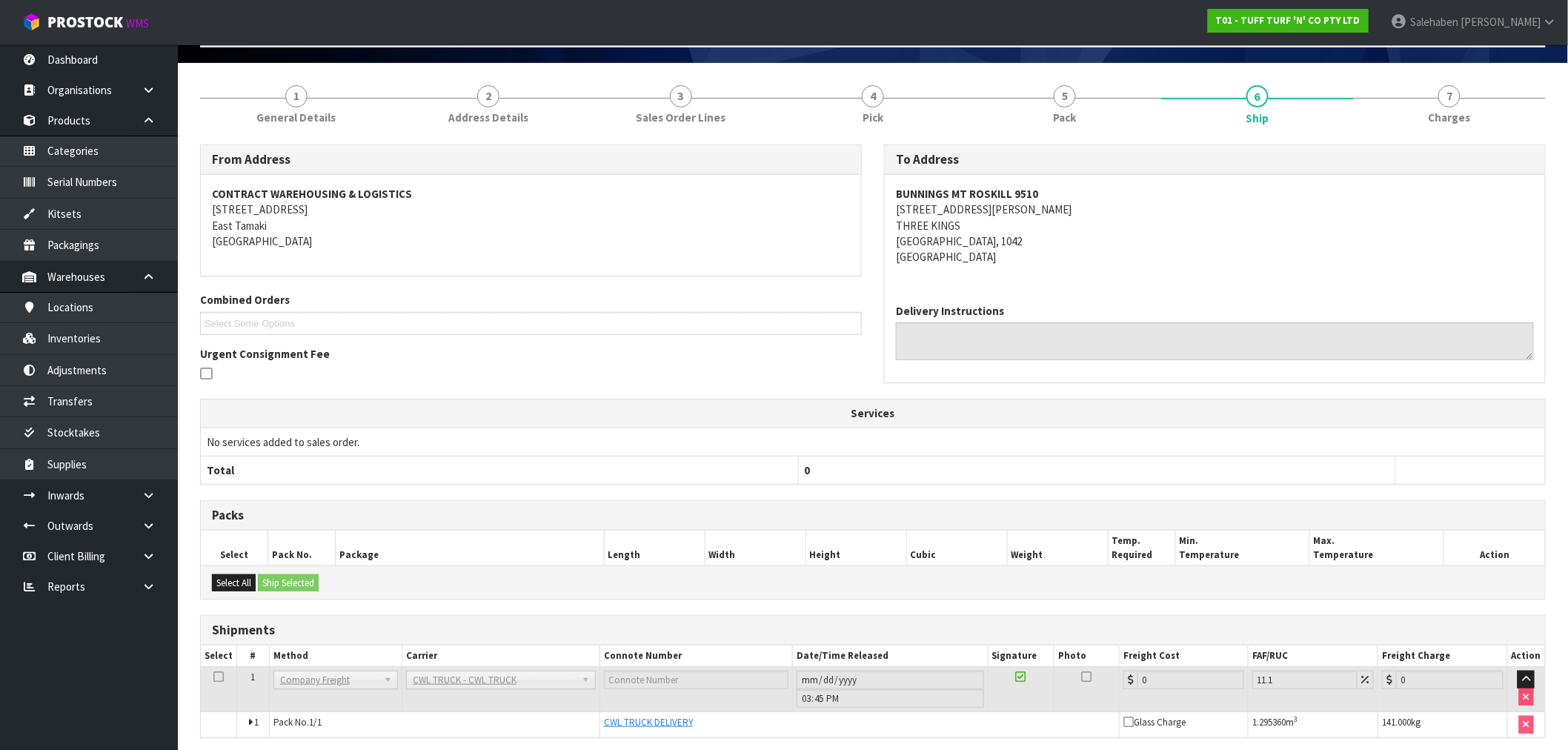
scroll to position [154, 0]
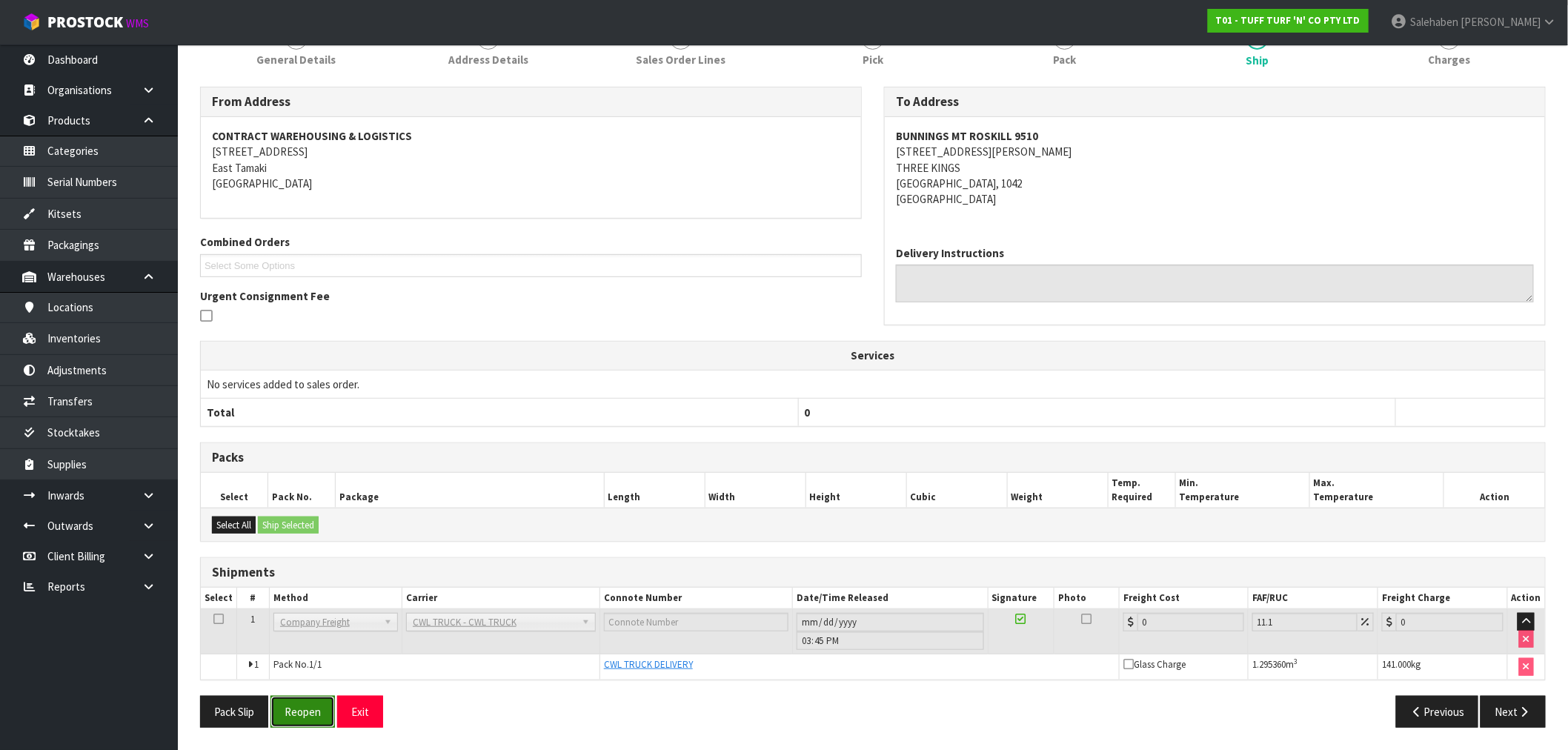
click at [298, 711] on button "Reopen" at bounding box center [303, 711] width 64 height 32
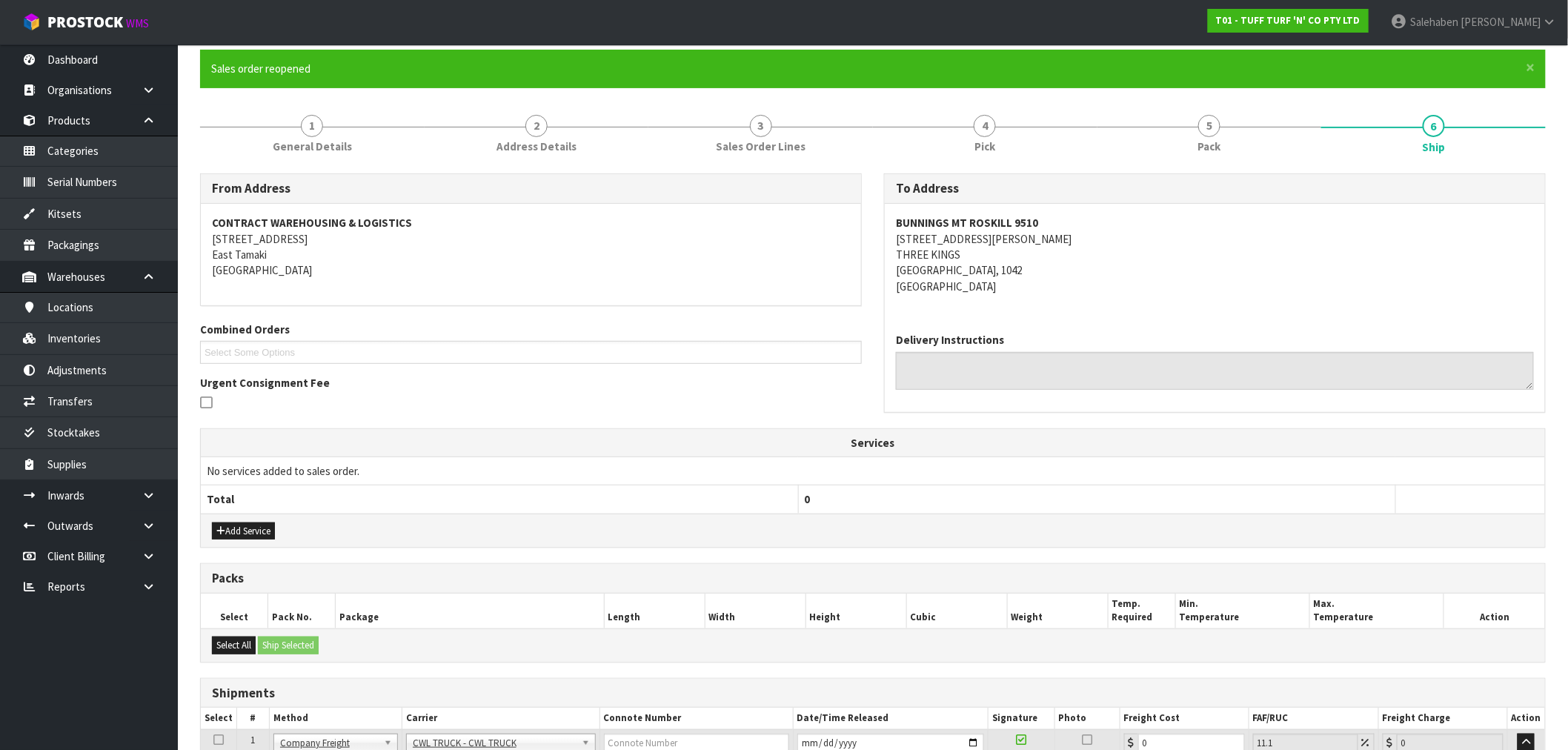
scroll to position [245, 0]
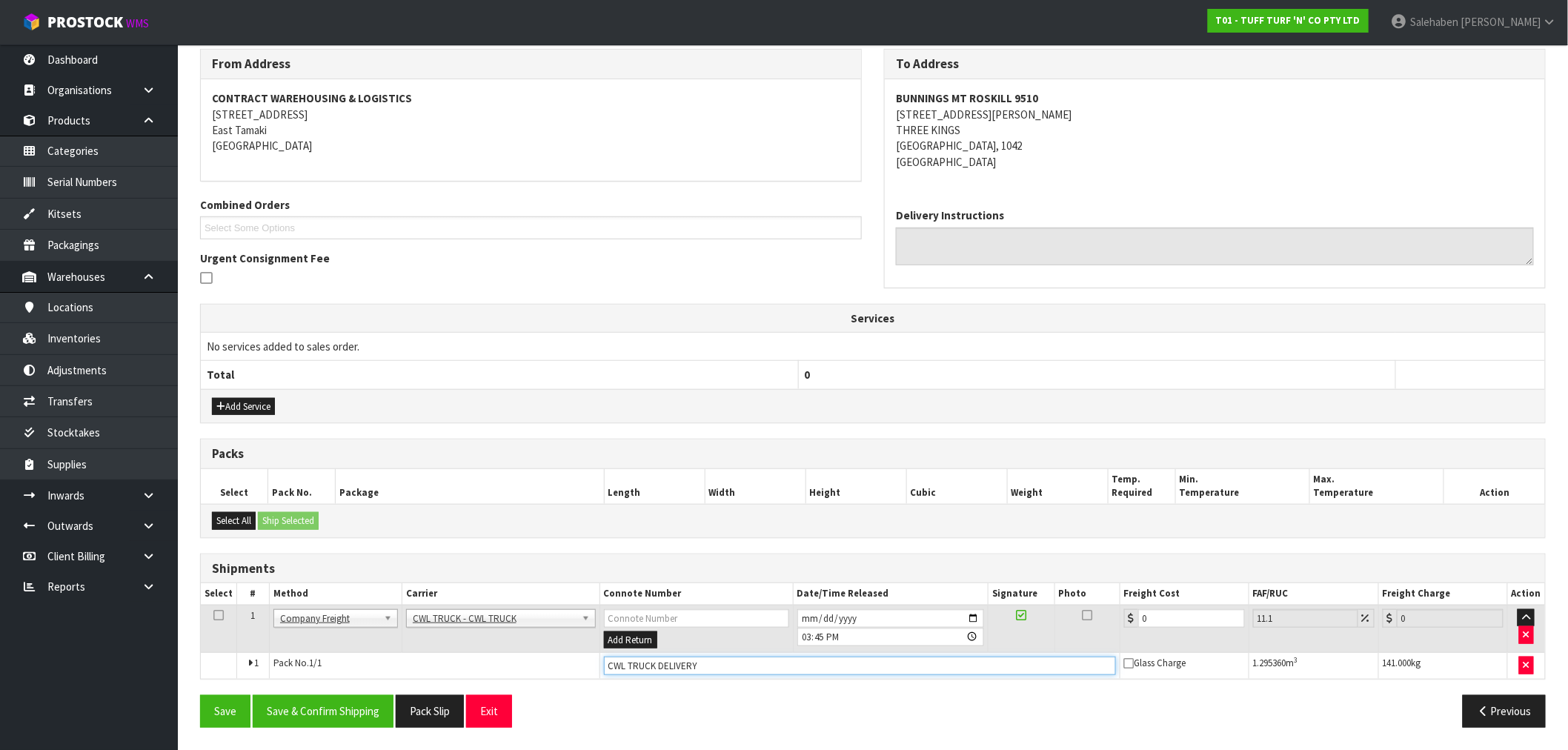
click at [713, 672] on input "CWL TRUCK DELIVERY" at bounding box center [860, 666] width 512 height 19
type input "CWL TRUCK DELIVERED"
drag, startPoint x: 1149, startPoint y: 620, endPoint x: 1078, endPoint y: 635, distance: 72.6
click at [1108, 628] on tr "1 Client Local Pickup Customer Local Pickup Company Freight Contracted Freight …" at bounding box center [872, 629] width 1344 height 49
type input "7"
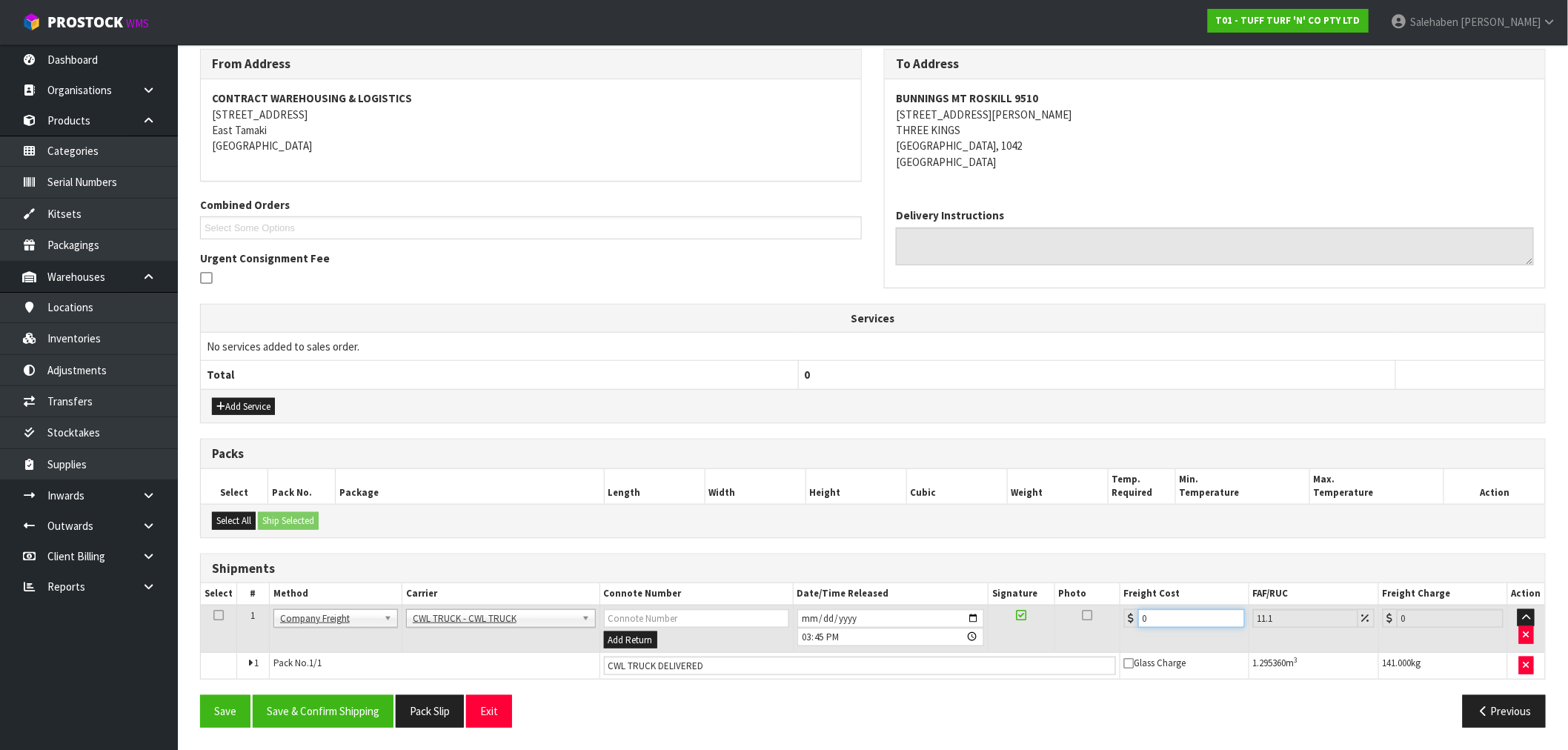
type input "7.78"
type input "73"
type input "81.1"
type input "73.2"
type input "81.33"
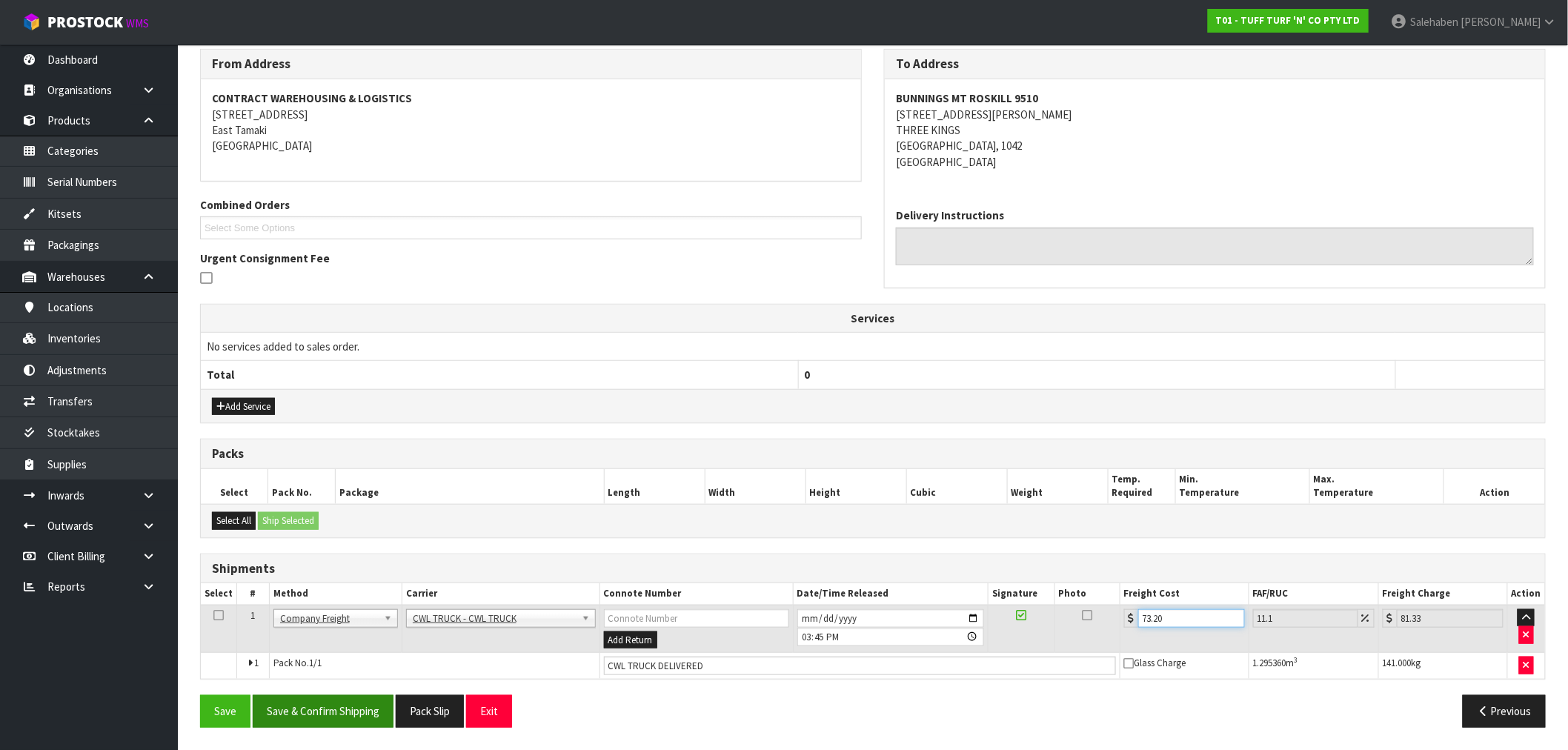
type input "73.20"
click at [356, 705] on button "Save & Confirm Shipping" at bounding box center [322, 711] width 141 height 32
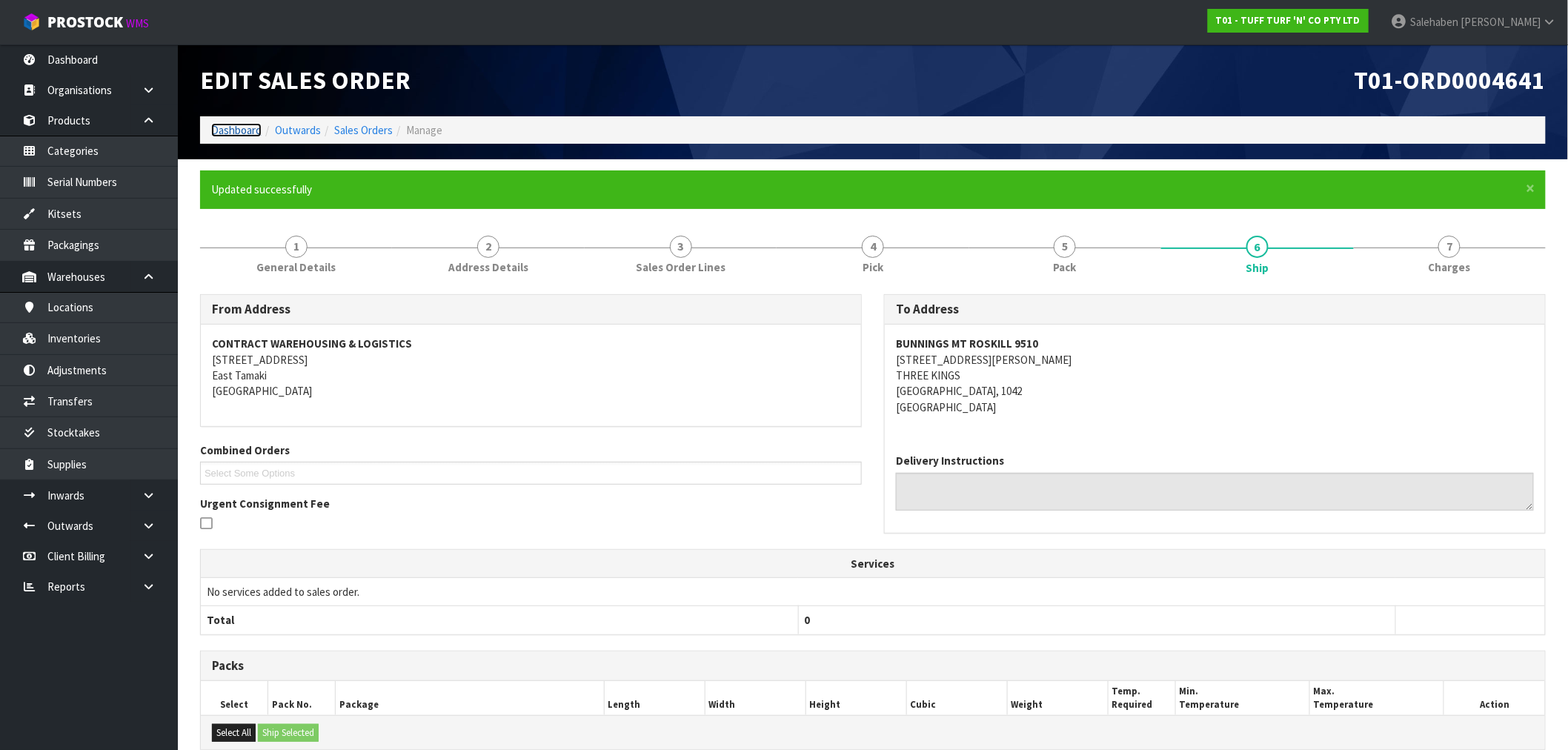
click at [236, 132] on link "Dashboard" at bounding box center [236, 130] width 50 height 14
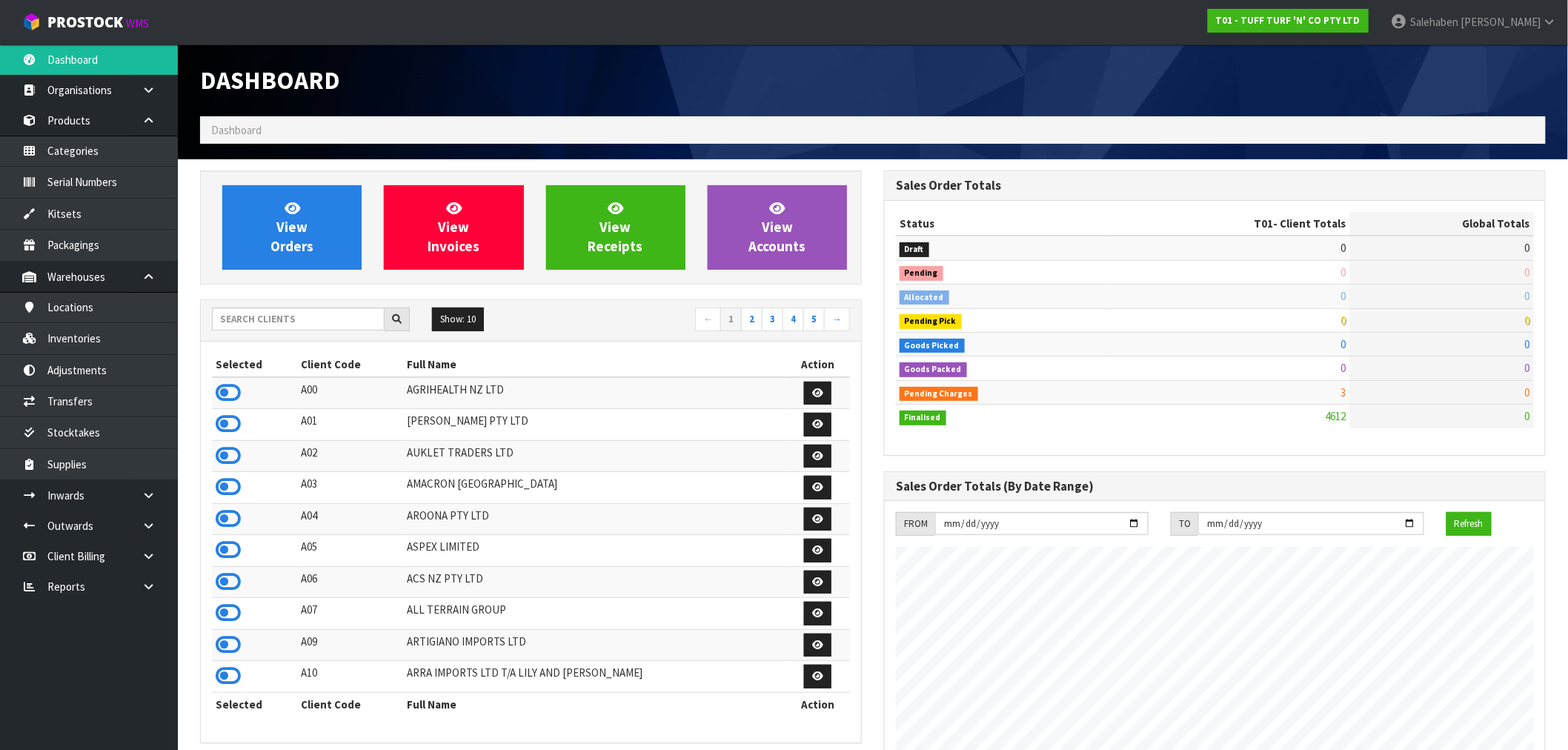
scroll to position [1123, 684]
click at [241, 309] on input "text" at bounding box center [298, 319] width 173 height 23
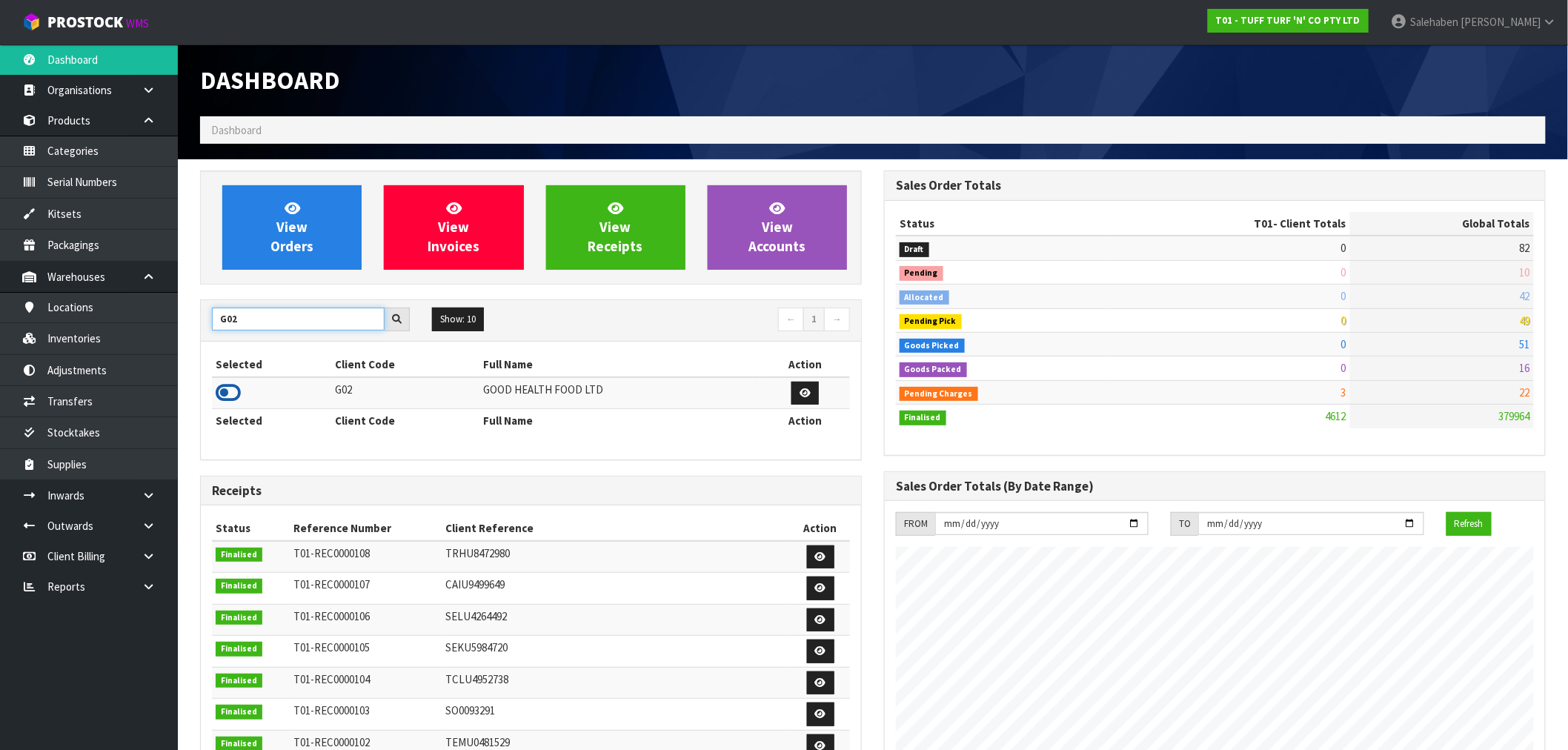
type input "G02"
click at [221, 396] on icon at bounding box center [228, 392] width 25 height 22
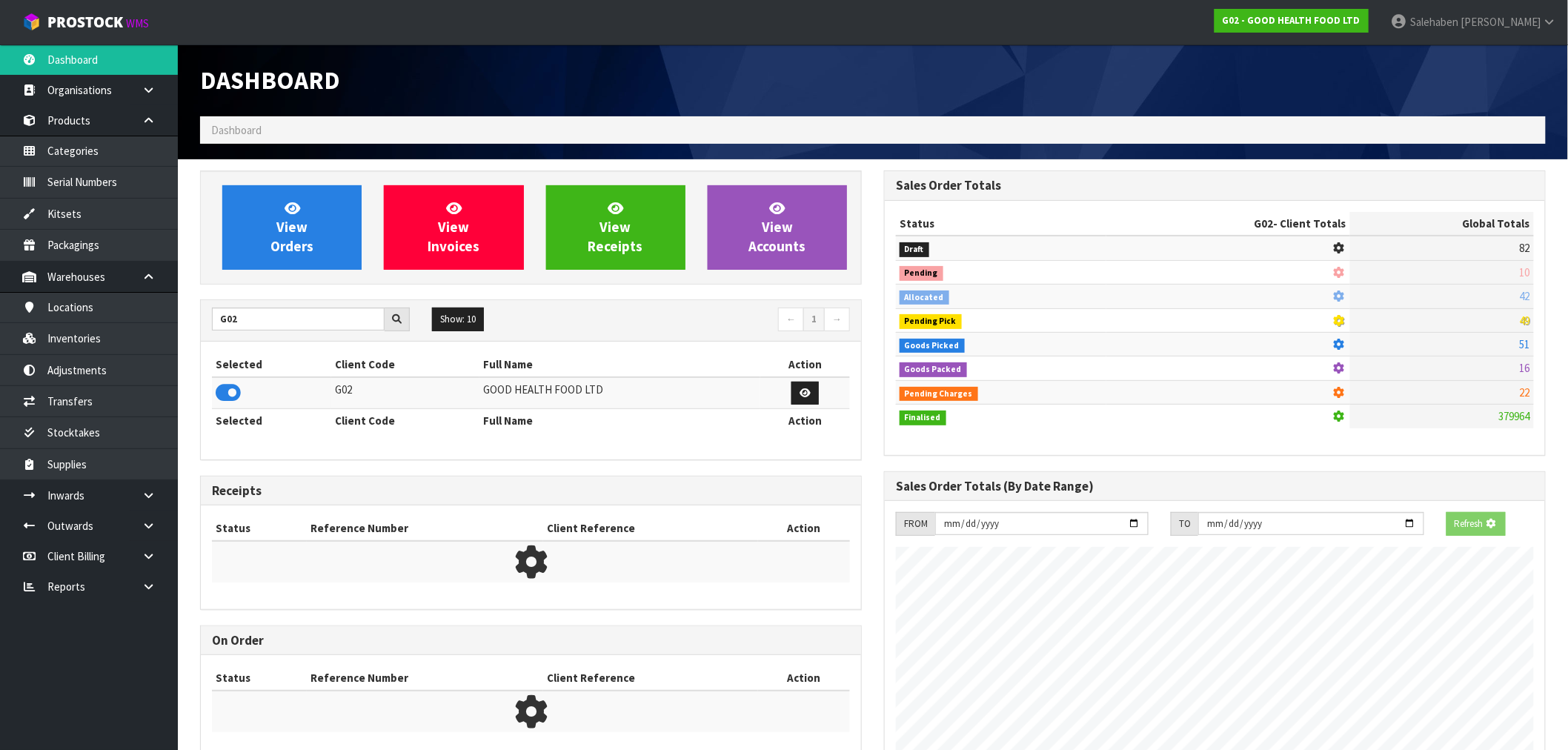
click at [280, 272] on div "View Orders View Invoices View Receipts View Accounts" at bounding box center [530, 227] width 662 height 114
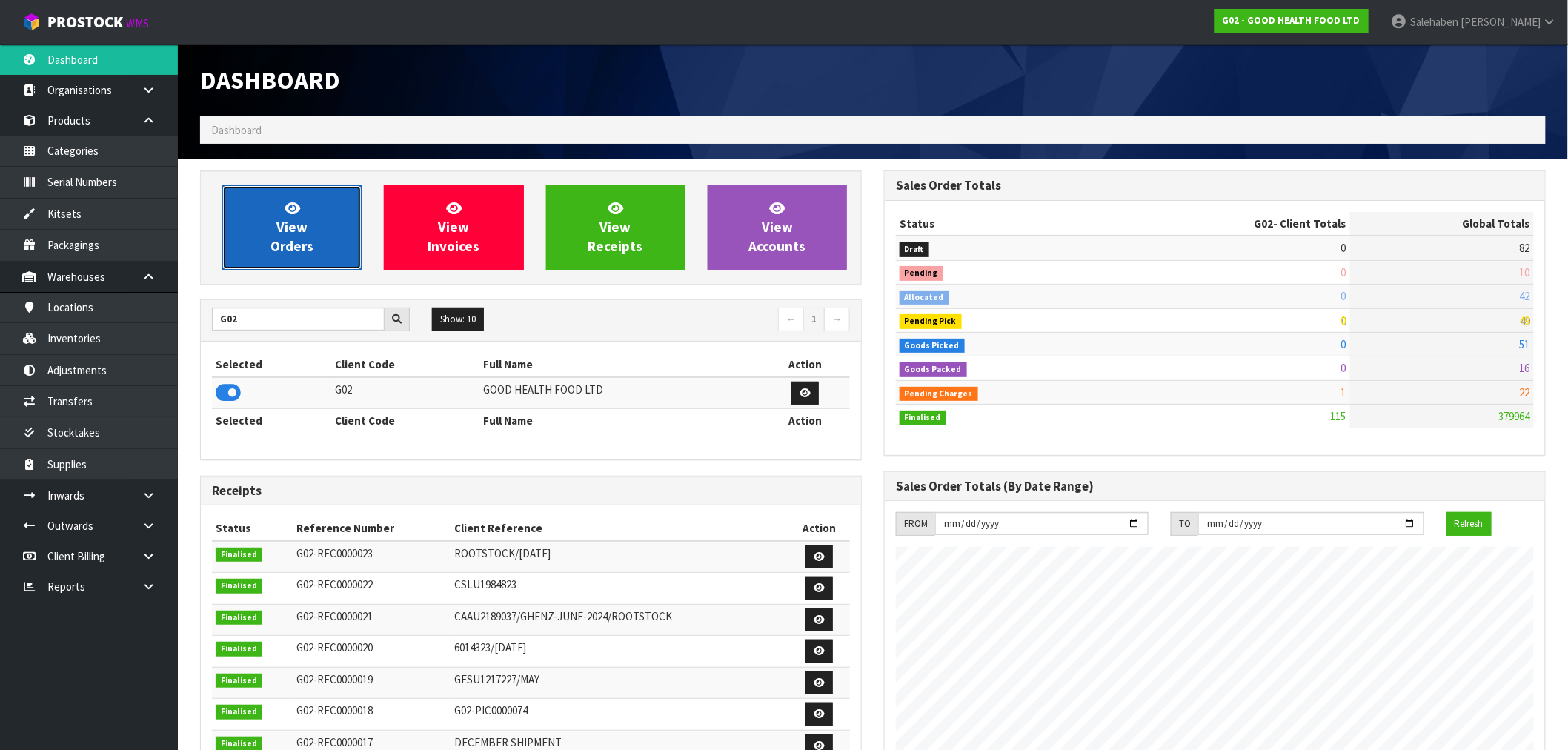
click at [293, 248] on span "View Orders" at bounding box center [292, 227] width 43 height 56
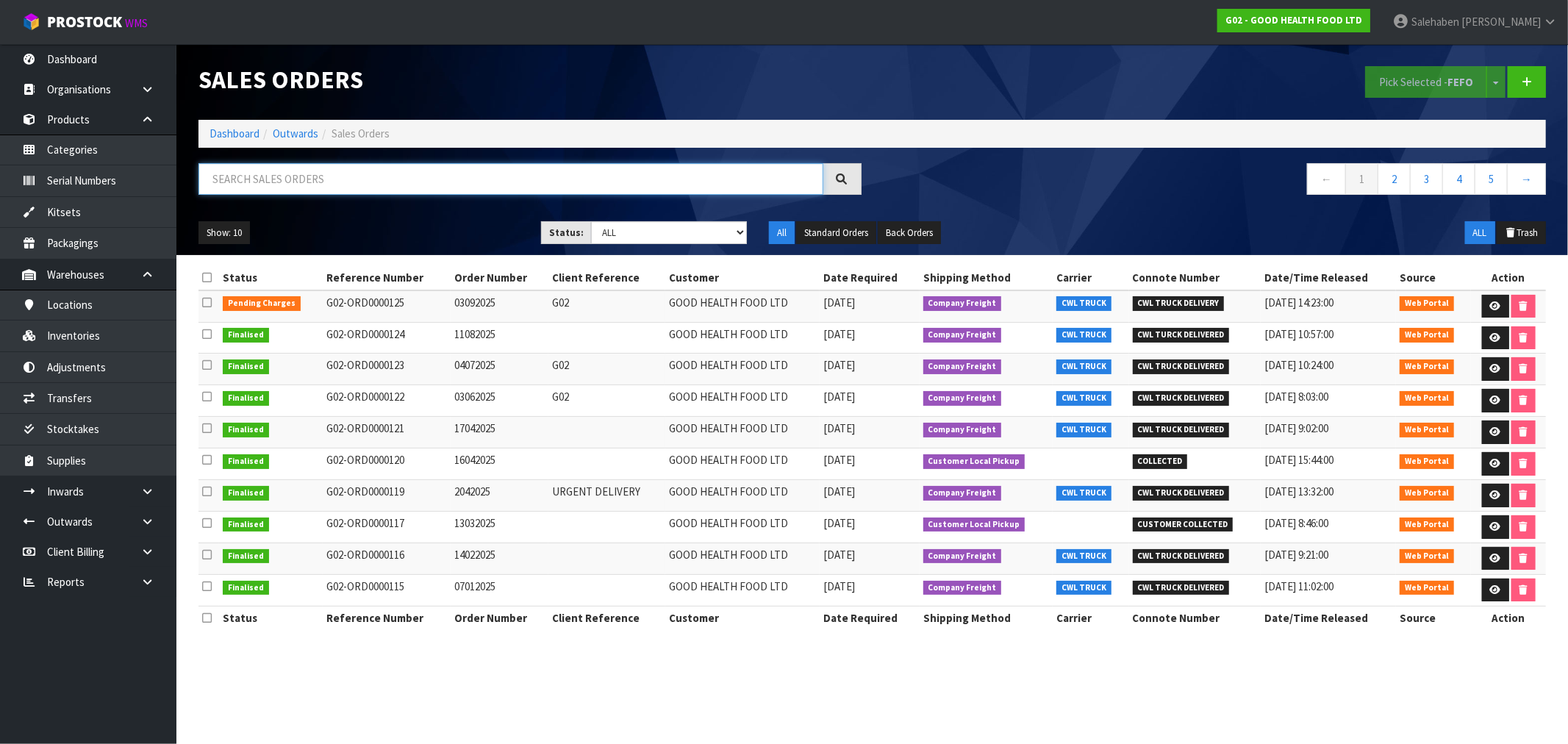
click at [282, 178] on input "text" at bounding box center [510, 179] width 625 height 32
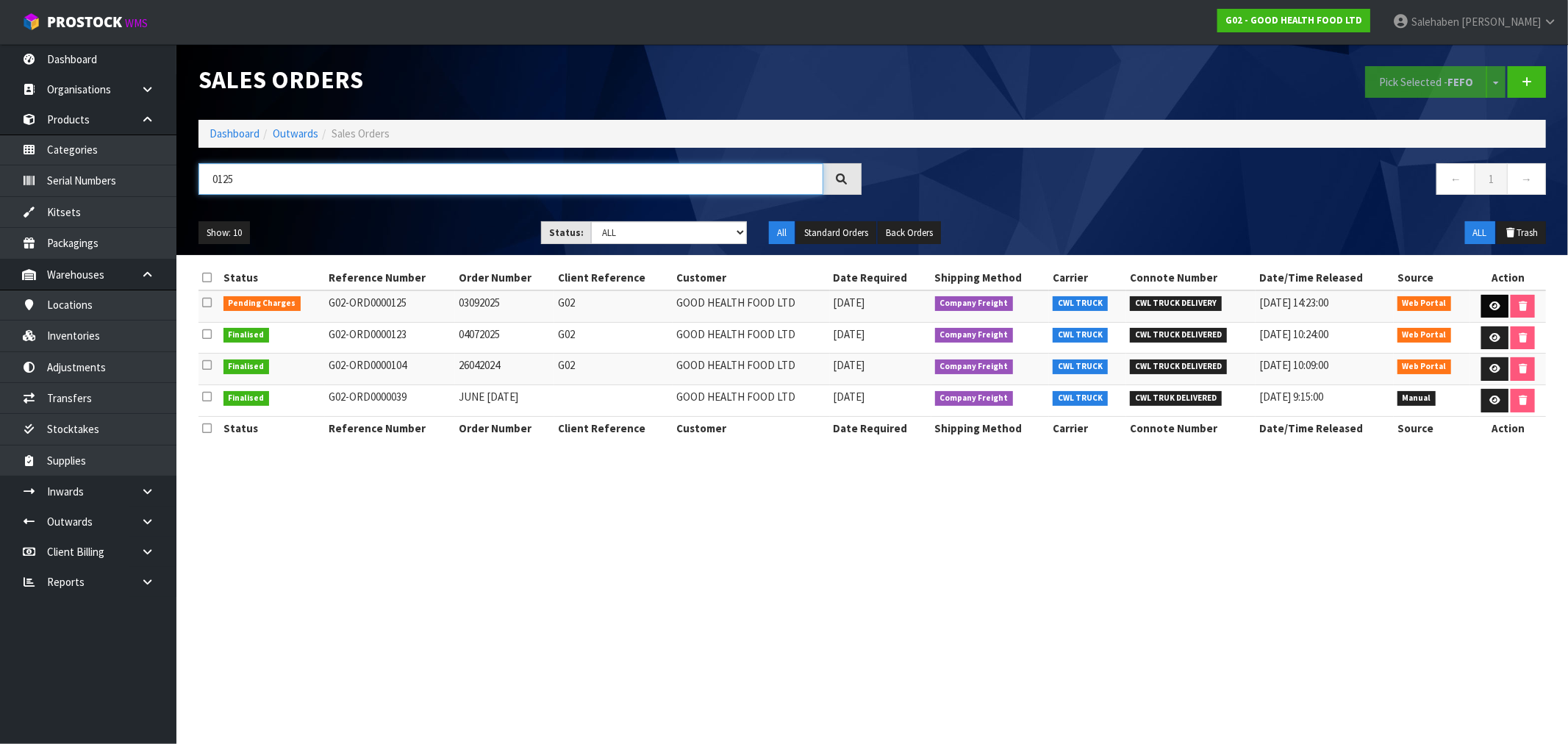
type input "0125"
click at [1494, 304] on icon at bounding box center [1495, 307] width 11 height 10
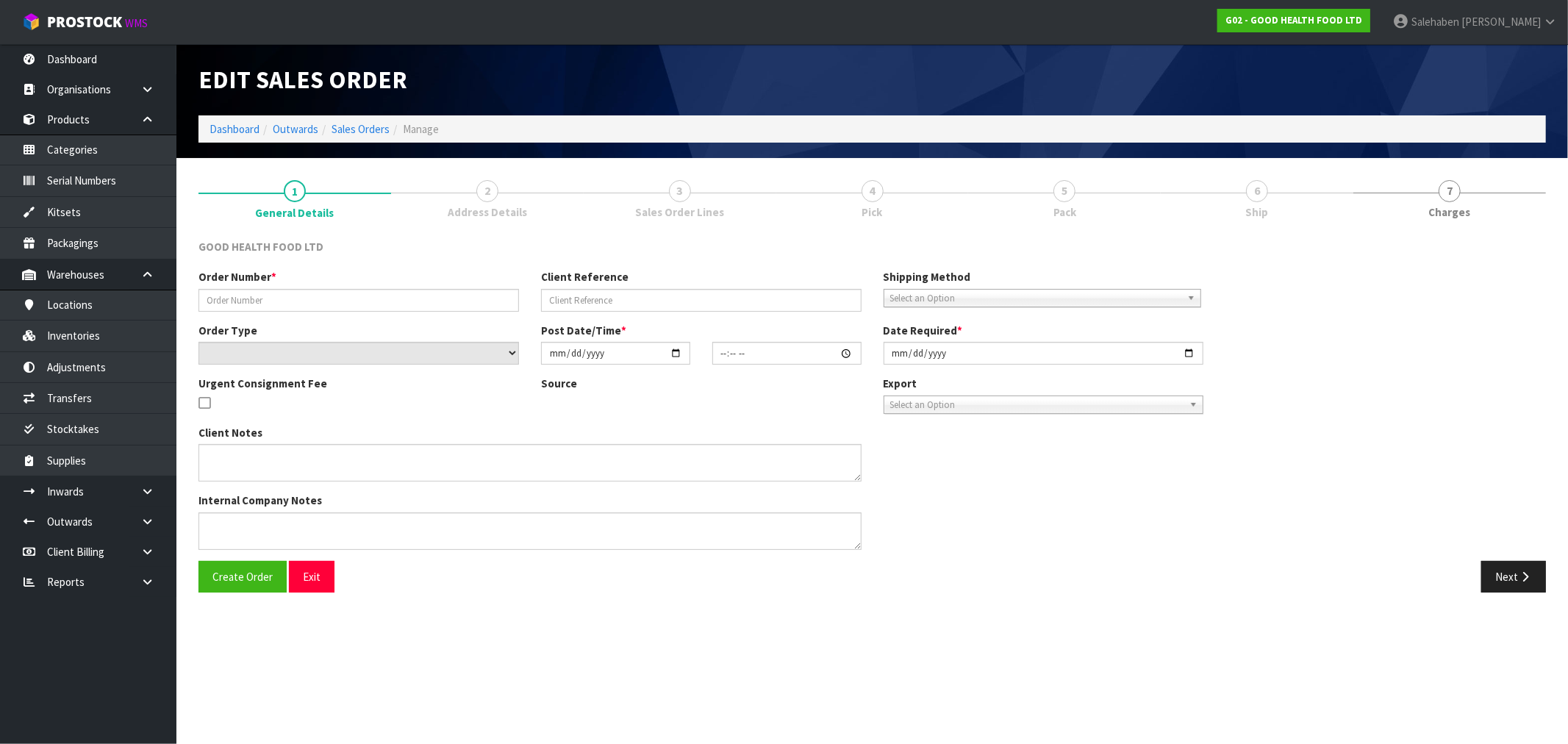
type input "03092025"
type input "G02"
select select "number:0"
type input "[DATE]"
type input "13:56:00.000"
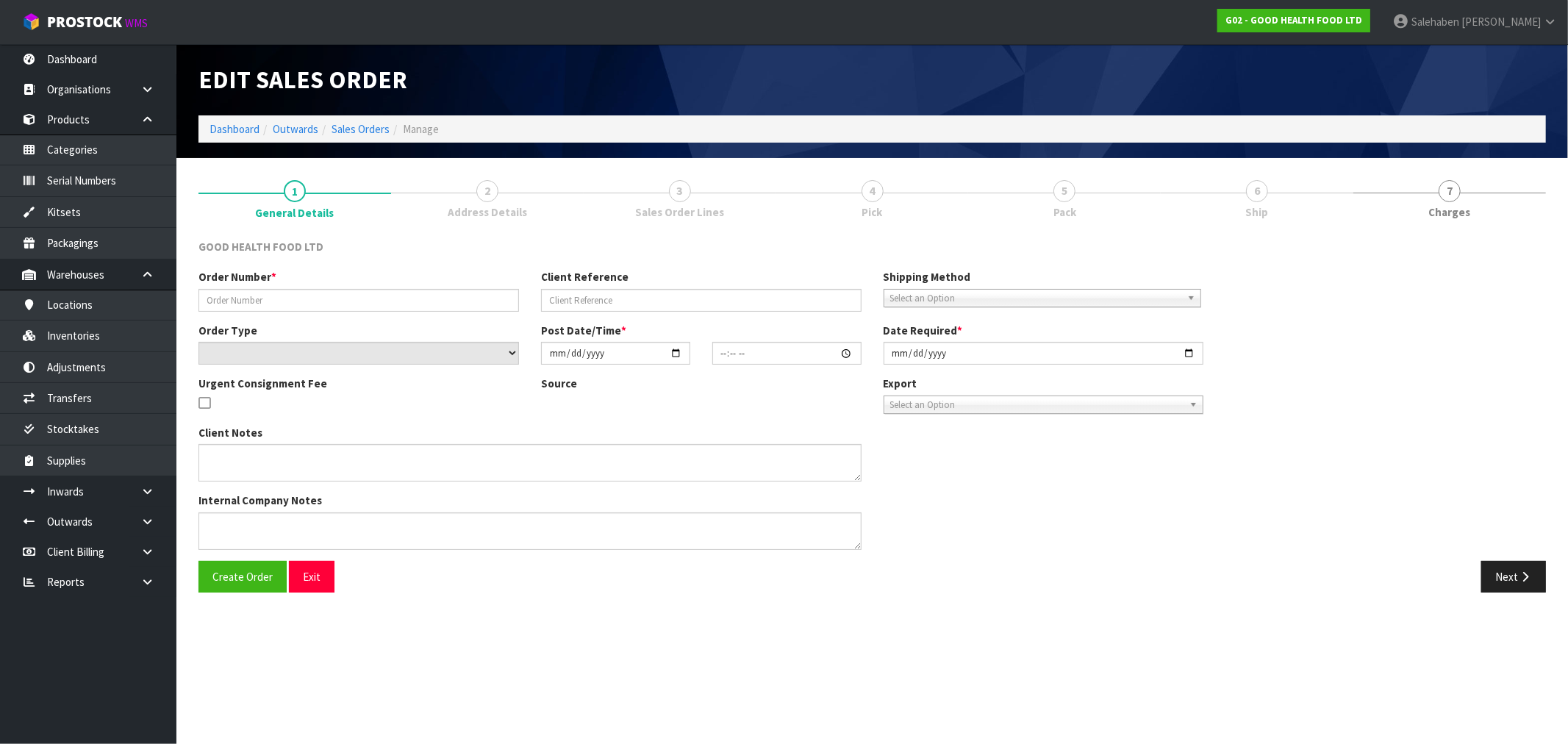
type input "[DATE]"
type textarea "DELIVERY INSTRUCTION FOR OUR ORDER: - OLD STOCK TO BE DELIVERED FIRST - DELIVER…"
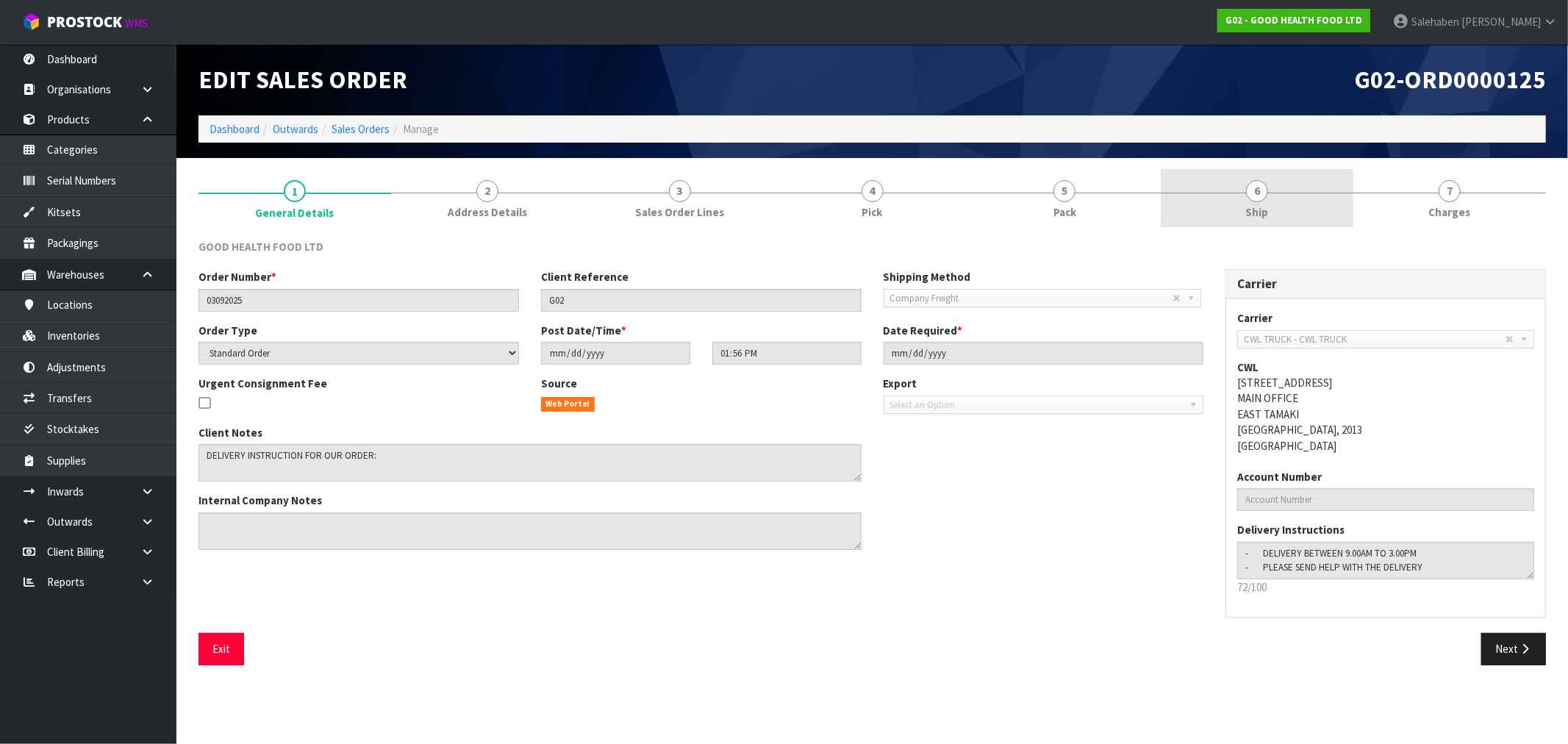
click at [1260, 206] on span "Ship" at bounding box center [1257, 212] width 23 height 16
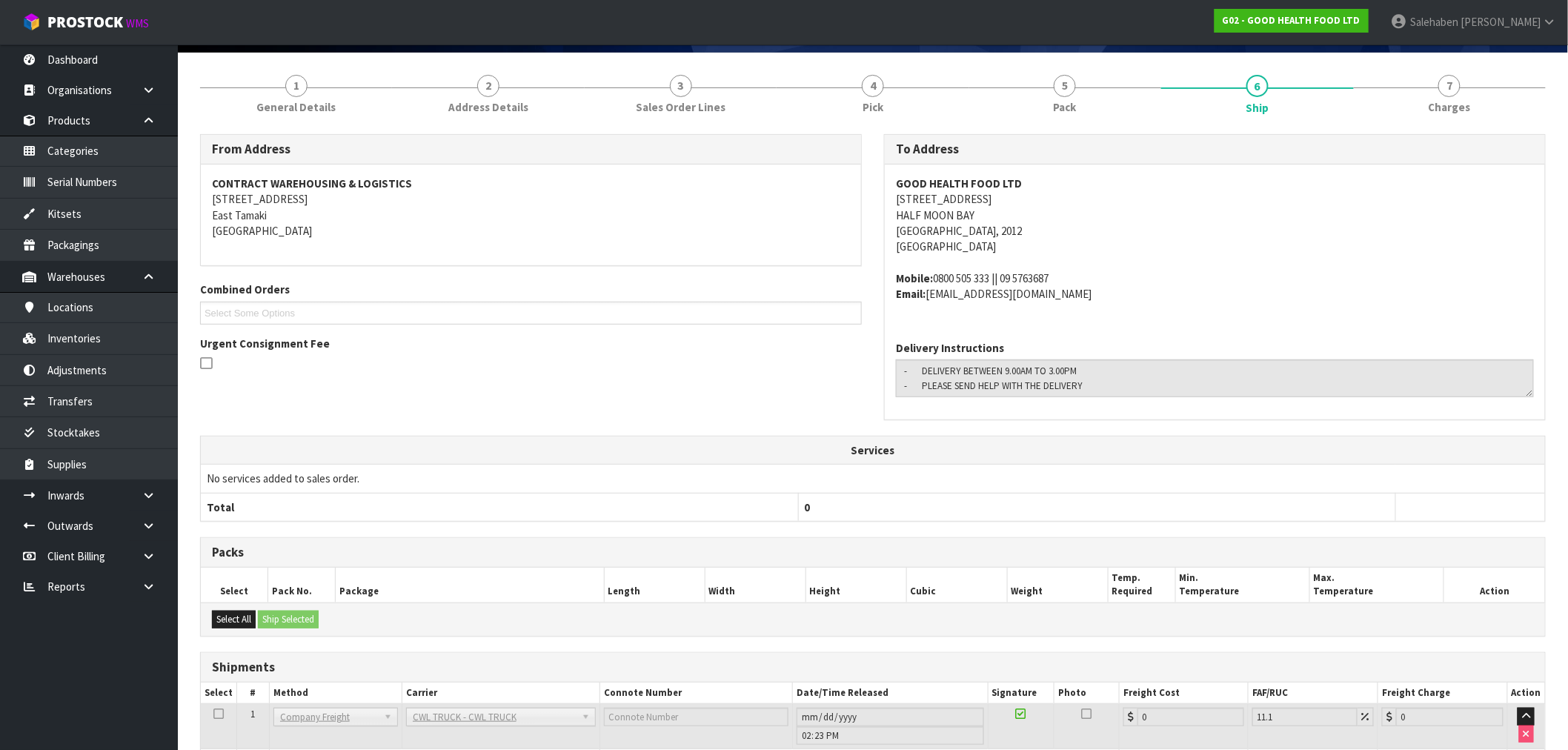
scroll to position [228, 0]
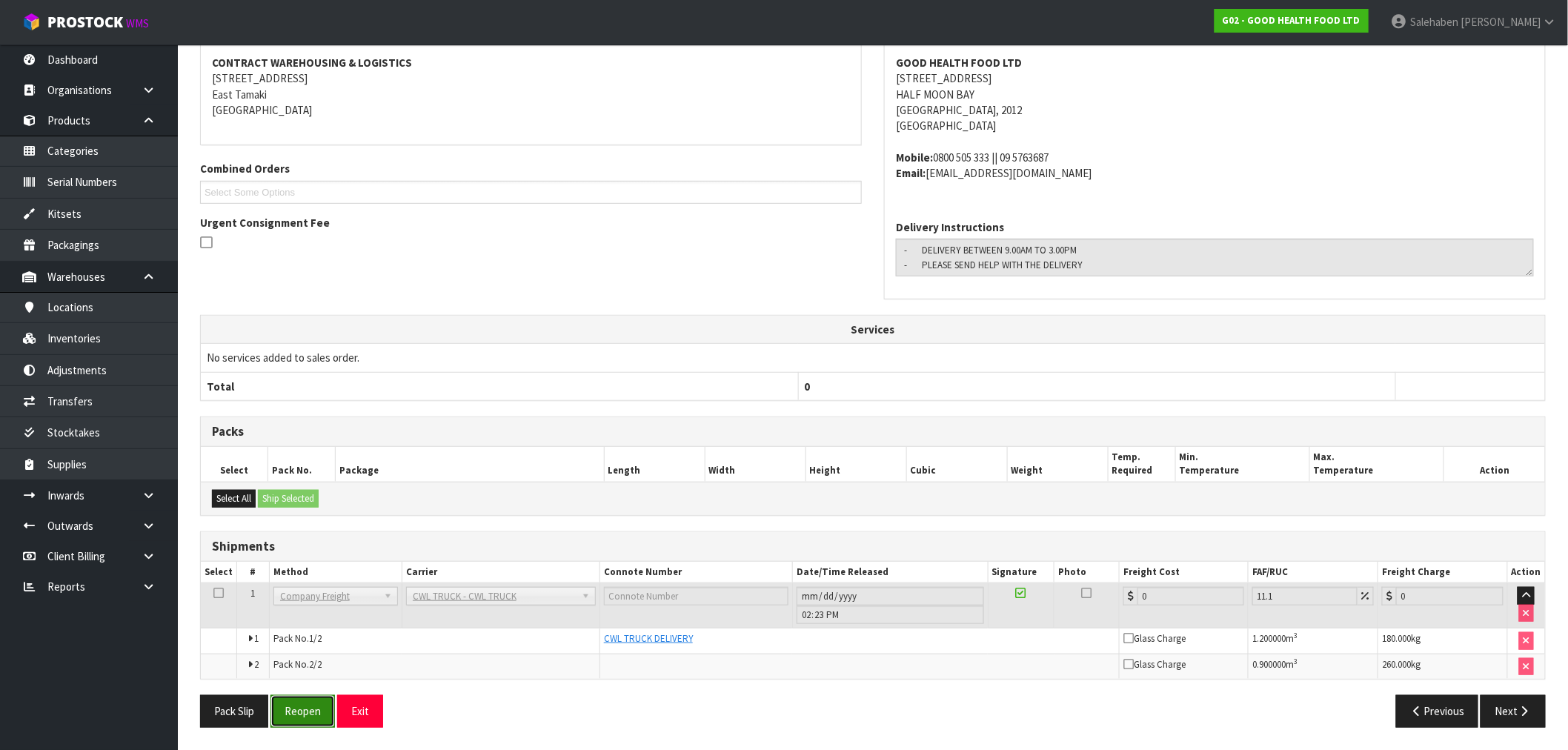
click at [299, 718] on button "Reopen" at bounding box center [303, 711] width 64 height 32
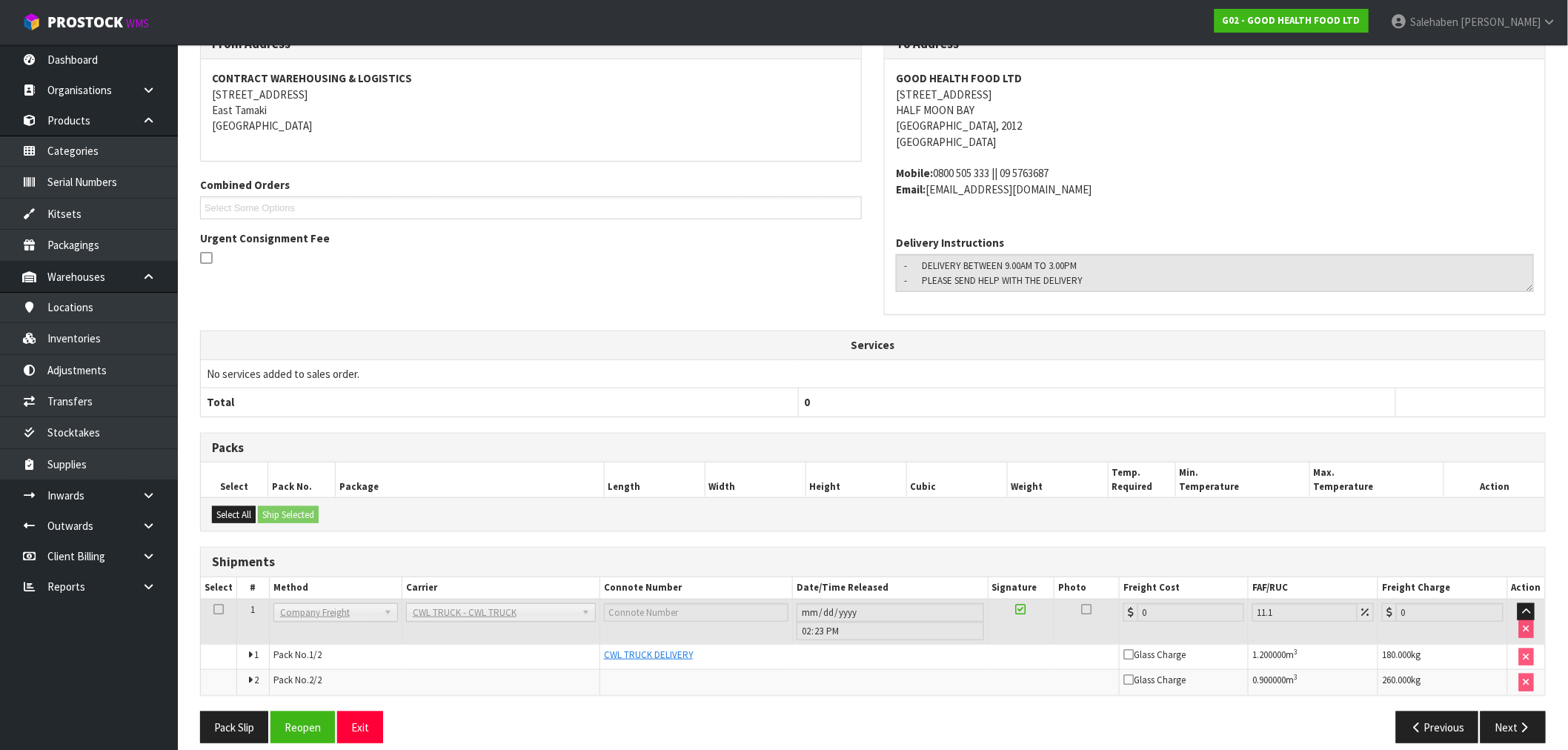
scroll to position [282, 0]
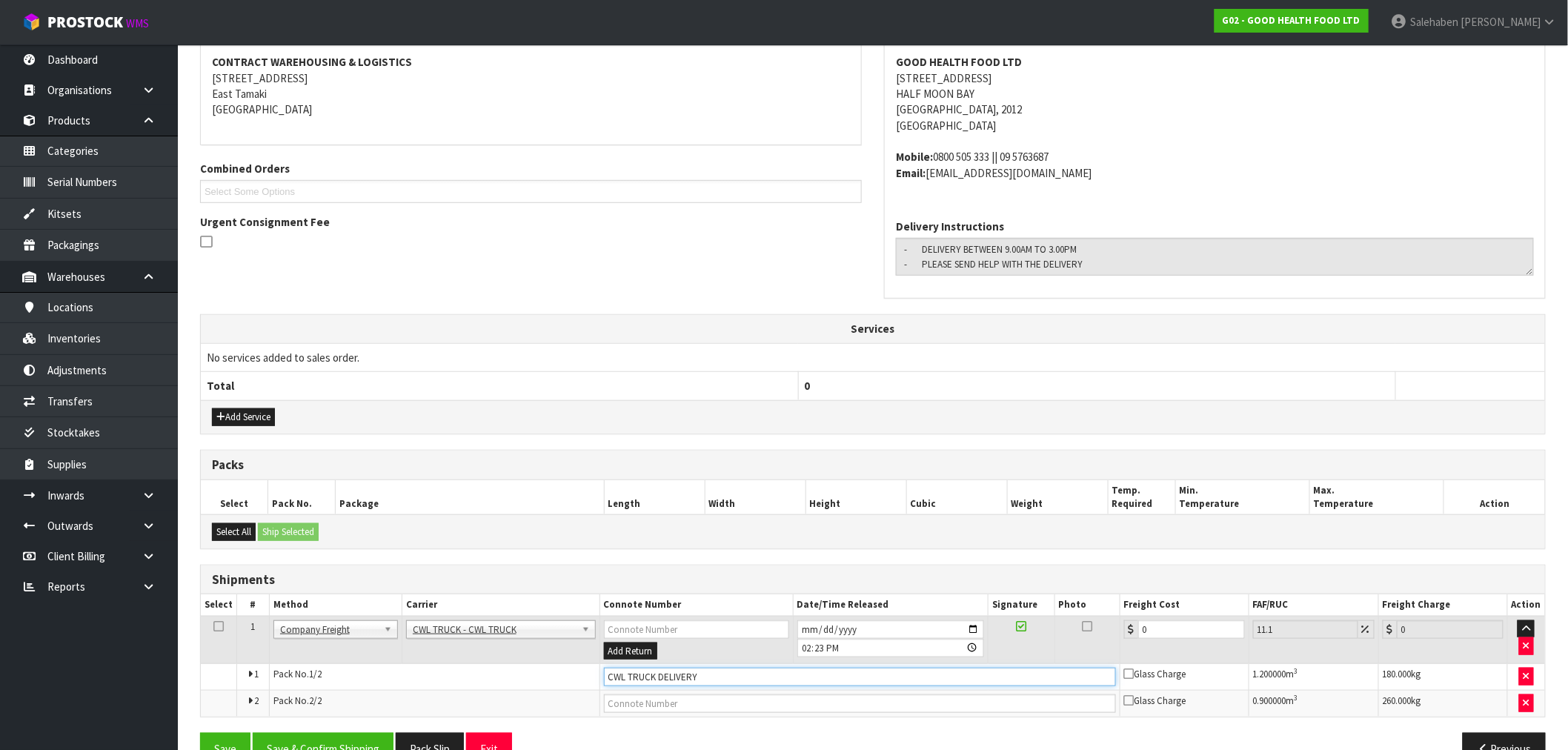
click at [719, 678] on input "CWL TRUCK DELIVERY" at bounding box center [860, 677] width 512 height 19
type input "CWL TRUCK DELIVERED"
click at [1041, 652] on tr "1 Client Local Pickup Customer Local Pickup Company Freight Contracted Freight …" at bounding box center [872, 640] width 1344 height 49
type input "1"
type input "1.11"
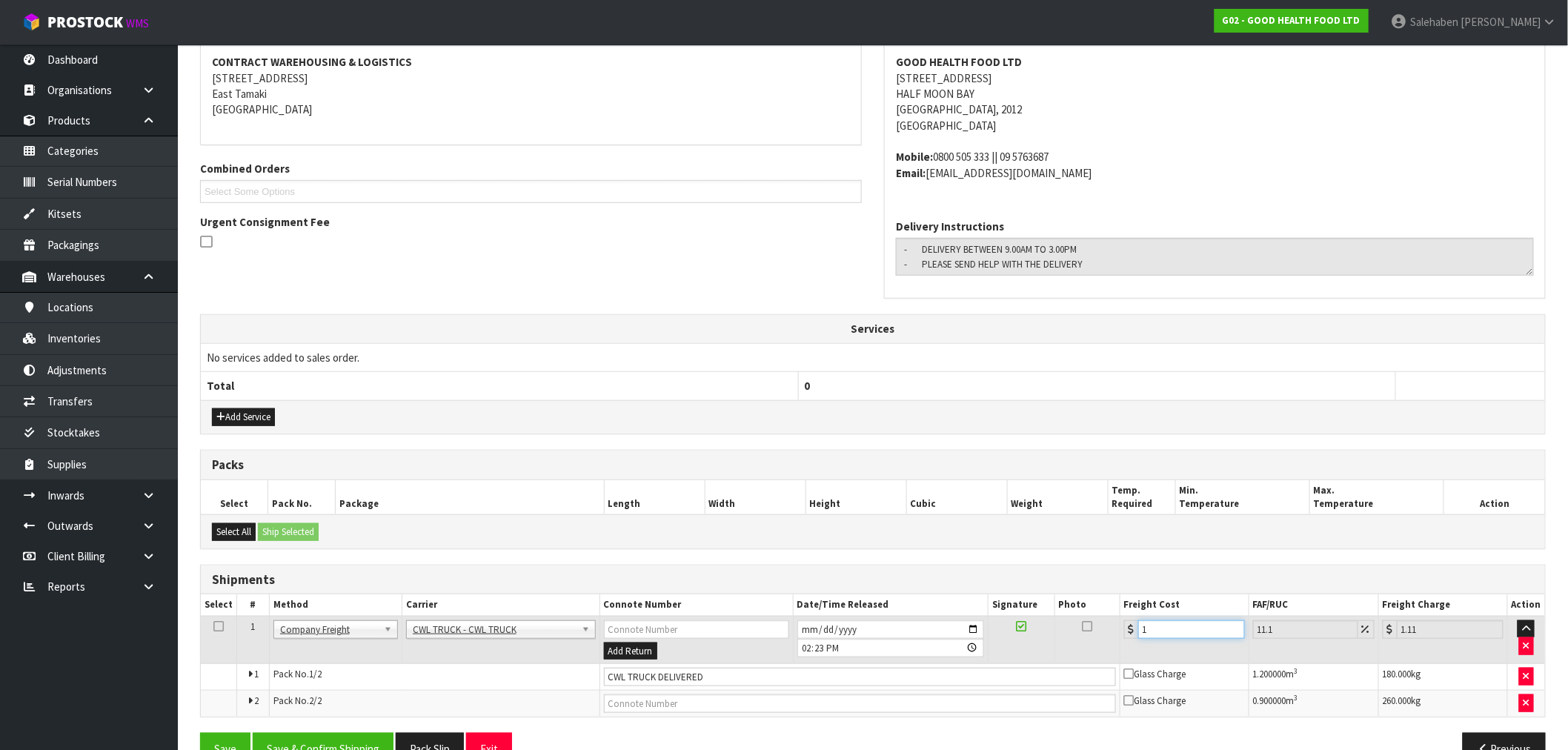
type input "11"
type input "12.22"
type input "118"
type input "131.1"
type input "118.8"
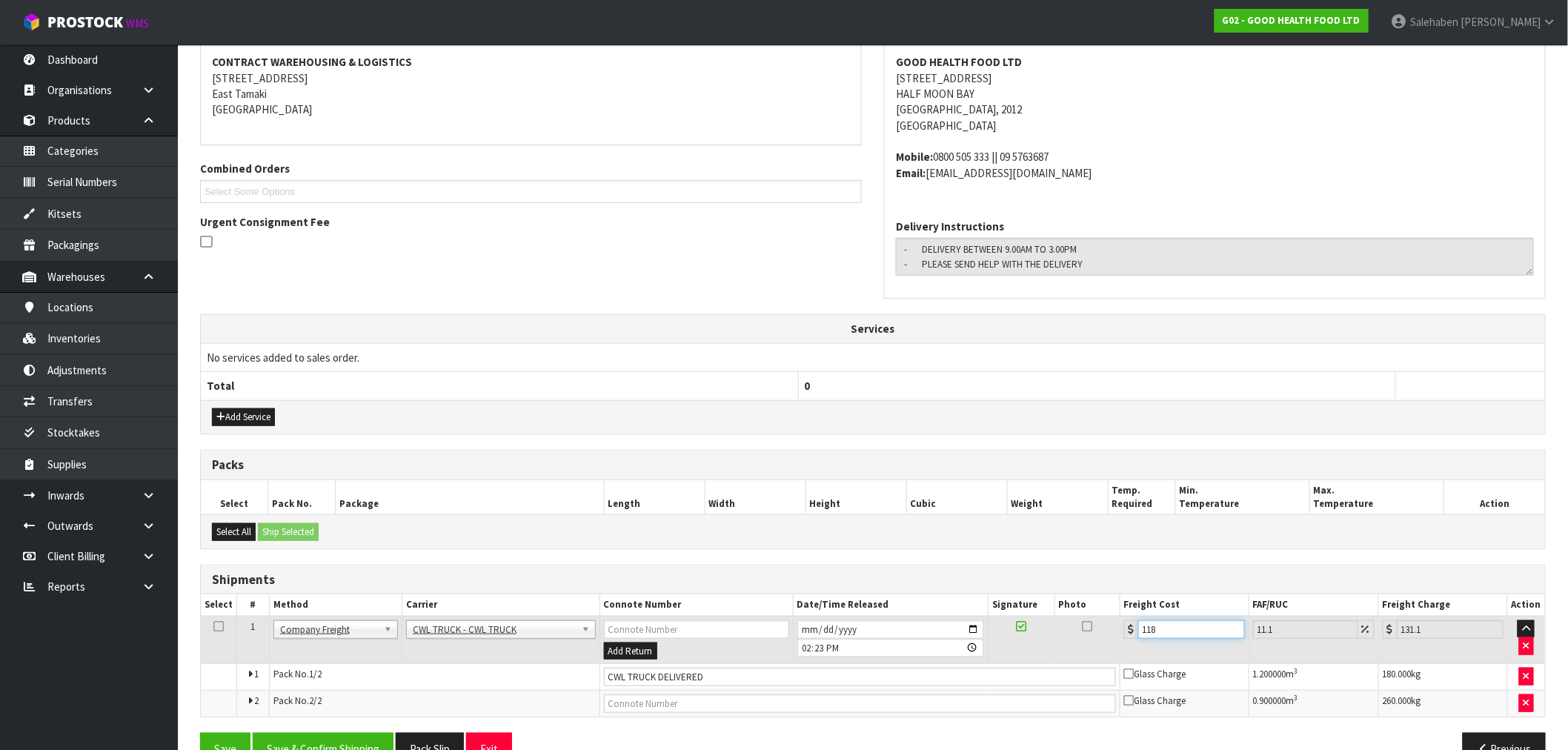
type input "131.99"
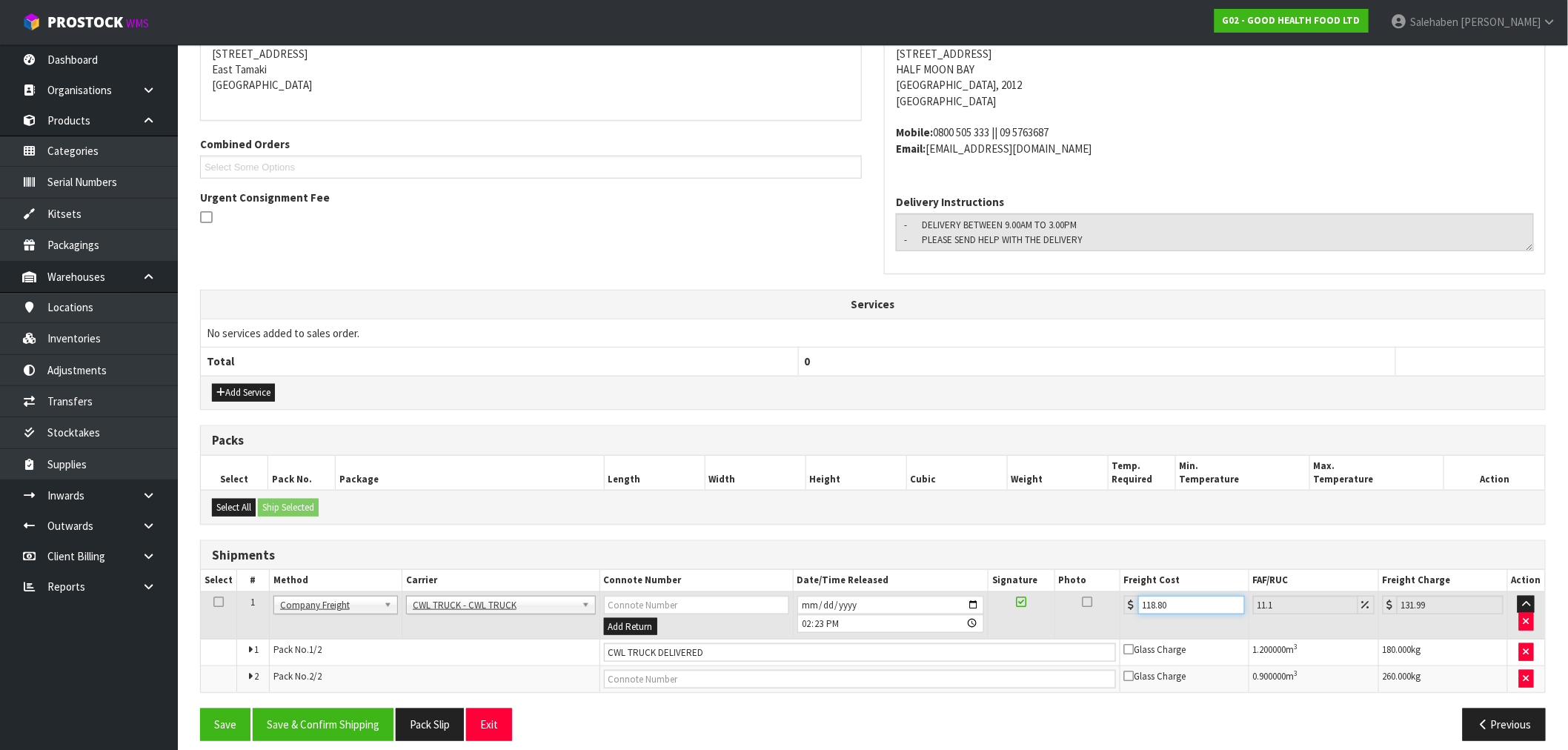
scroll to position [319, 0]
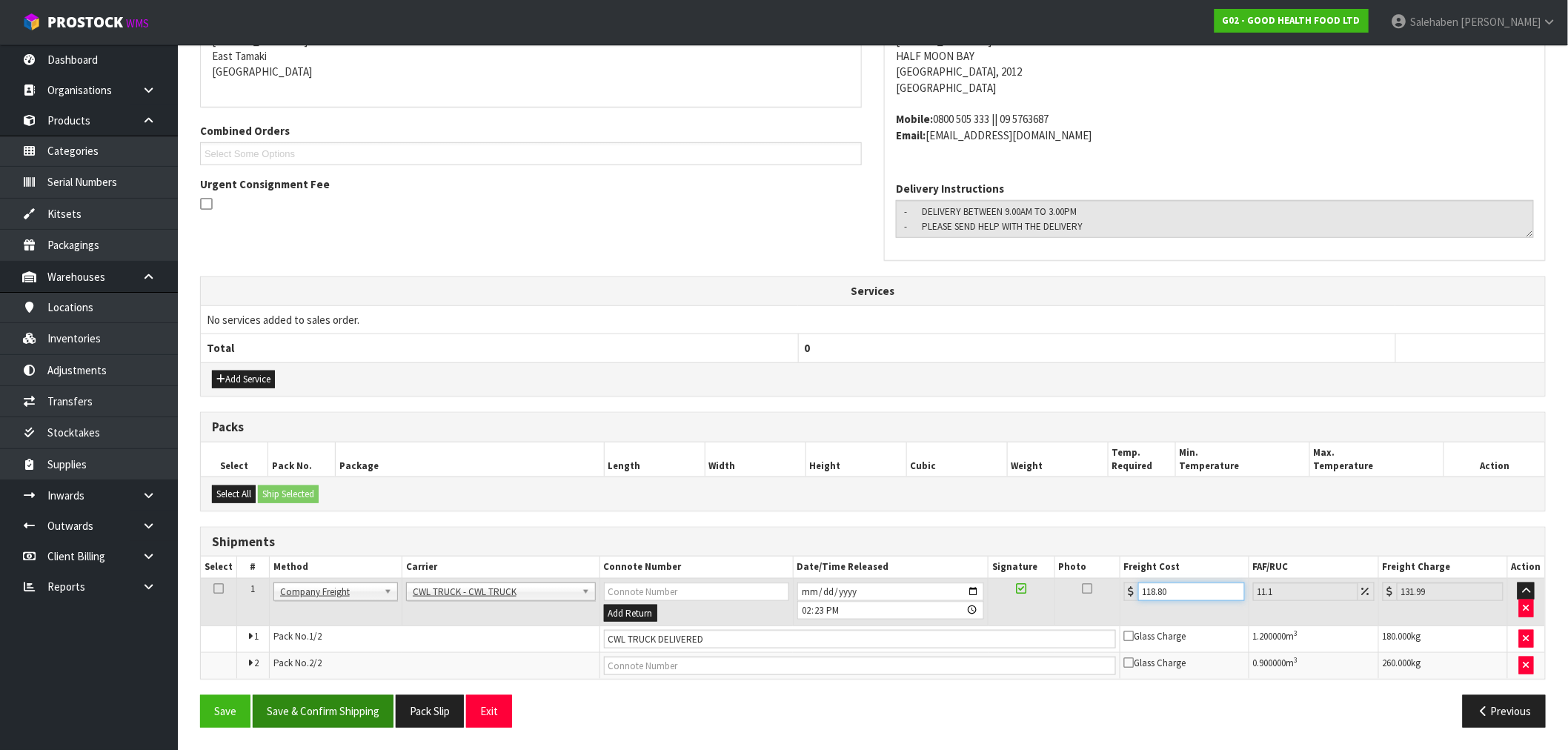
type input "118.80"
click at [327, 713] on button "Save & Confirm Shipping" at bounding box center [322, 711] width 141 height 32
